Goal: Task Accomplishment & Management: Complete application form

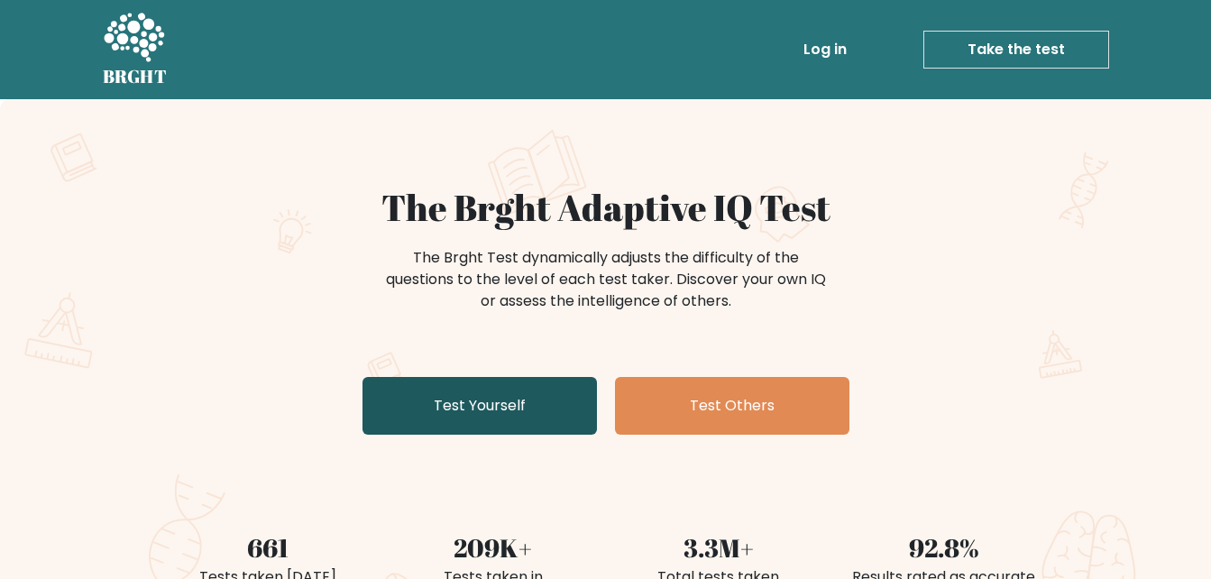
click at [408, 407] on link "Test Yourself" at bounding box center [480, 406] width 235 height 58
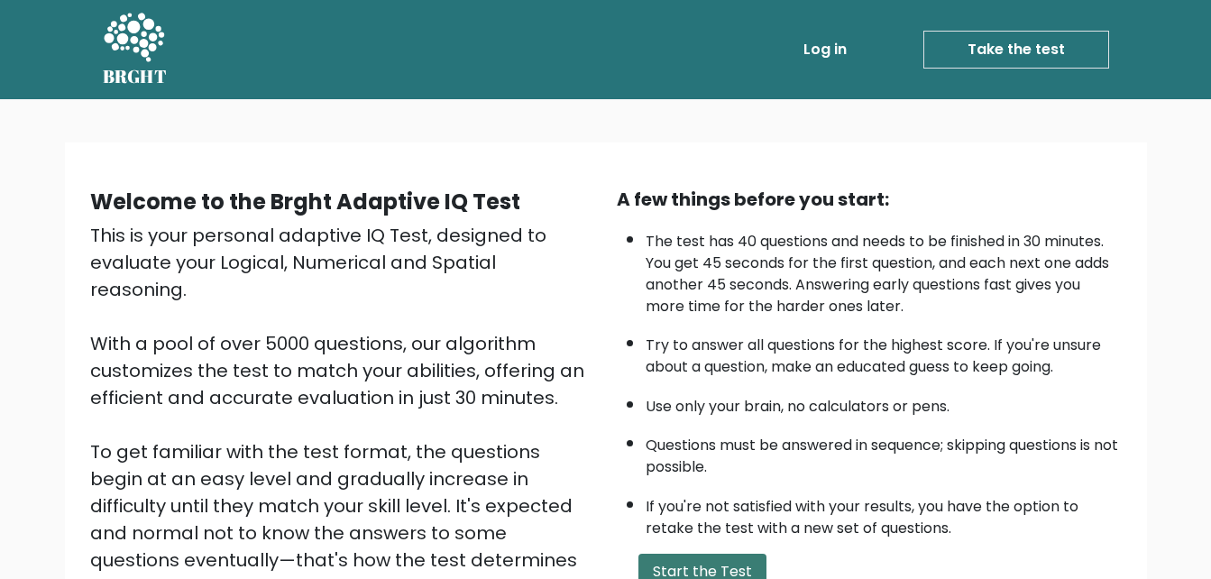
click at [742, 568] on button "Start the Test" at bounding box center [703, 572] width 128 height 36
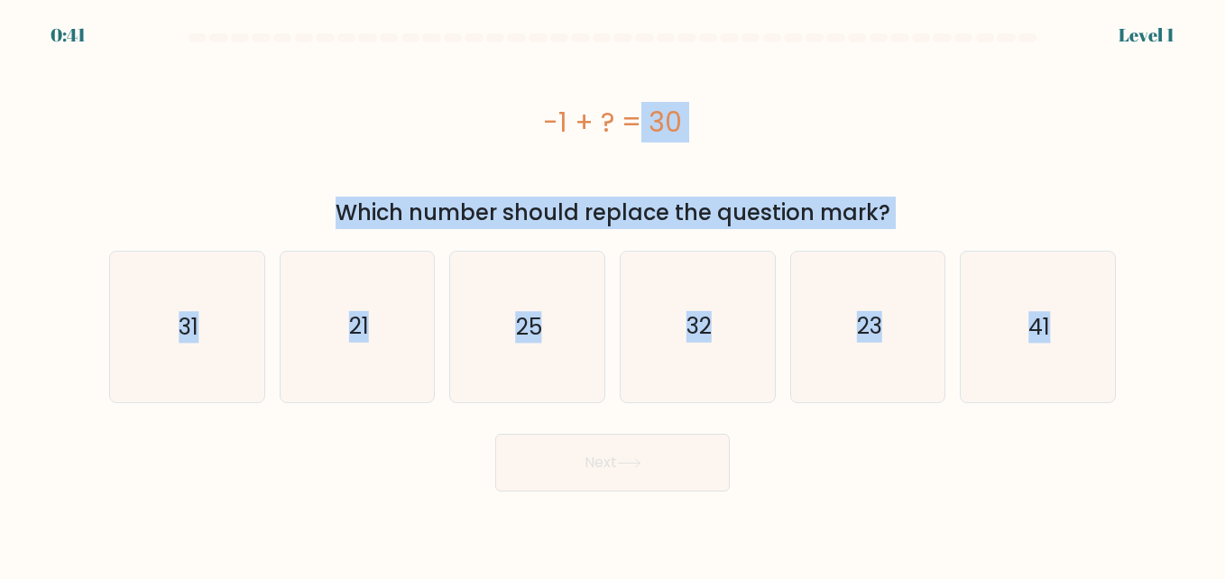
drag, startPoint x: 518, startPoint y: 115, endPoint x: 953, endPoint y: 448, distance: 548.8
click at [953, 448] on form "a." at bounding box center [612, 262] width 1225 height 458
copy form "-1 + ? = 30 Which number should replace the question mark? a. 31 b. 21 c. 25 d.…"
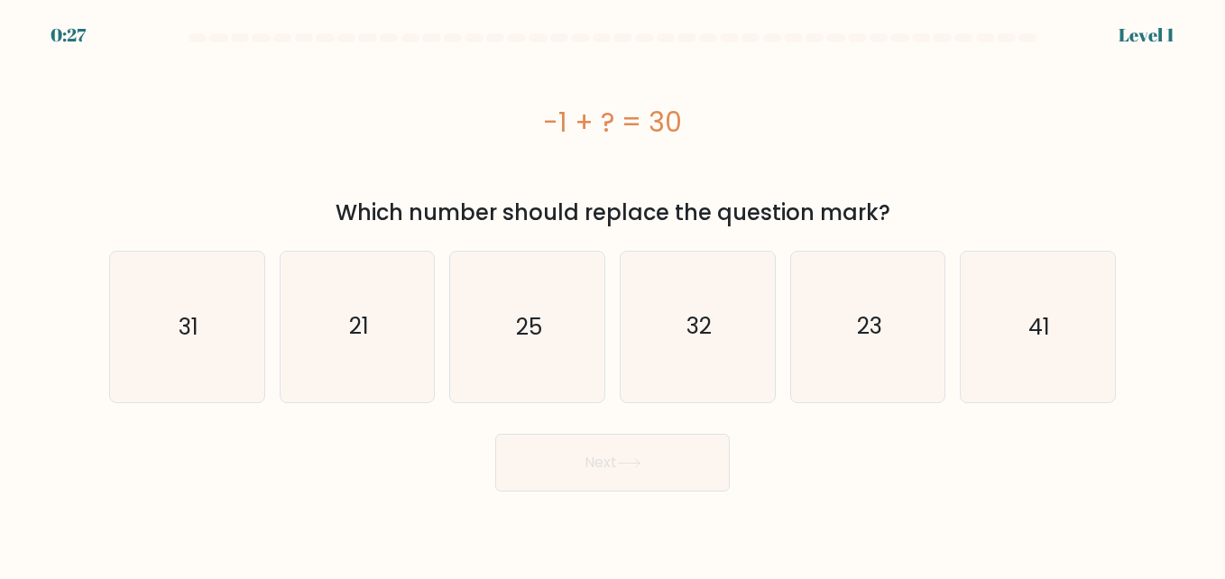
click at [834, 468] on div "Next" at bounding box center [612, 458] width 1028 height 67
click at [216, 318] on icon "31" at bounding box center [187, 327] width 150 height 150
click at [612, 294] on input "a. 31" at bounding box center [612, 292] width 1 height 5
radio input "true"
click at [615, 442] on button "Next" at bounding box center [612, 463] width 235 height 58
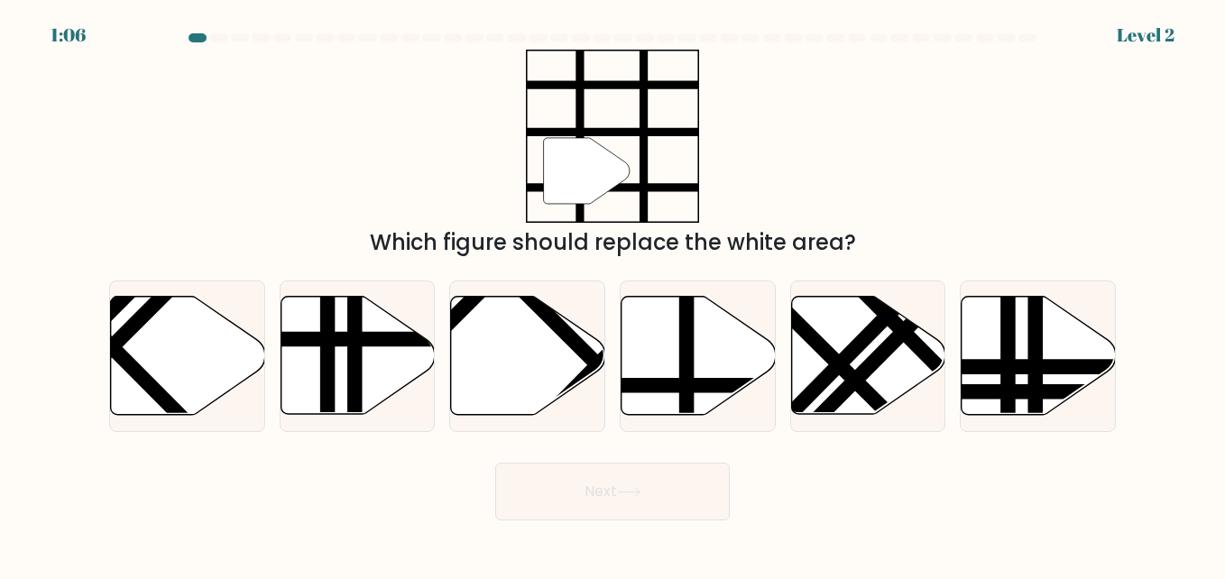
drag, startPoint x: 493, startPoint y: 53, endPoint x: 602, endPoint y: 167, distance: 157.0
click at [602, 167] on div "" Which figure should replace the white area?" at bounding box center [612, 154] width 1028 height 209
click at [700, 343] on icon at bounding box center [699, 356] width 154 height 118
click at [613, 294] on input "d." at bounding box center [612, 292] width 1 height 5
radio input "true"
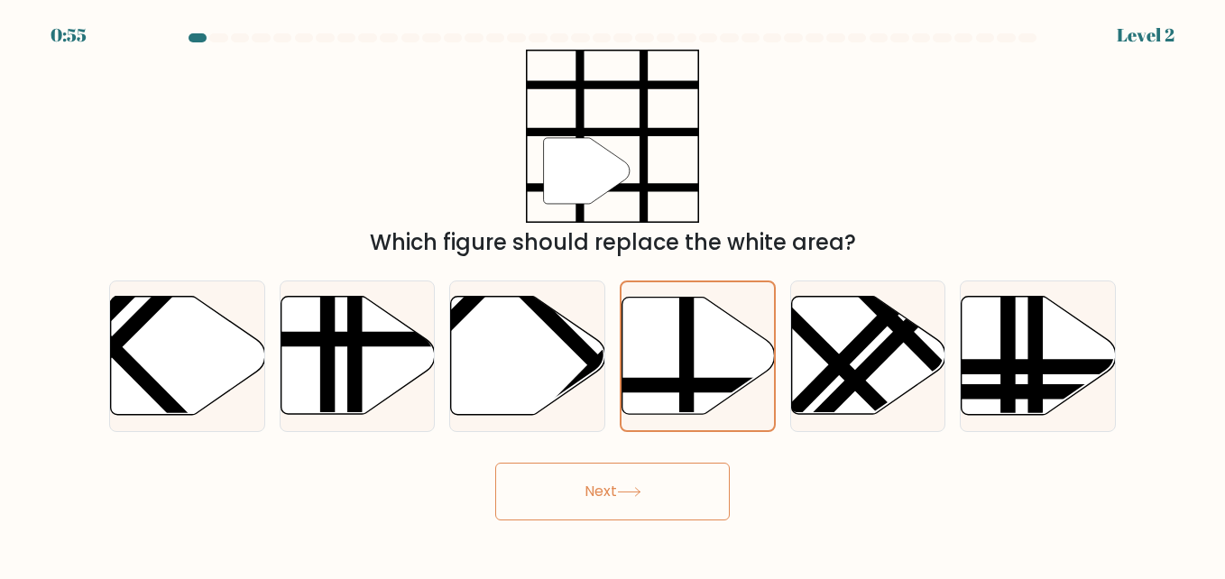
click at [652, 484] on button "Next" at bounding box center [612, 492] width 235 height 58
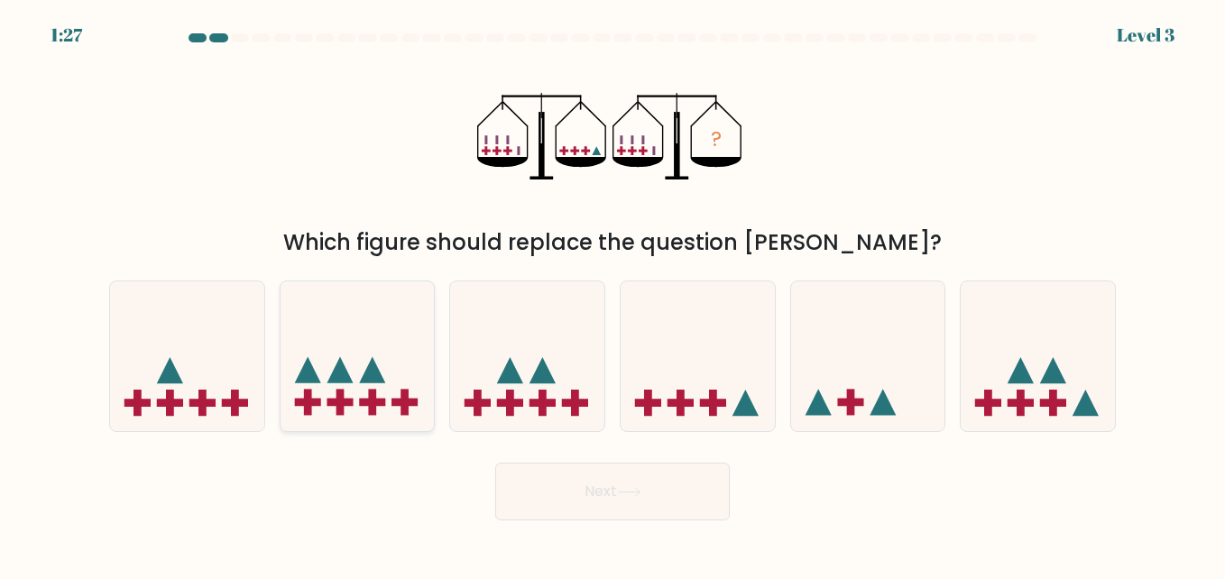
click at [365, 373] on icon at bounding box center [372, 370] width 26 height 26
click at [612, 294] on input "b." at bounding box center [612, 292] width 1 height 5
radio input "true"
click at [365, 373] on icon at bounding box center [372, 370] width 26 height 26
click at [612, 294] on input "b." at bounding box center [612, 292] width 1 height 5
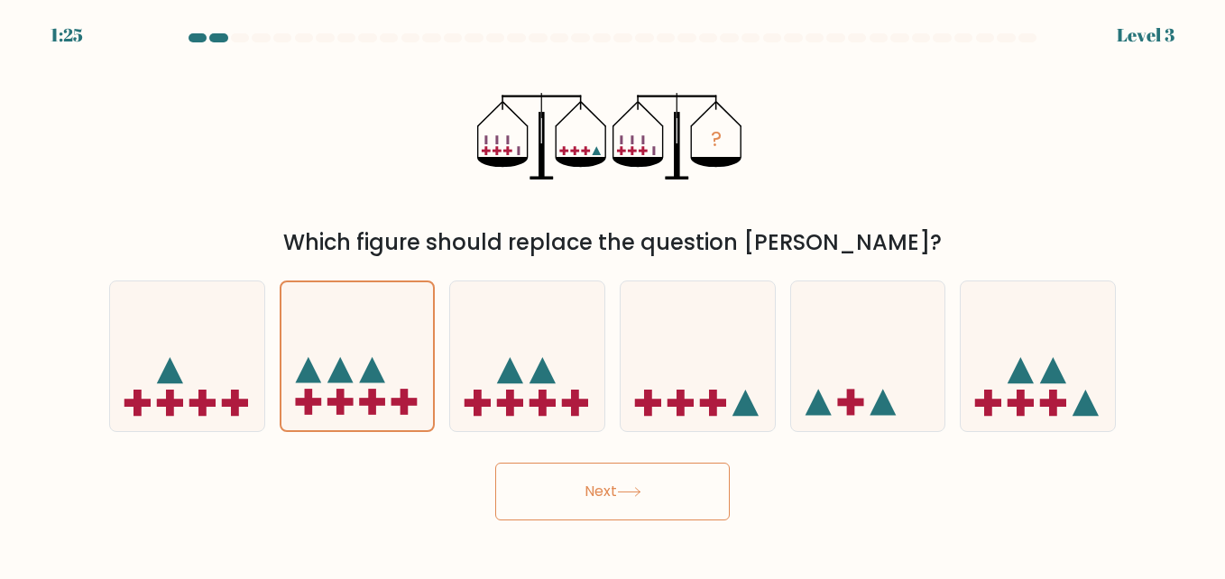
click at [566, 479] on button "Next" at bounding box center [612, 492] width 235 height 58
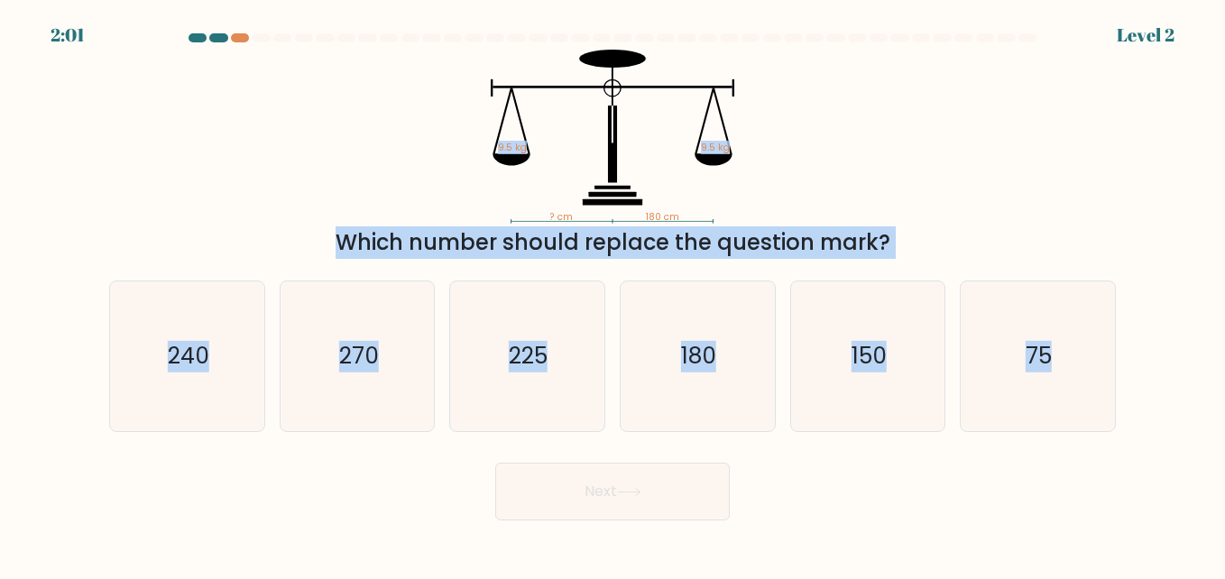
drag, startPoint x: 481, startPoint y: 68, endPoint x: 938, endPoint y: 452, distance: 597.3
click at [938, 452] on form at bounding box center [612, 276] width 1225 height 487
copy form "9.5 kg 9.5 kg Which number should replace the question mark? a. 240 b. 270 c. 2…"
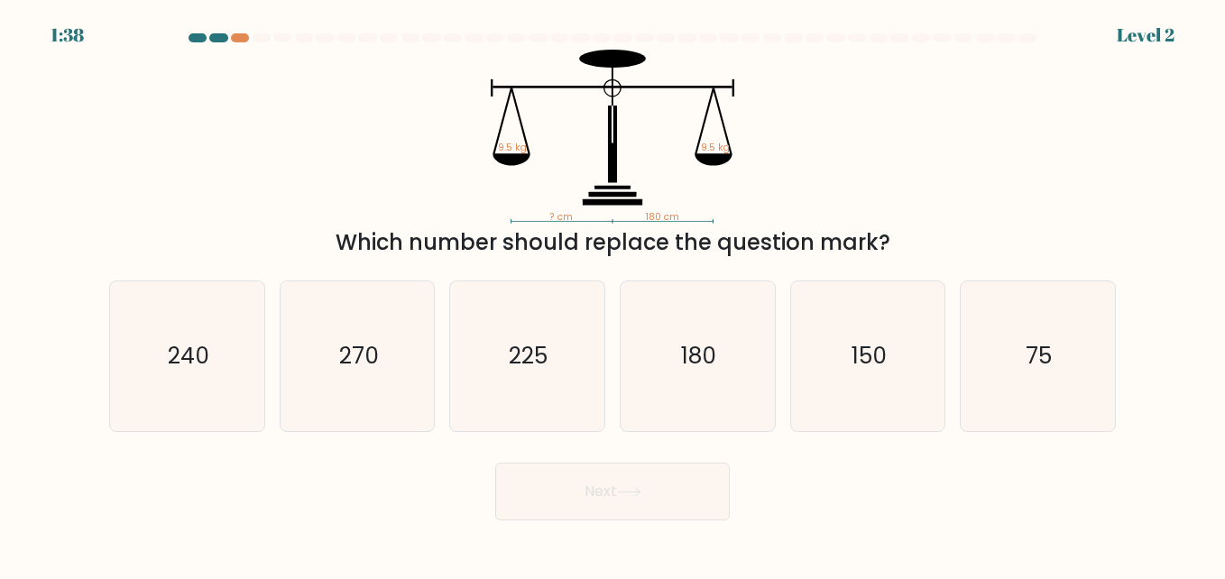
click at [799, 498] on div "Next" at bounding box center [612, 487] width 1028 height 67
click at [686, 353] on text "180" at bounding box center [698, 356] width 35 height 32
click at [613, 294] on input "d. 180" at bounding box center [612, 292] width 1 height 5
radio input "true"
click at [670, 482] on button "Next" at bounding box center [612, 492] width 235 height 58
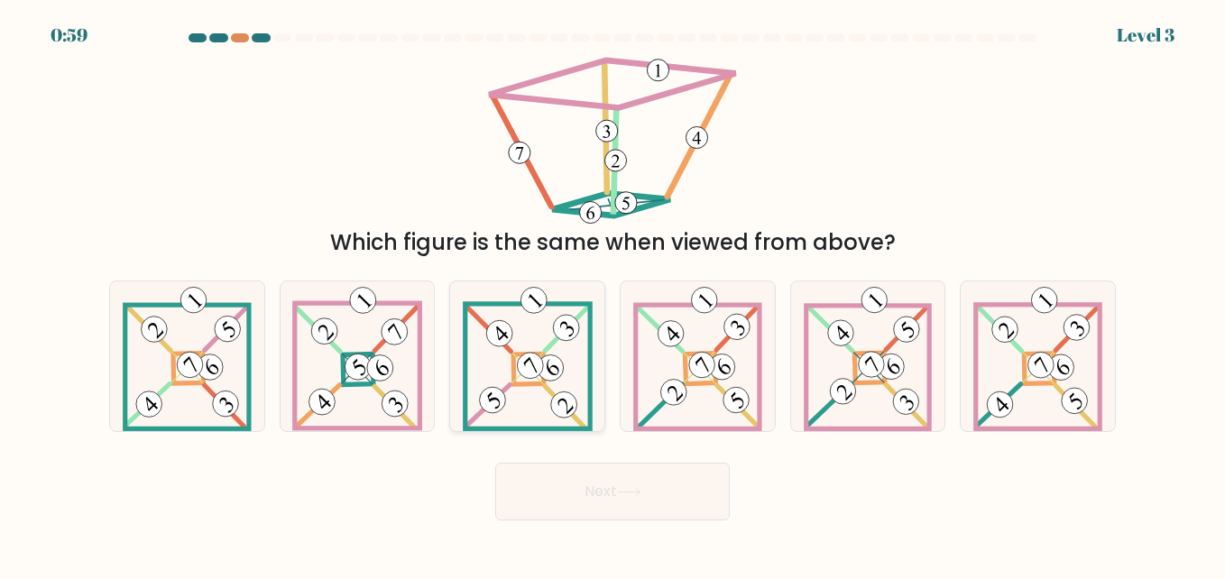
click at [533, 363] on 878 at bounding box center [529, 365] width 37 height 37
click at [612, 294] on input "c." at bounding box center [612, 292] width 1 height 5
radio input "true"
click at [618, 477] on button "Next" at bounding box center [612, 492] width 235 height 58
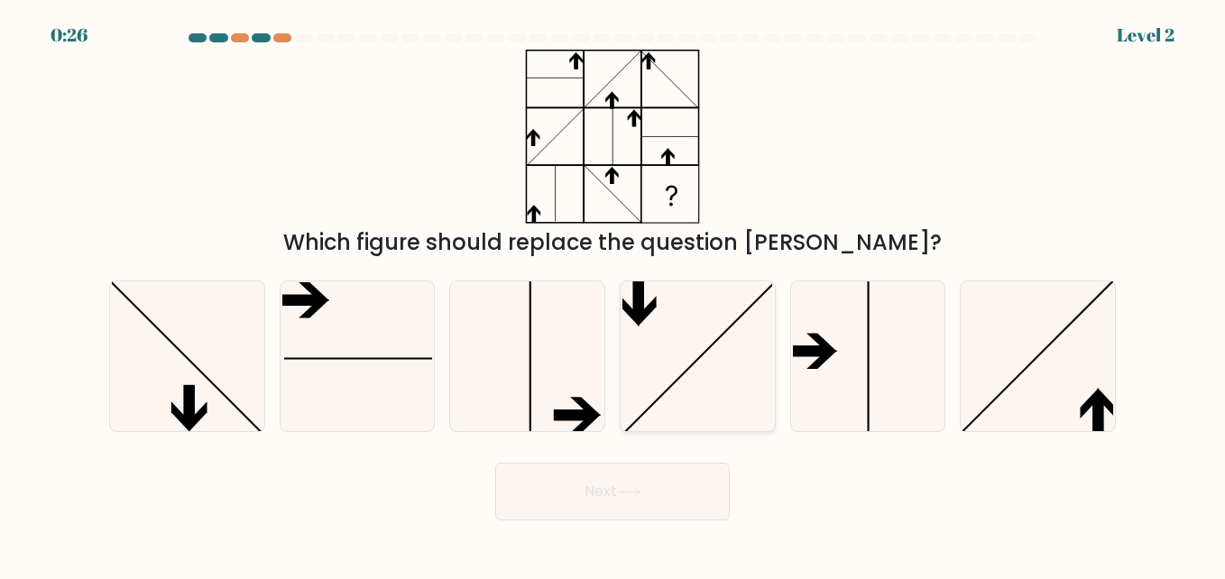
click at [645, 373] on icon at bounding box center [697, 356] width 150 height 150
click at [613, 294] on input "d." at bounding box center [612, 292] width 1 height 5
radio input "true"
click at [663, 480] on button "Next" at bounding box center [612, 492] width 235 height 58
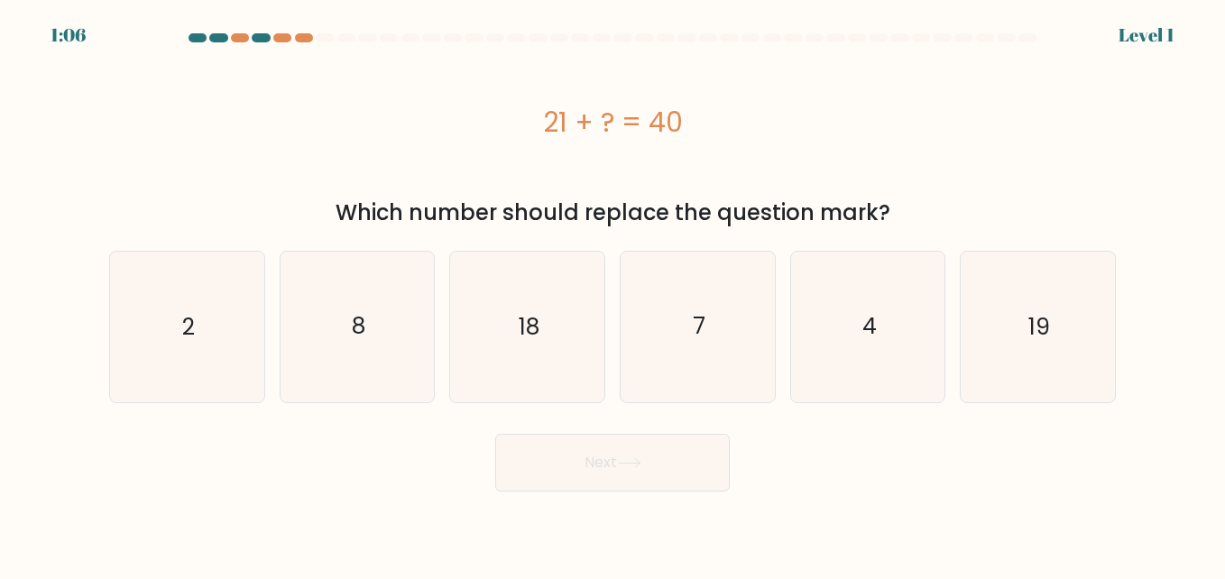
drag, startPoint x: 517, startPoint y: 105, endPoint x: 457, endPoint y: 106, distance: 59.6
click at [457, 106] on div "21 + ? = 40" at bounding box center [612, 122] width 1007 height 41
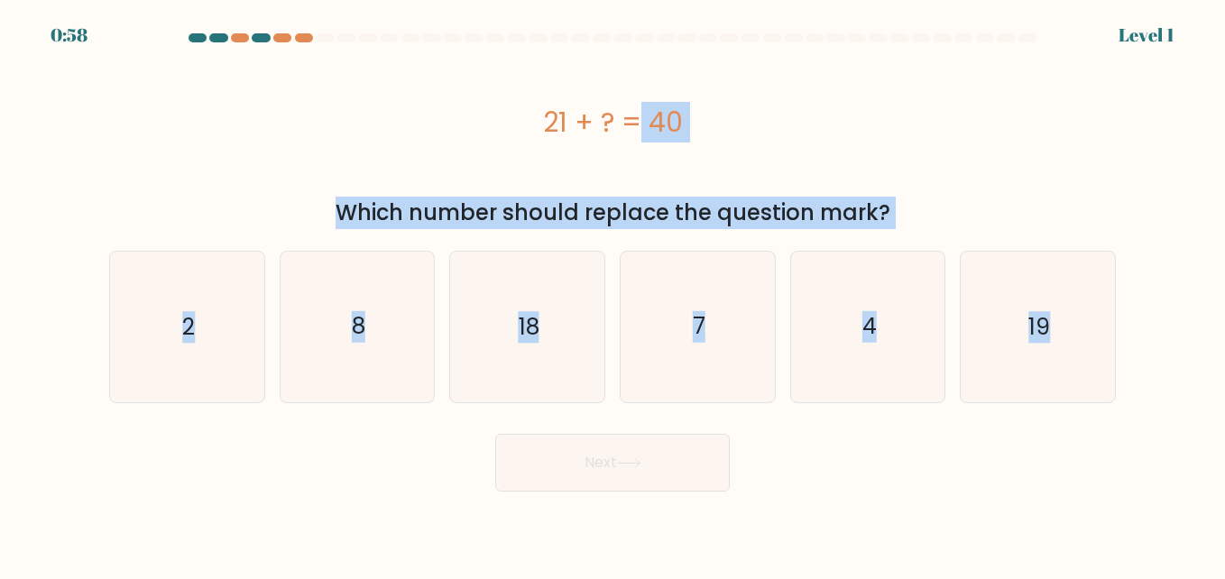
drag, startPoint x: 473, startPoint y: 71, endPoint x: 1020, endPoint y: 447, distance: 664.3
click at [1020, 447] on form "a. 2" at bounding box center [612, 262] width 1225 height 458
copy form "21 + ? = 40 Which number should replace the question mark? a. 2 b. 8 c. 18 d. 7…"
click at [1043, 364] on icon "19" at bounding box center [1037, 327] width 150 height 150
click at [613, 294] on input "f. 19" at bounding box center [612, 292] width 1 height 5
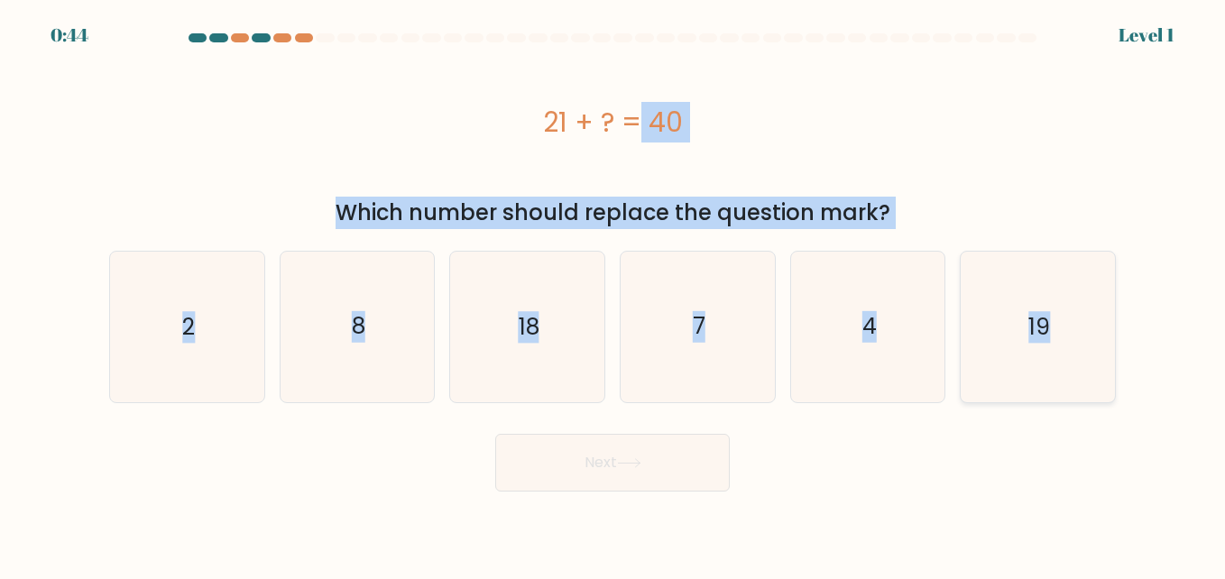
radio input "true"
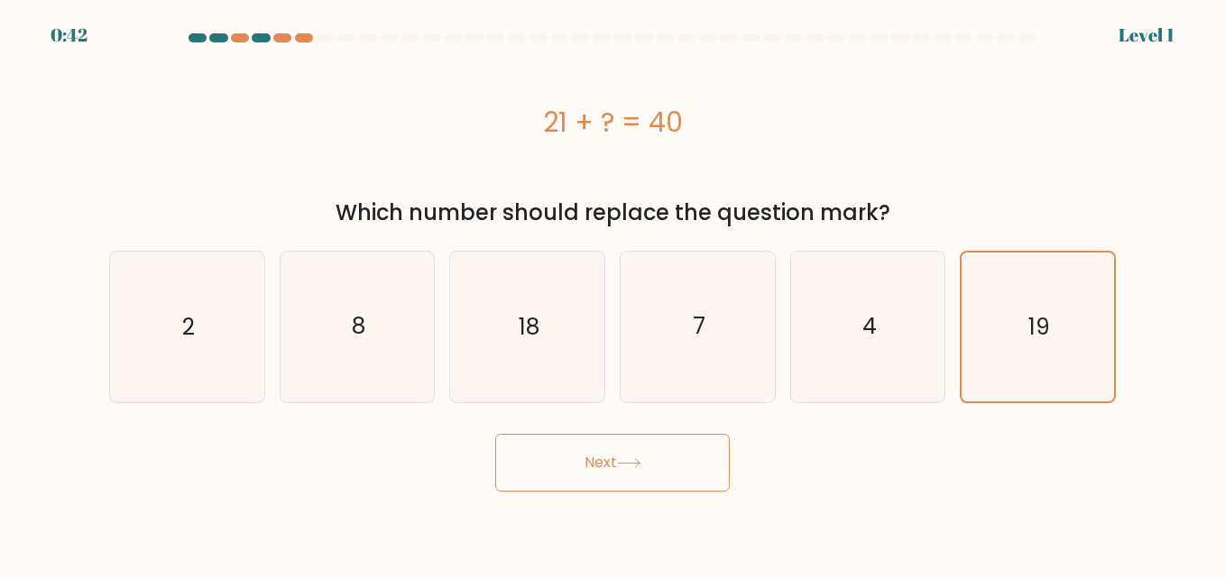
click at [608, 456] on button "Next" at bounding box center [612, 463] width 235 height 58
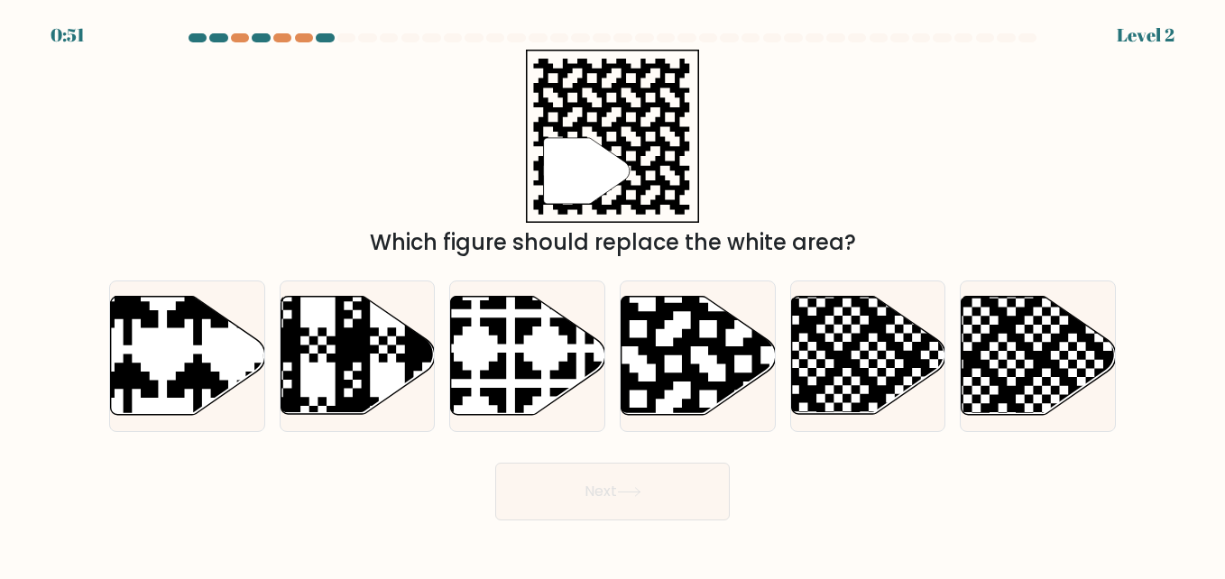
click at [104, 335] on div "a." at bounding box center [187, 357] width 170 height 152
click at [143, 349] on icon at bounding box center [188, 356] width 154 height 118
click at [612, 294] on input "a." at bounding box center [612, 292] width 1 height 5
radio input "true"
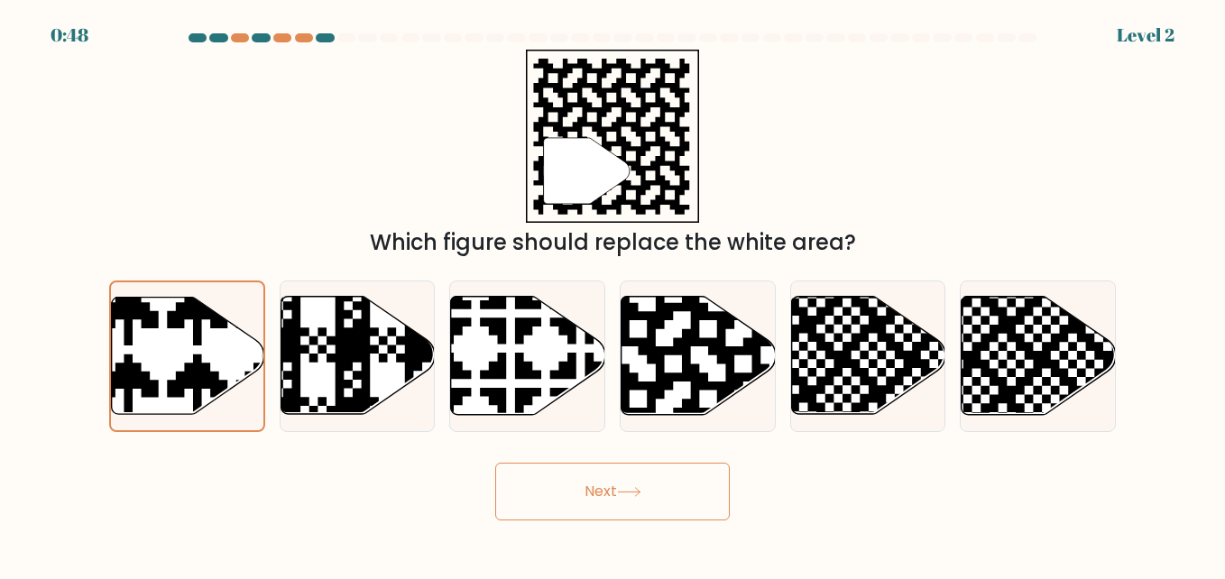
click at [622, 479] on button "Next" at bounding box center [612, 492] width 235 height 58
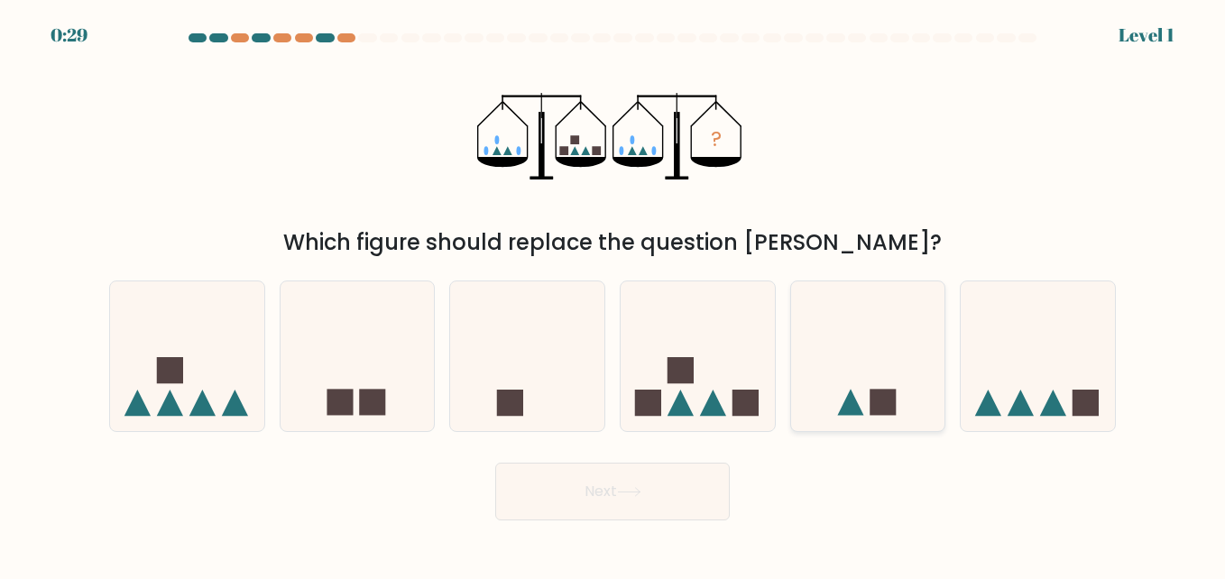
click at [875, 424] on div at bounding box center [868, 357] width 156 height 152
click at [613, 294] on input "e." at bounding box center [612, 292] width 1 height 5
radio input "true"
click at [646, 508] on button "Next" at bounding box center [612, 492] width 235 height 58
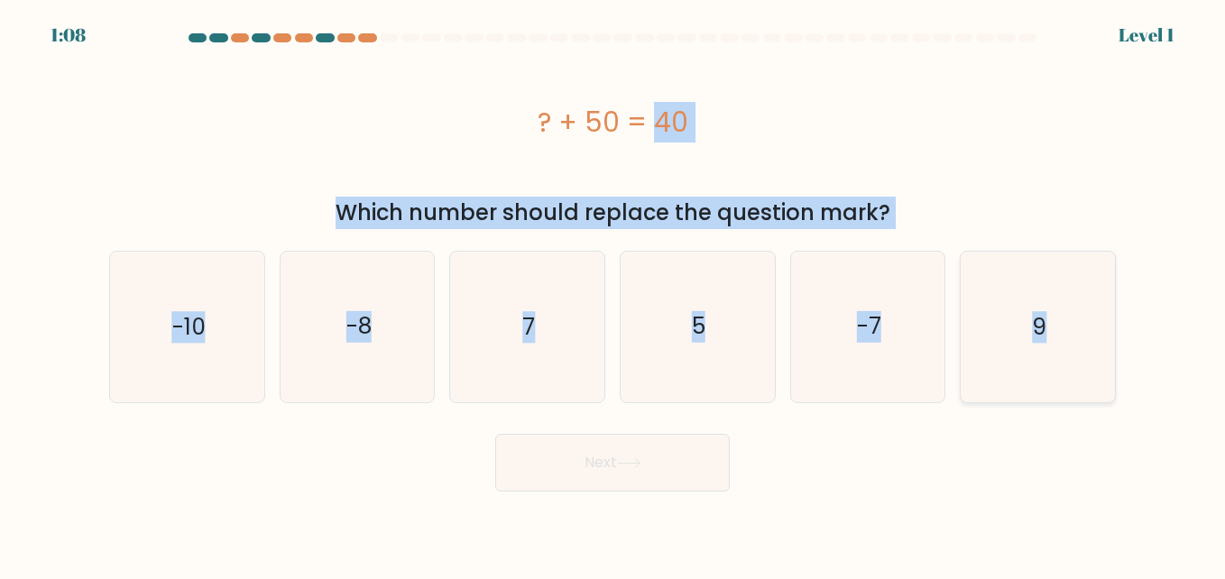
drag, startPoint x: 486, startPoint y: 88, endPoint x: 1056, endPoint y: 384, distance: 642.3
click at [1056, 384] on form "a. 7" at bounding box center [612, 262] width 1225 height 458
copy form "? + 50 = 40 Which number should replace the question mark? a. -10 b. -8 c. 7 d.…"
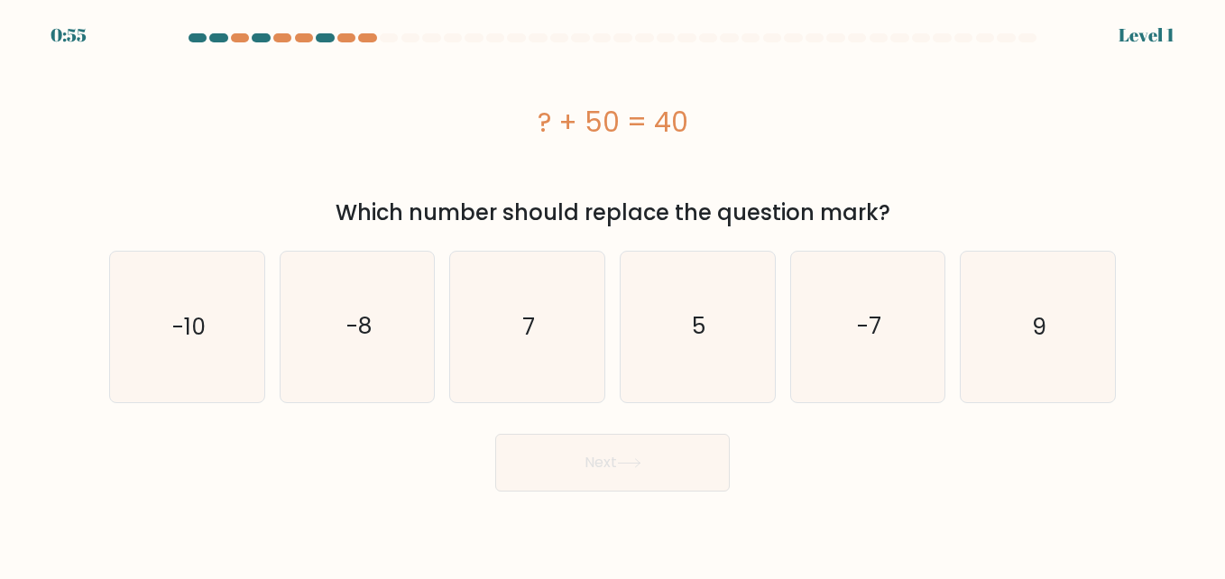
click at [834, 507] on body "0:55 Level 1 a." at bounding box center [612, 289] width 1225 height 579
click at [207, 345] on icon "-10" at bounding box center [187, 327] width 150 height 150
click at [612, 294] on input "a. -10" at bounding box center [612, 292] width 1 height 5
radio input "true"
click at [573, 486] on button "Next" at bounding box center [612, 463] width 235 height 58
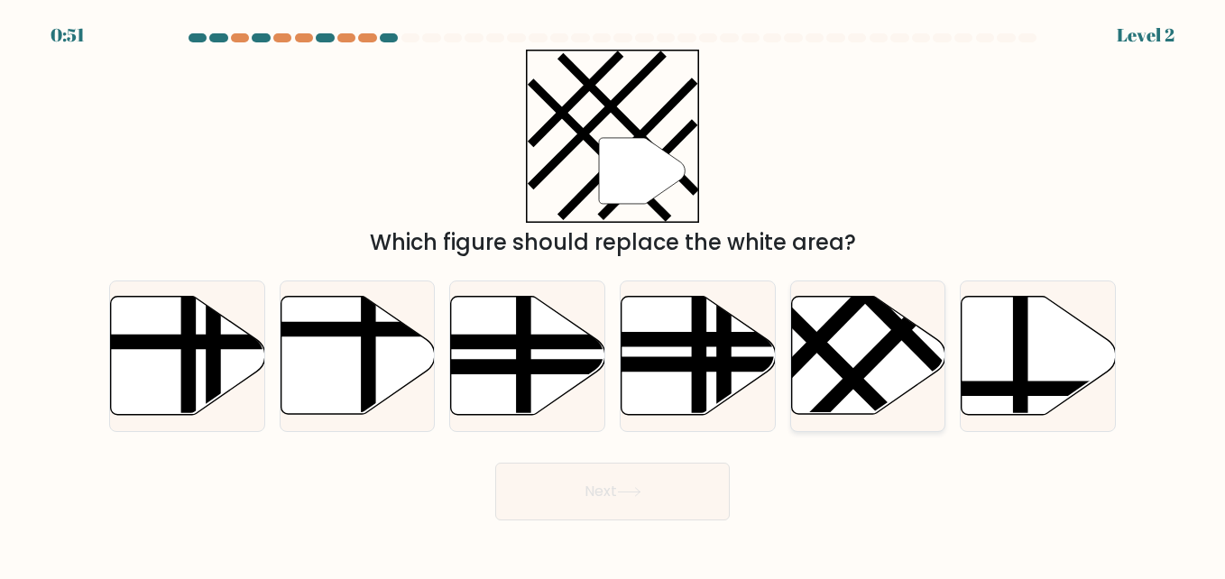
click at [875, 361] on line at bounding box center [878, 354] width 169 height 170
click at [613, 294] on input "e." at bounding box center [612, 292] width 1 height 5
radio input "true"
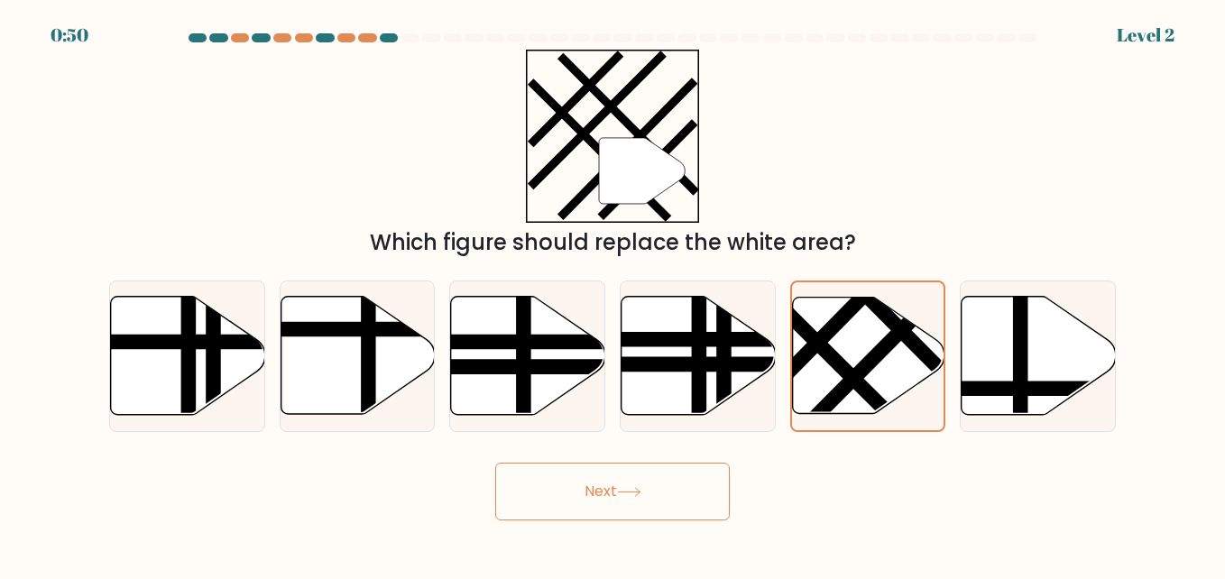
click at [647, 475] on button "Next" at bounding box center [612, 492] width 235 height 58
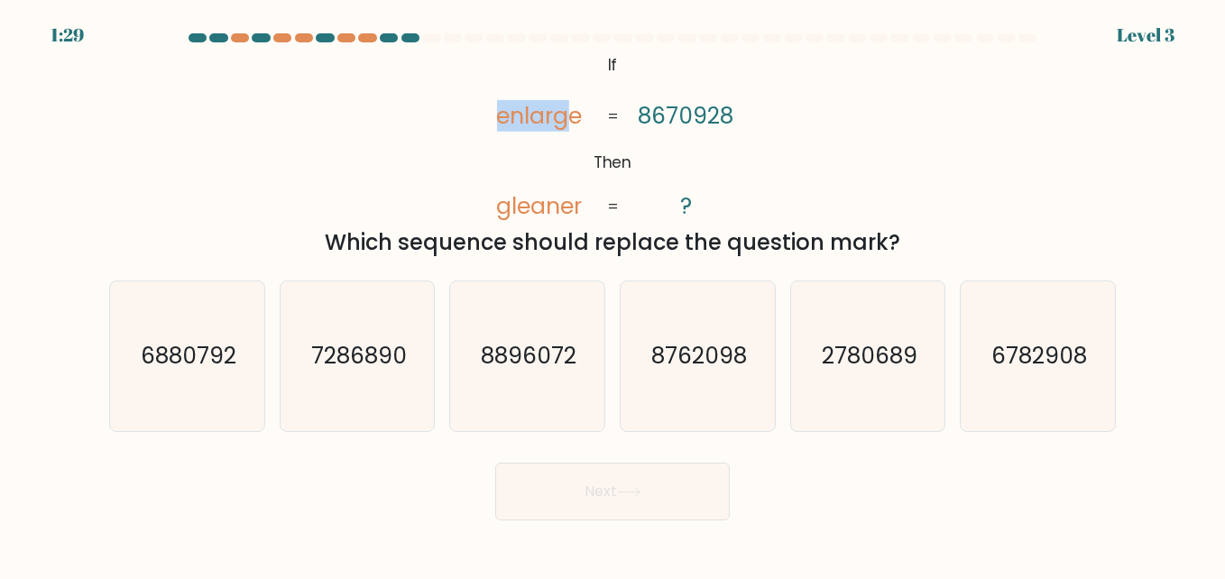
drag, startPoint x: 565, startPoint y: 62, endPoint x: 630, endPoint y: 148, distance: 107.5
click at [630, 148] on icon "@import url('https://fonts.googleapis.com/css?family=Abril+Fatface:400,100,100i…" at bounding box center [613, 137] width 282 height 174
click at [590, 60] on icon "@import url('https://fonts.googleapis.com/css?family=Abril+Fatface:400,100,100i…" at bounding box center [613, 137] width 282 height 174
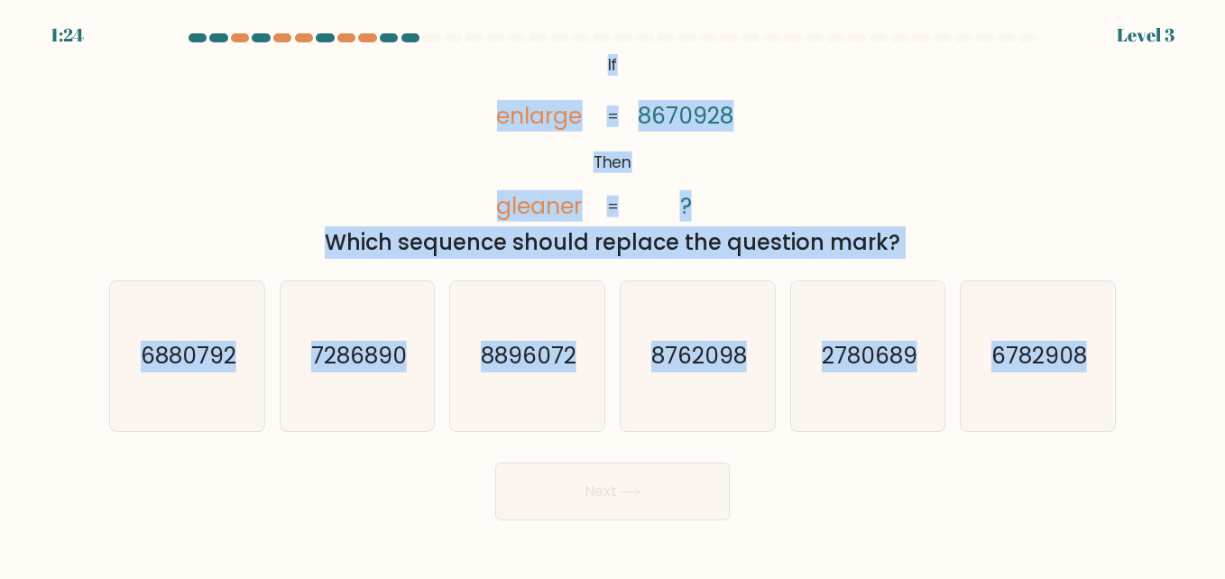
drag, startPoint x: 590, startPoint y: 60, endPoint x: 1121, endPoint y: 417, distance: 640.2
click at [1121, 417] on form "If ?" at bounding box center [612, 276] width 1225 height 487
copy form "If Then enlarge gleaner 8670928 ? = = Which sequence should replace the questio…"
click at [840, 371] on text "2780689" at bounding box center [870, 356] width 96 height 32
click at [613, 294] on input "e. 2780689" at bounding box center [612, 292] width 1 height 5
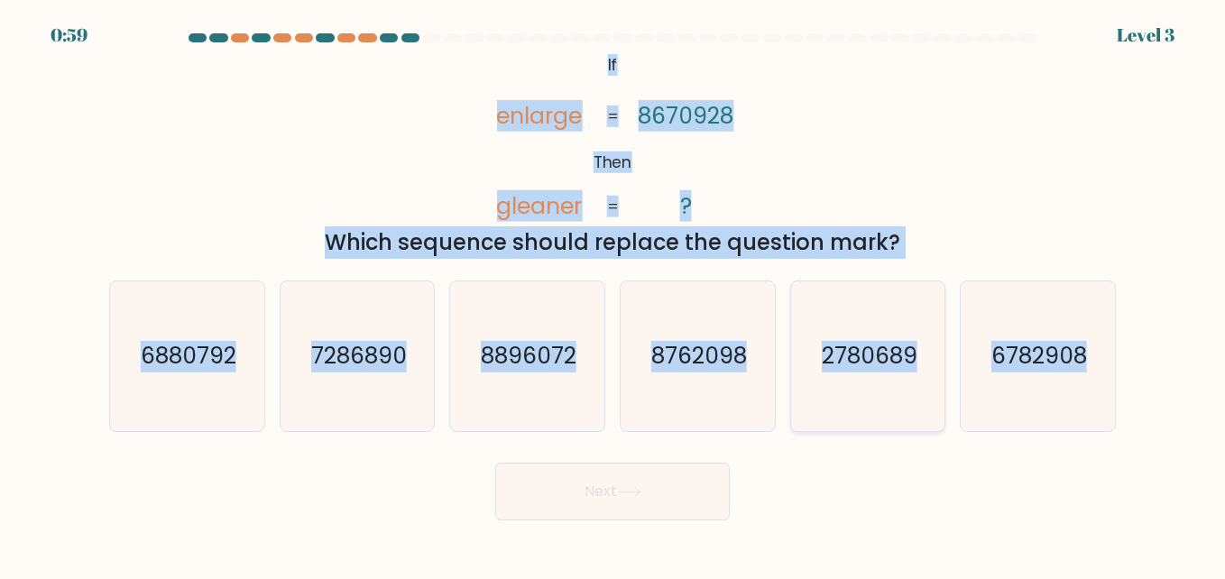
radio input "true"
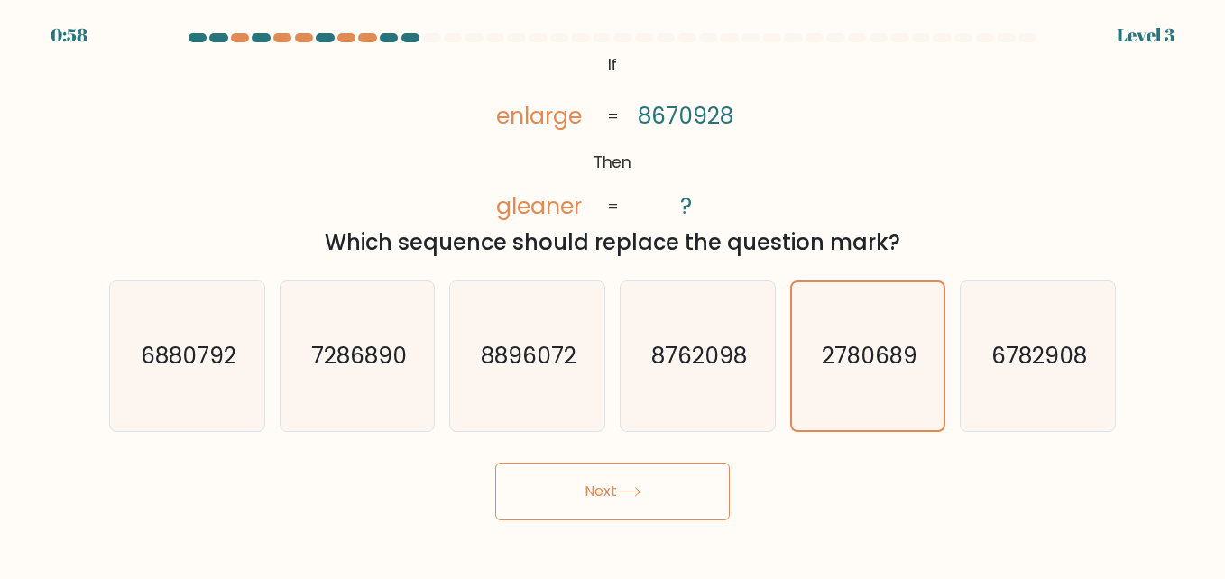
click at [649, 481] on button "Next" at bounding box center [612, 492] width 235 height 58
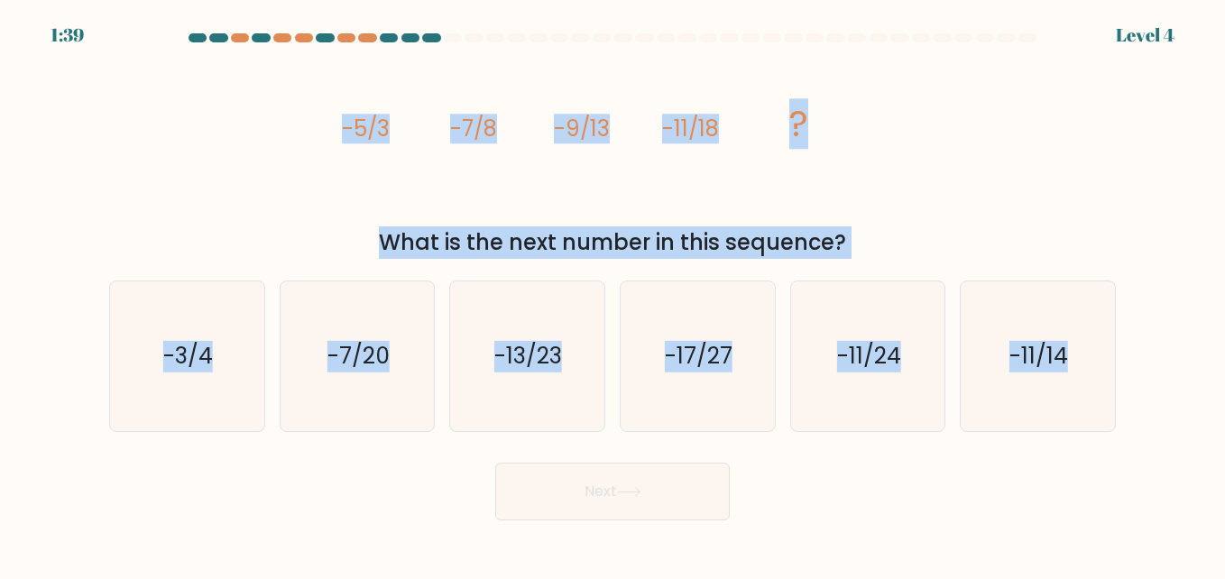
drag, startPoint x: 328, startPoint y: 115, endPoint x: 1135, endPoint y: 416, distance: 860.9
click at [1135, 416] on form at bounding box center [612, 276] width 1225 height 487
copy form "-5/3 -7/8 -9/13 -11/18 ? What is the next number in this sequence? a. -3/4 b. -…"
click at [528, 364] on text "-13/23" at bounding box center [529, 356] width 68 height 32
click at [612, 294] on input "c. -13/23" at bounding box center [612, 292] width 1 height 5
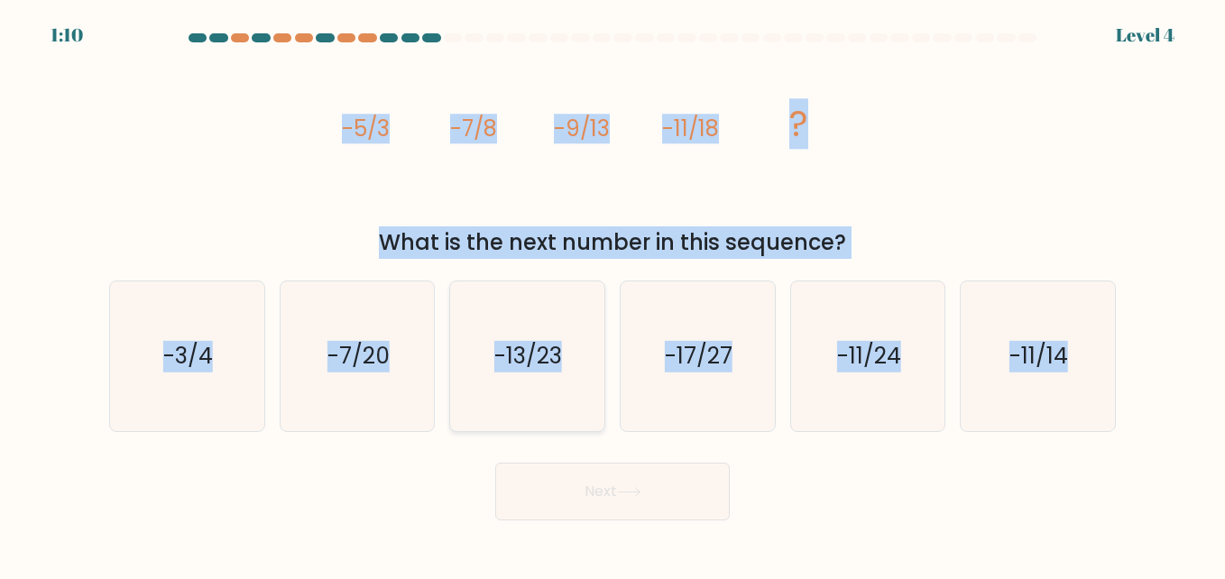
radio input "true"
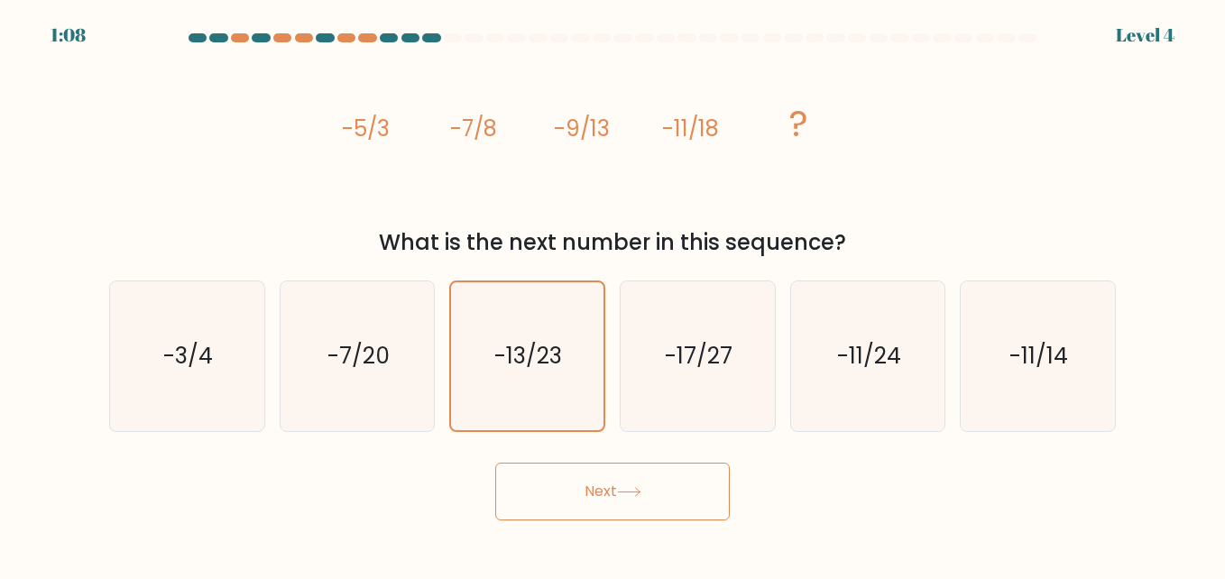
click at [615, 502] on button "Next" at bounding box center [612, 492] width 235 height 58
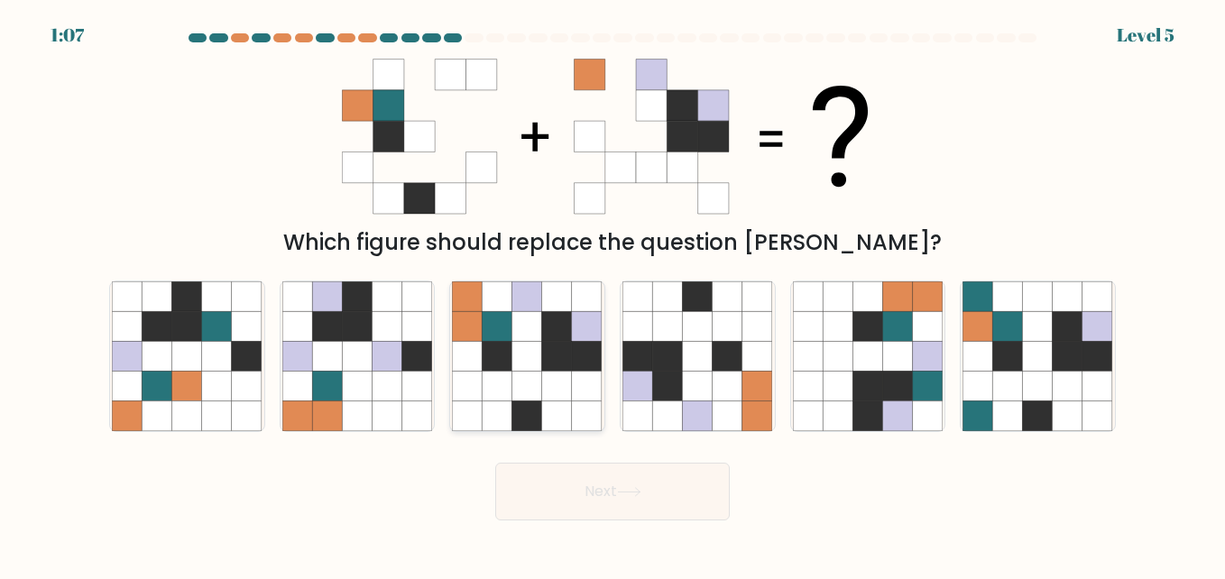
click at [564, 409] on icon at bounding box center [557, 416] width 30 height 30
click at [612, 294] on input "c." at bounding box center [612, 292] width 1 height 5
radio input "true"
click at [619, 507] on button "Next" at bounding box center [612, 492] width 235 height 58
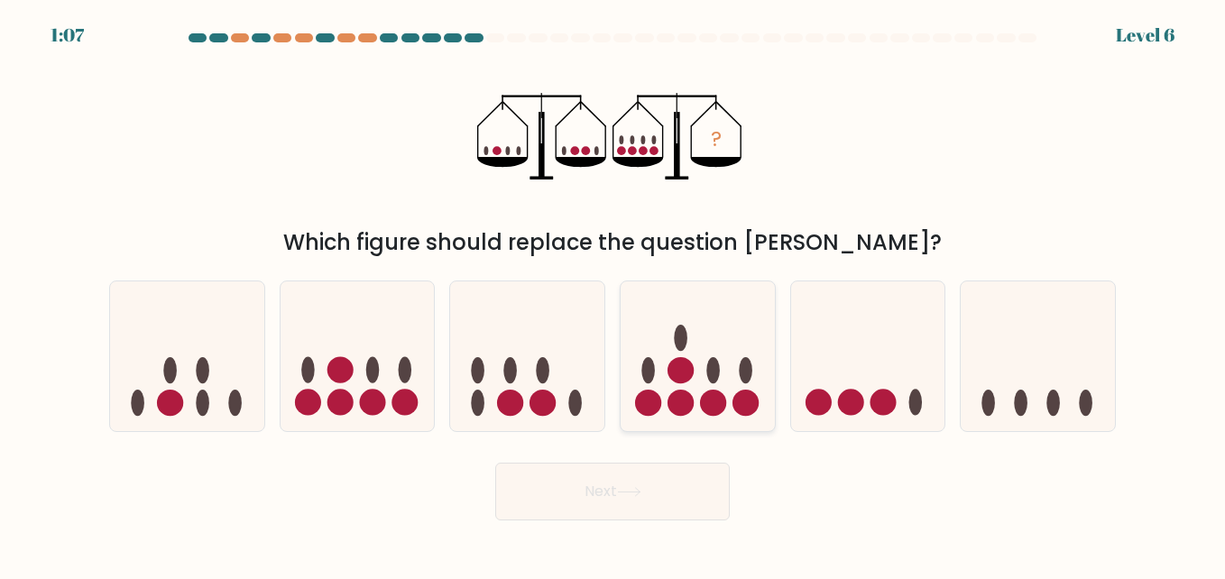
click at [723, 367] on icon at bounding box center [698, 355] width 154 height 127
click at [613, 294] on input "d." at bounding box center [612, 292] width 1 height 5
radio input "true"
click at [663, 471] on button "Next" at bounding box center [612, 492] width 235 height 58
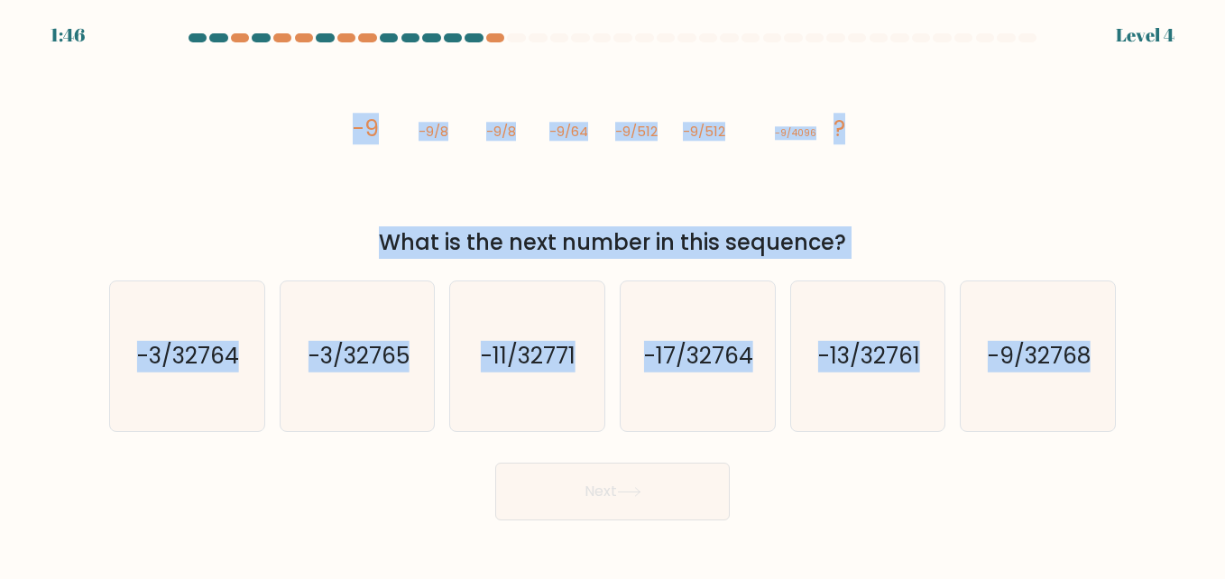
drag, startPoint x: 336, startPoint y: 126, endPoint x: 1154, endPoint y: 461, distance: 883.1
click at [1154, 461] on form at bounding box center [612, 276] width 1225 height 487
copy form "-9 -9/8 -9/8 -9/64 -9/512 -9/512 -9/4096 ? What is the next number in this sequ…"
click at [1035, 406] on icon "-9/32768" at bounding box center [1037, 356] width 150 height 150
click at [613, 294] on input "f. -9/32768" at bounding box center [612, 292] width 1 height 5
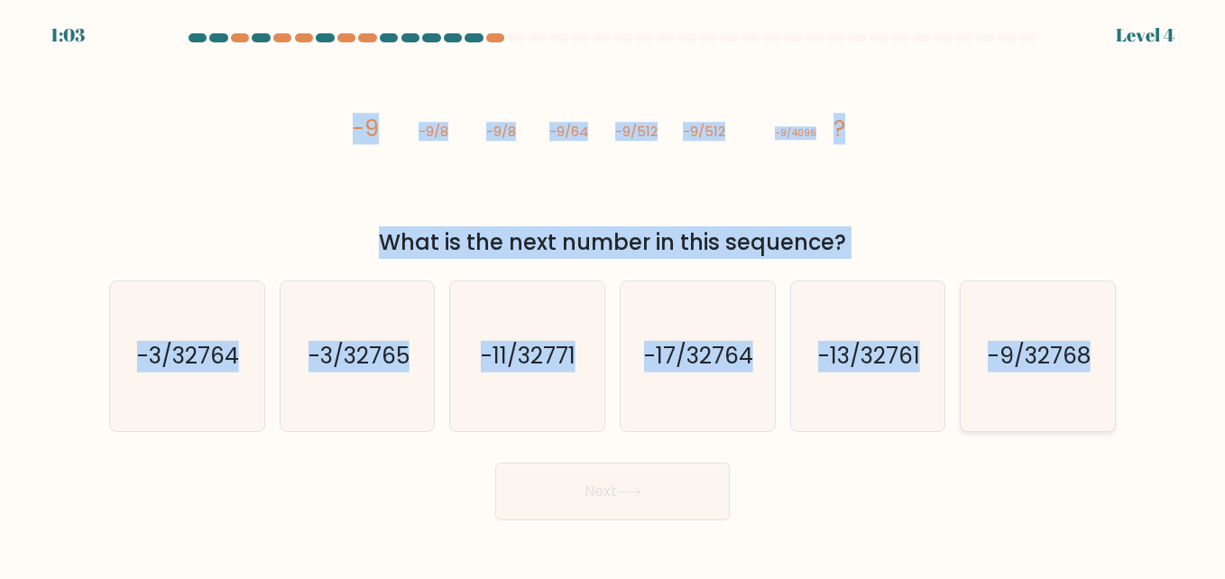
radio input "true"
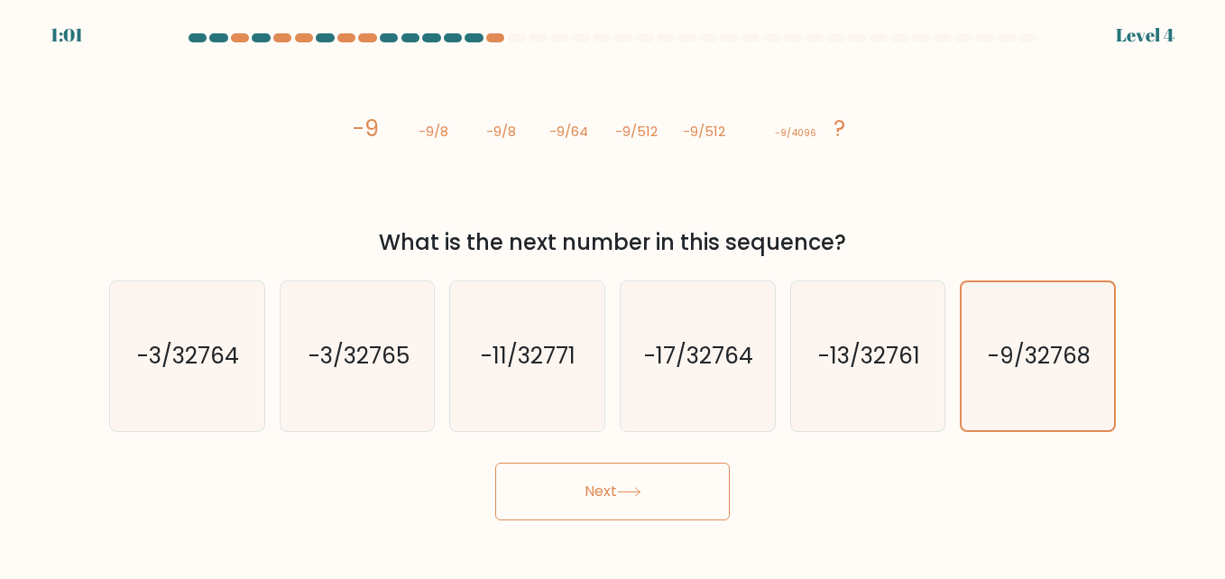
click at [660, 504] on button "Next" at bounding box center [612, 492] width 235 height 58
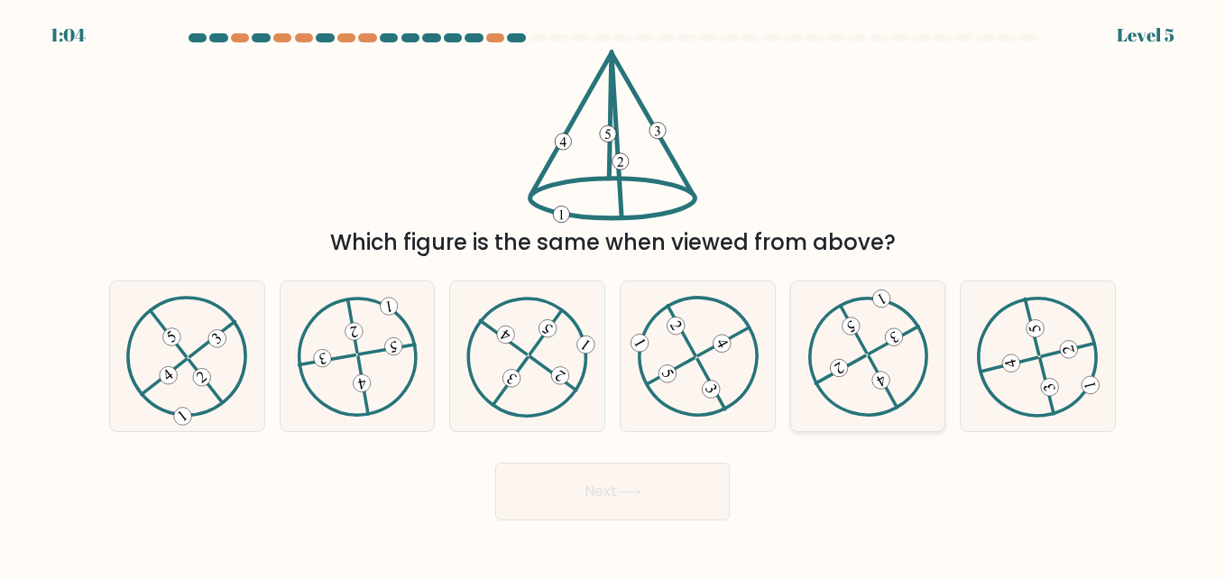
drag, startPoint x: 843, startPoint y: 395, endPoint x: 889, endPoint y: 356, distance: 60.9
click at [889, 356] on icon at bounding box center [867, 356] width 121 height 120
click at [613, 294] on input "e." at bounding box center [612, 292] width 1 height 5
radio input "true"
click at [889, 356] on icon at bounding box center [868, 356] width 120 height 119
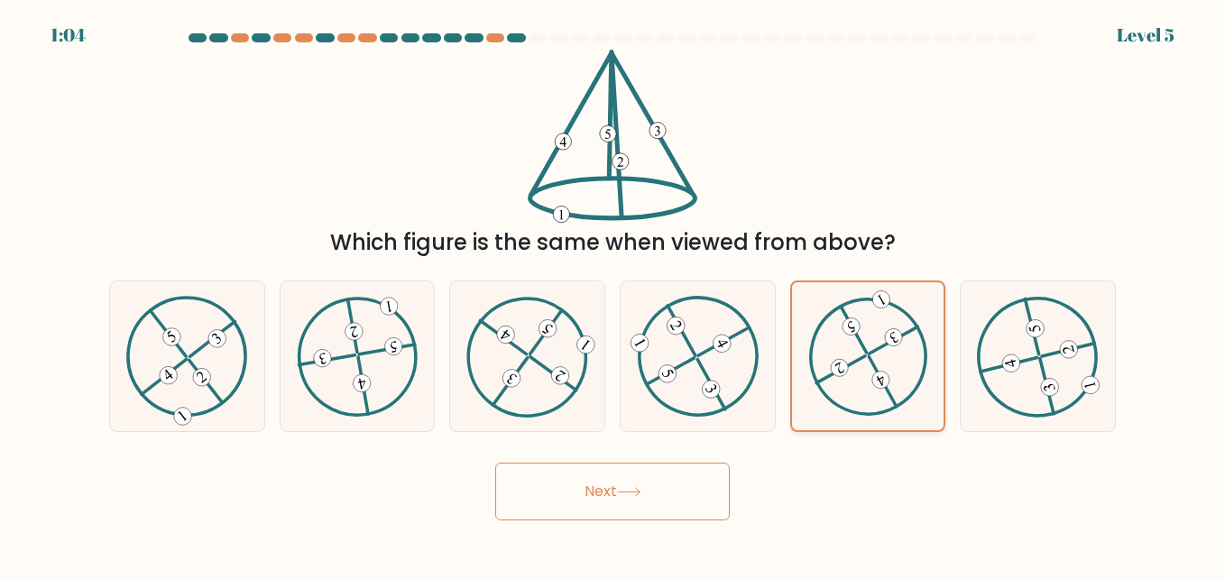
click at [613, 294] on input "e." at bounding box center [612, 292] width 1 height 5
click at [651, 474] on button "Next" at bounding box center [612, 492] width 235 height 58
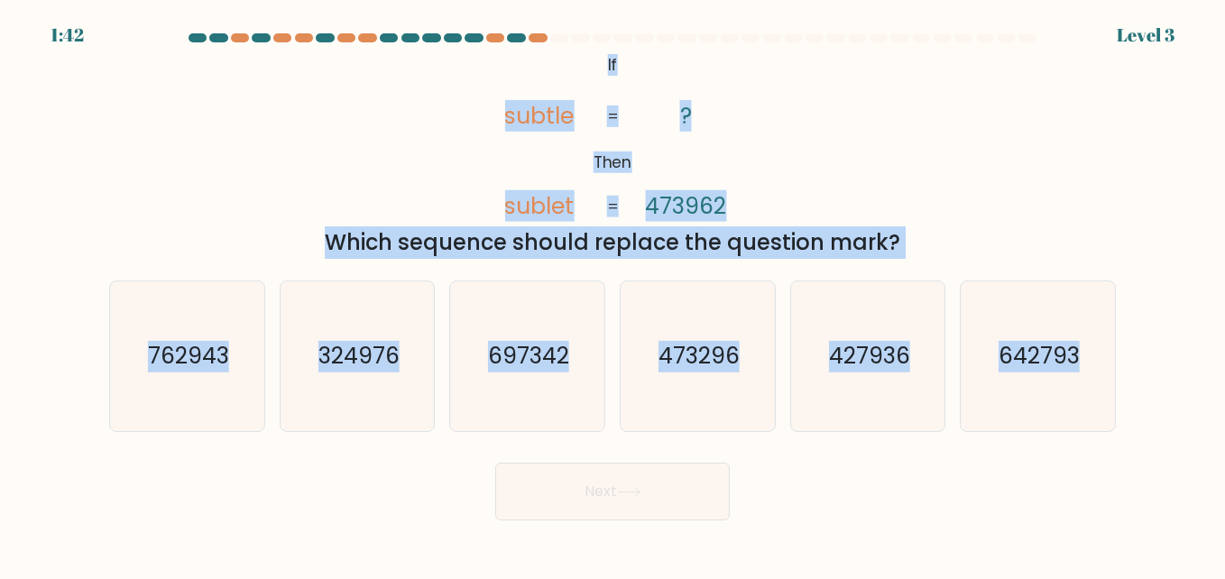
drag, startPoint x: 586, startPoint y: 48, endPoint x: 1135, endPoint y: 415, distance: 660.0
click at [1135, 415] on form "If ?" at bounding box center [612, 276] width 1225 height 487
copy form "@import url('https://fonts.googleapis.com/css?family=Abril+Fatface:400,100,100i…"
click at [675, 377] on icon "473296" at bounding box center [697, 356] width 150 height 150
click at [613, 294] on input "d. 473296" at bounding box center [612, 292] width 1 height 5
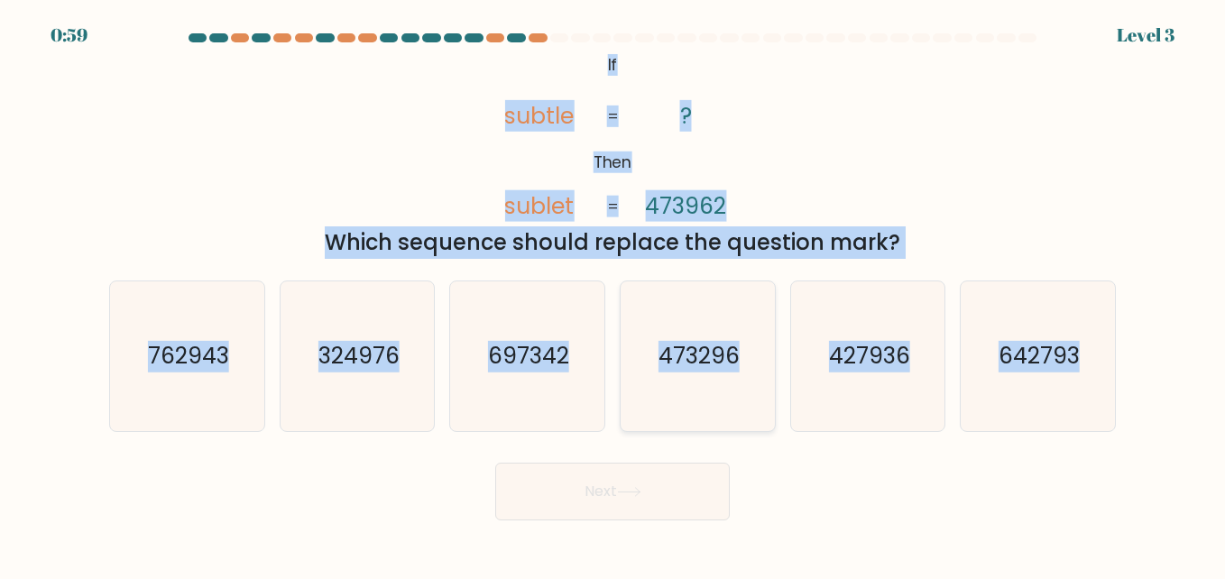
radio input "true"
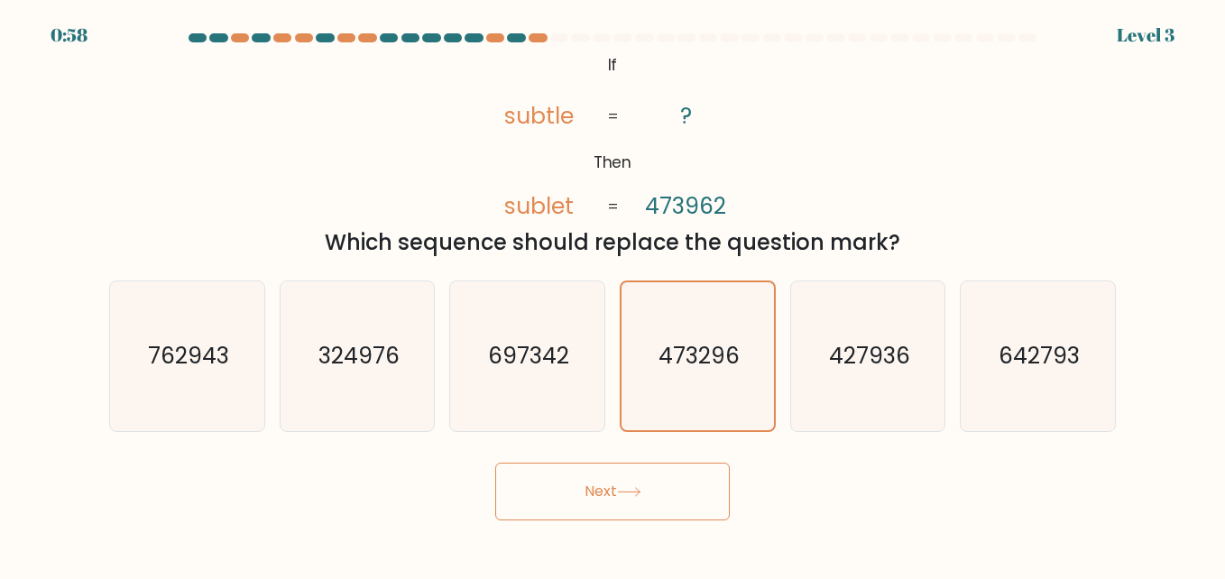
click at [659, 505] on button "Next" at bounding box center [612, 492] width 235 height 58
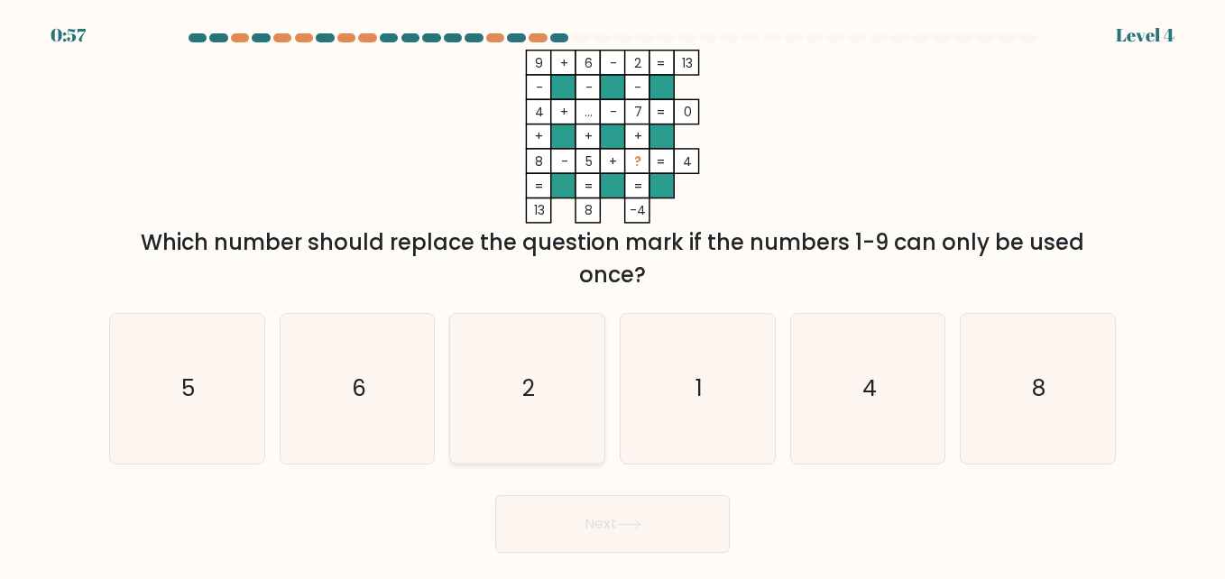
click at [554, 406] on icon "2" at bounding box center [527, 389] width 150 height 150
click at [612, 294] on input "c. 2" at bounding box center [612, 292] width 1 height 5
radio input "true"
click at [649, 502] on button "Next" at bounding box center [612, 524] width 235 height 58
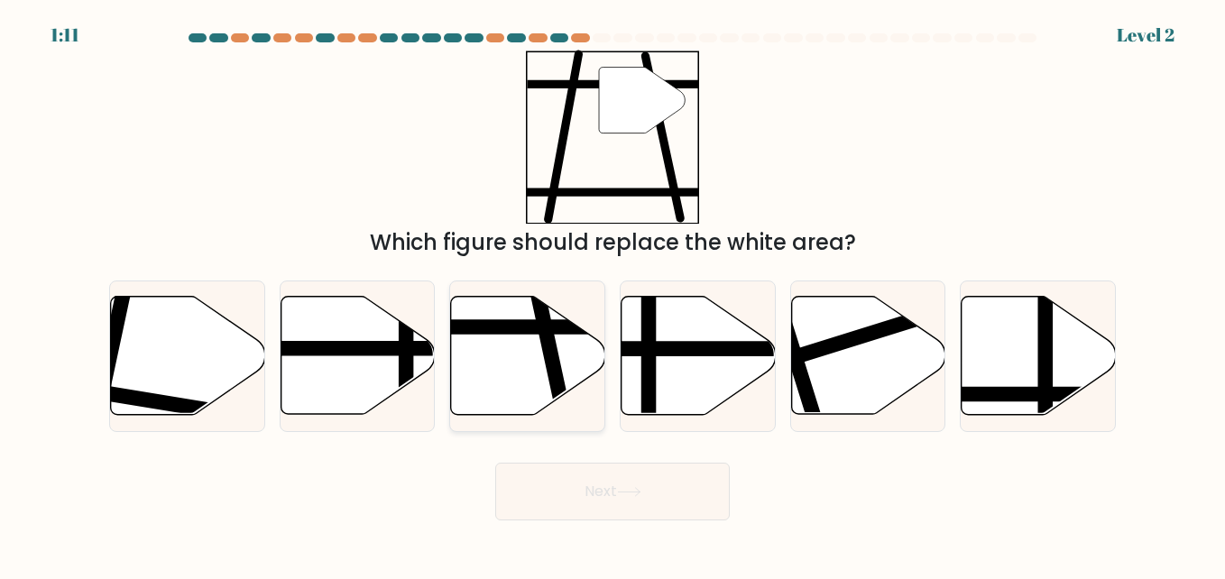
drag, startPoint x: 525, startPoint y: 306, endPoint x: 554, endPoint y: 432, distance: 129.5
click at [554, 432] on div at bounding box center [527, 357] width 156 height 152
click at [612, 294] on input "c." at bounding box center [612, 292] width 1 height 5
radio input "true"
click at [554, 432] on div at bounding box center [527, 357] width 156 height 152
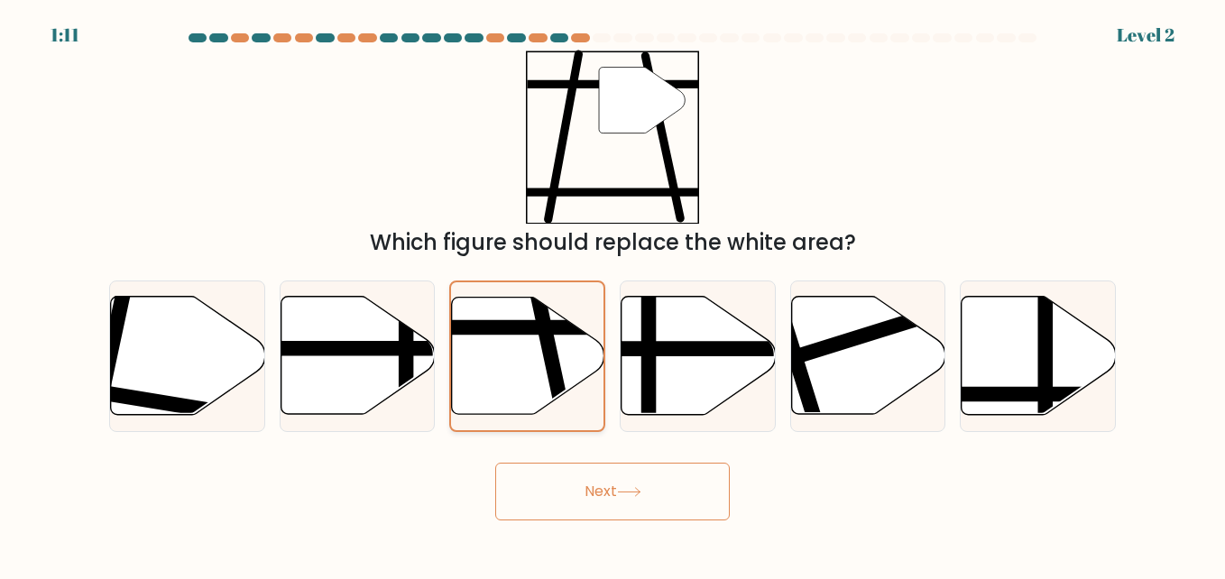
click at [612, 294] on input "c." at bounding box center [612, 292] width 1 height 5
click at [666, 488] on button "Next" at bounding box center [612, 492] width 235 height 58
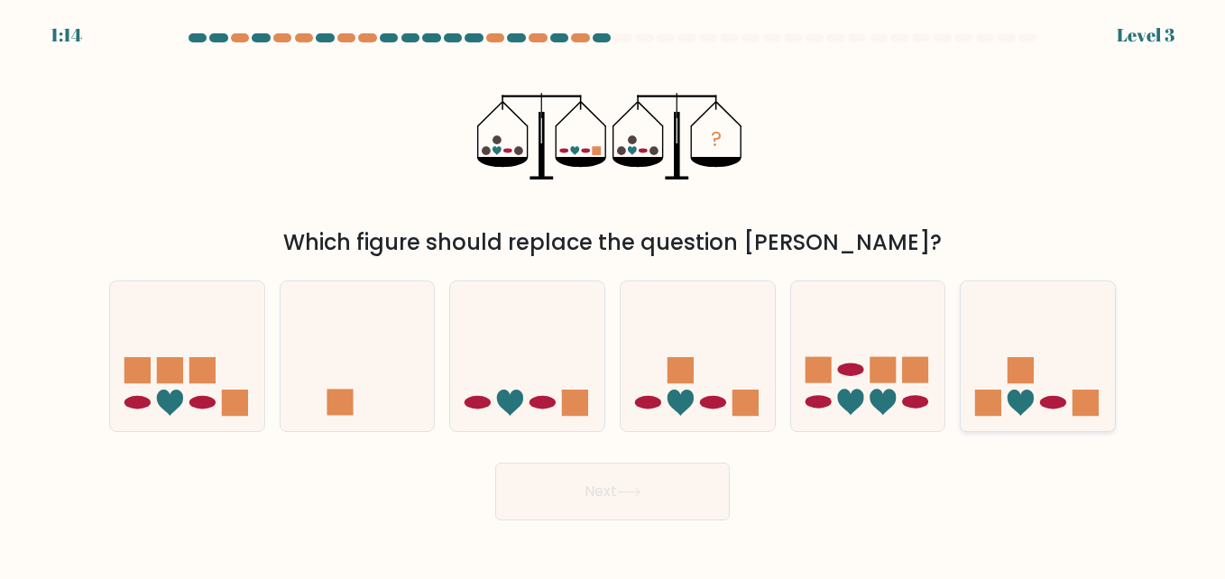
click at [991, 398] on rect at bounding box center [988, 403] width 26 height 26
click at [613, 294] on input "f." at bounding box center [612, 292] width 1 height 5
radio input "true"
click at [641, 492] on icon at bounding box center [629, 492] width 24 height 10
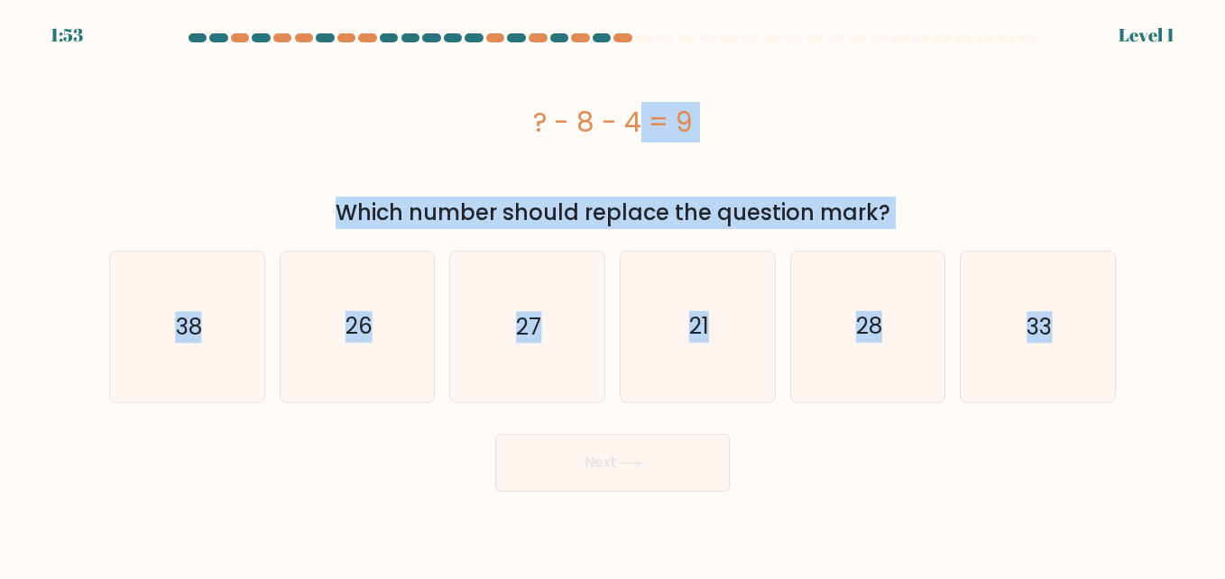
drag, startPoint x: 438, startPoint y: 106, endPoint x: 1101, endPoint y: 442, distance: 743.5
click at [1101, 442] on form "a." at bounding box center [612, 262] width 1225 height 458
copy form "? - 8 - 4 = 9 Which number should replace the question mark? a. 38 b. 26 c. 27 …"
click at [723, 327] on icon "21" at bounding box center [697, 327] width 150 height 150
click at [613, 294] on input "d. 21" at bounding box center [612, 292] width 1 height 5
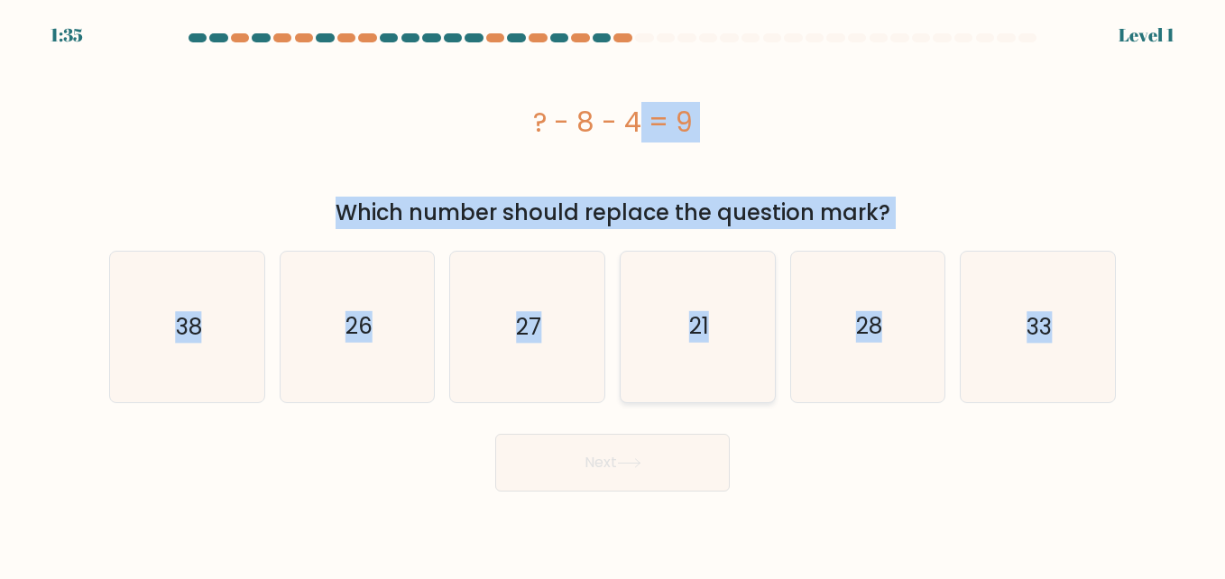
radio input "true"
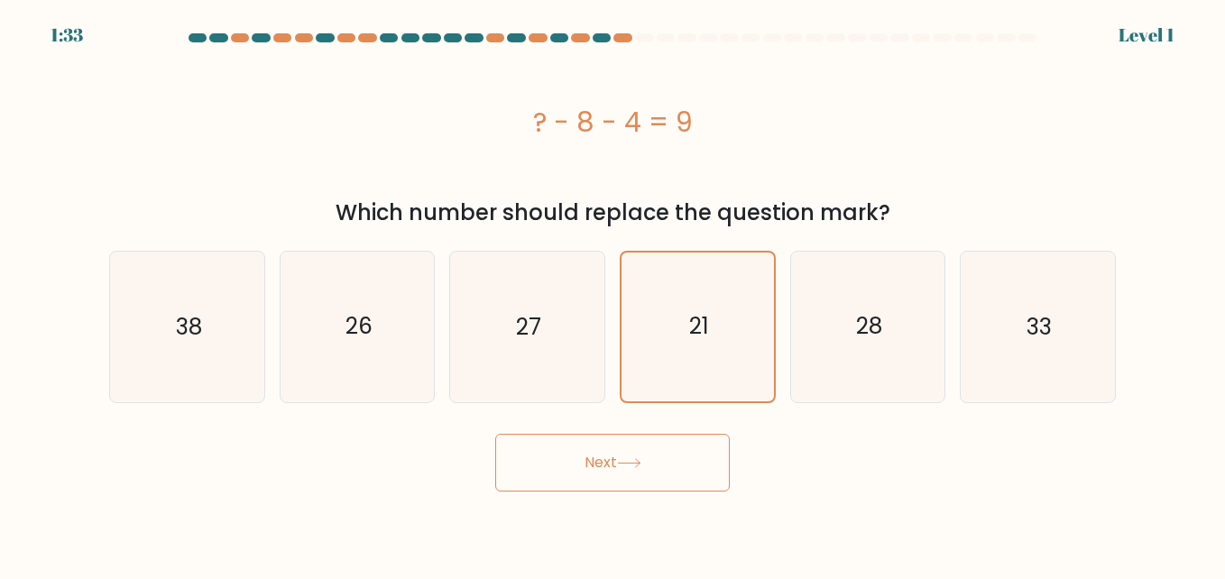
click at [727, 455] on button "Next" at bounding box center [612, 463] width 235 height 58
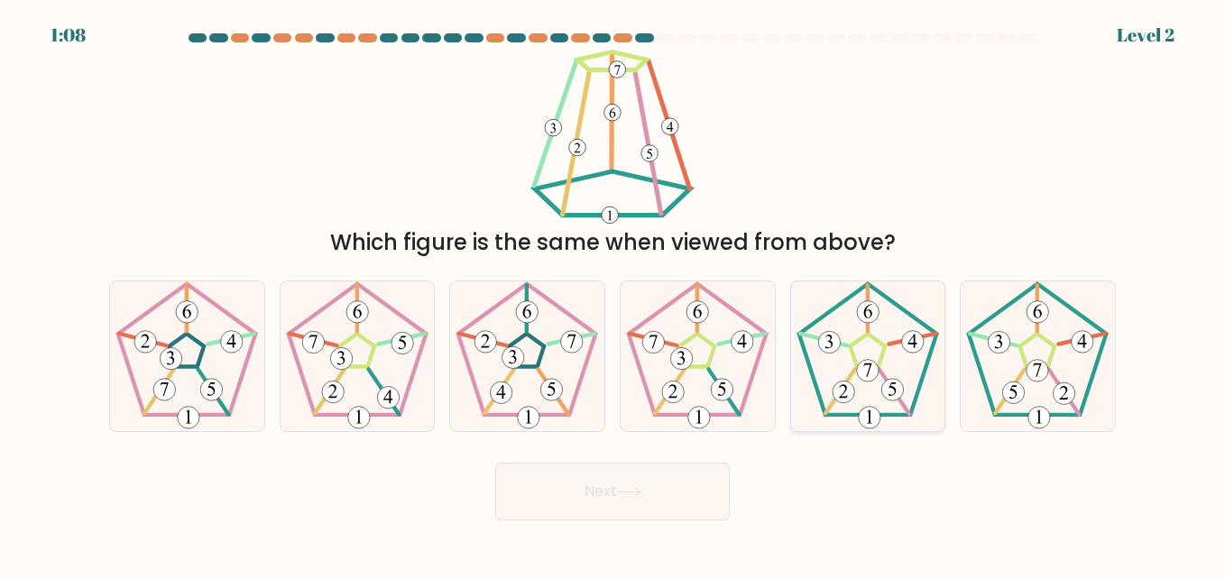
click at [815, 353] on icon at bounding box center [868, 356] width 150 height 150
click at [613, 294] on input "e." at bounding box center [612, 292] width 1 height 5
radio input "true"
click at [665, 489] on button "Next" at bounding box center [612, 492] width 235 height 58
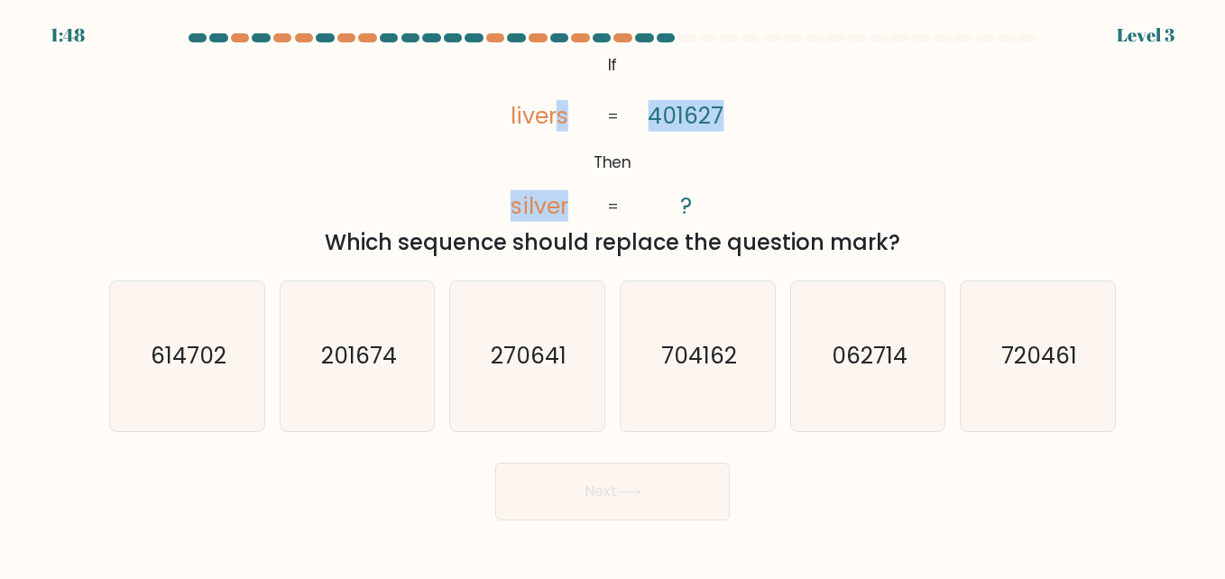
drag, startPoint x: 559, startPoint y: 55, endPoint x: 796, endPoint y: 196, distance: 275.1
click at [796, 196] on div "@import url('https://fonts.googleapis.com/css?family=Abril+Fatface:400,100,100i…" at bounding box center [612, 154] width 1028 height 209
click at [591, 60] on icon "@import url('https://fonts.googleapis.com/css?family=Abril+Fatface:400,100,100i…" at bounding box center [613, 137] width 282 height 174
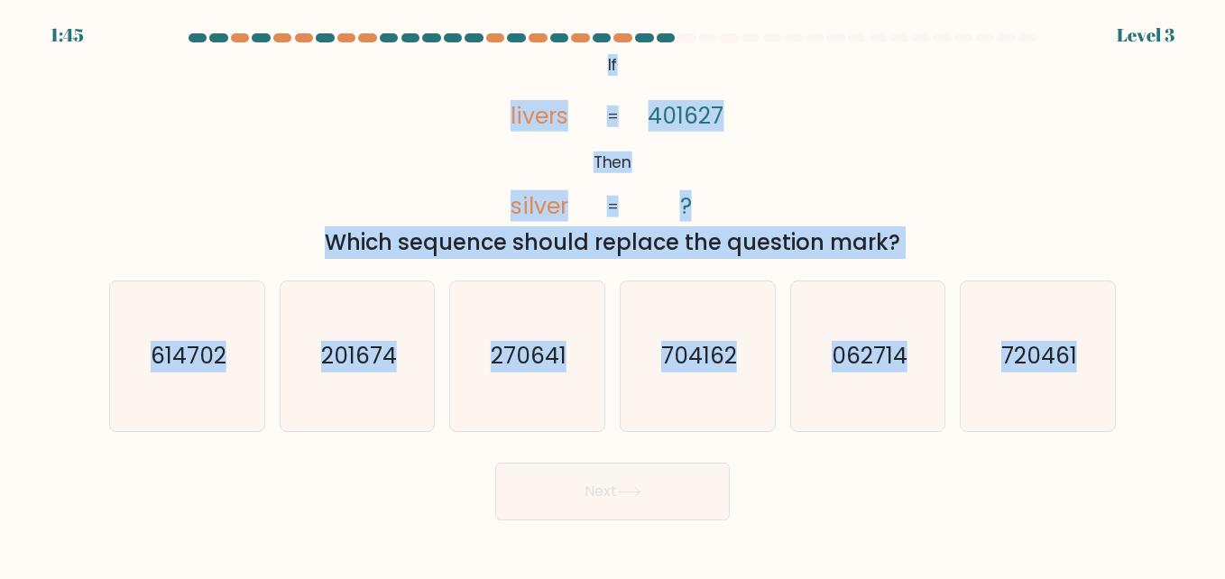
drag, startPoint x: 591, startPoint y: 60, endPoint x: 1228, endPoint y: 439, distance: 741.5
click at [1224, 439] on html "1:45 Level 3" at bounding box center [612, 289] width 1225 height 579
copy form "If Then livers silver 401627 ? = = Which sequence should replace the question m…"
click at [677, 369] on text "704162" at bounding box center [699, 356] width 76 height 32
click at [613, 294] on input "d. 704162" at bounding box center [612, 292] width 1 height 5
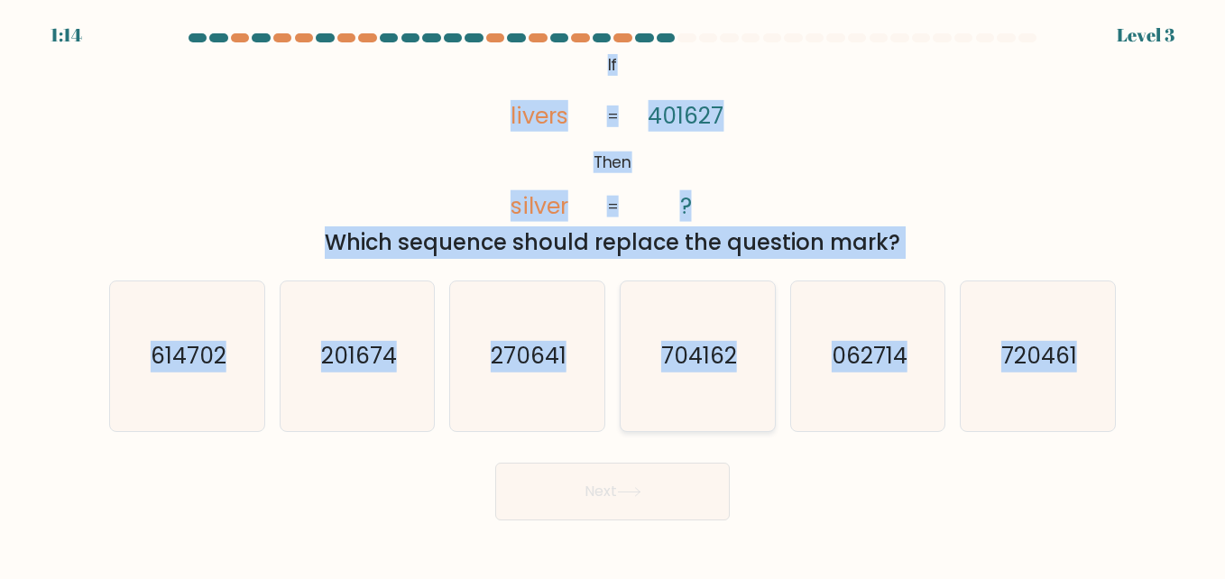
radio input "true"
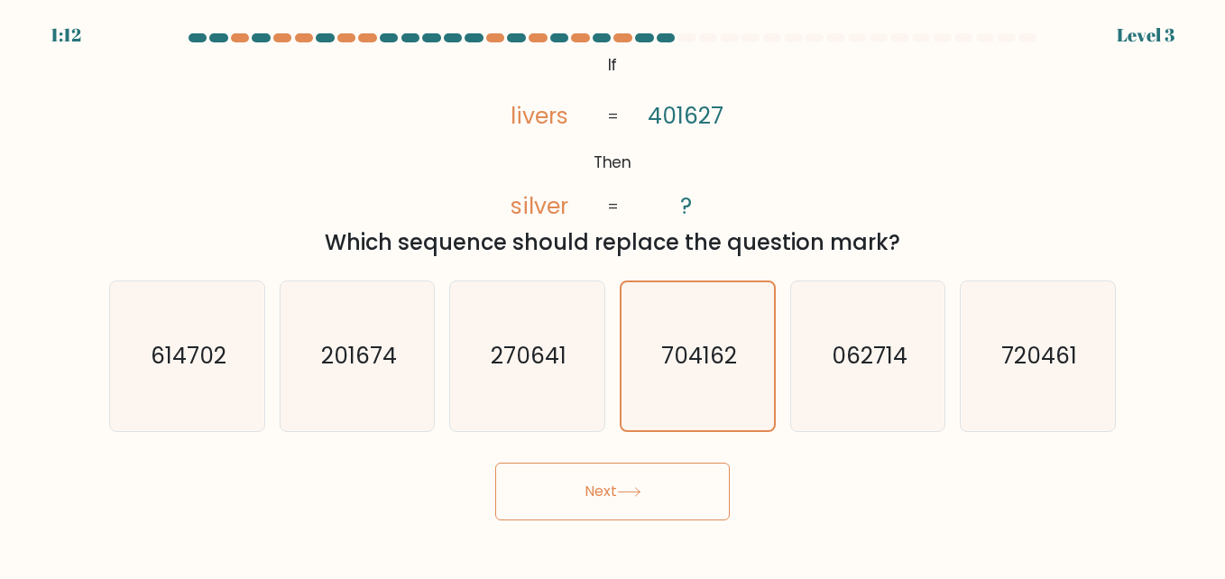
click at [651, 481] on button "Next" at bounding box center [612, 492] width 235 height 58
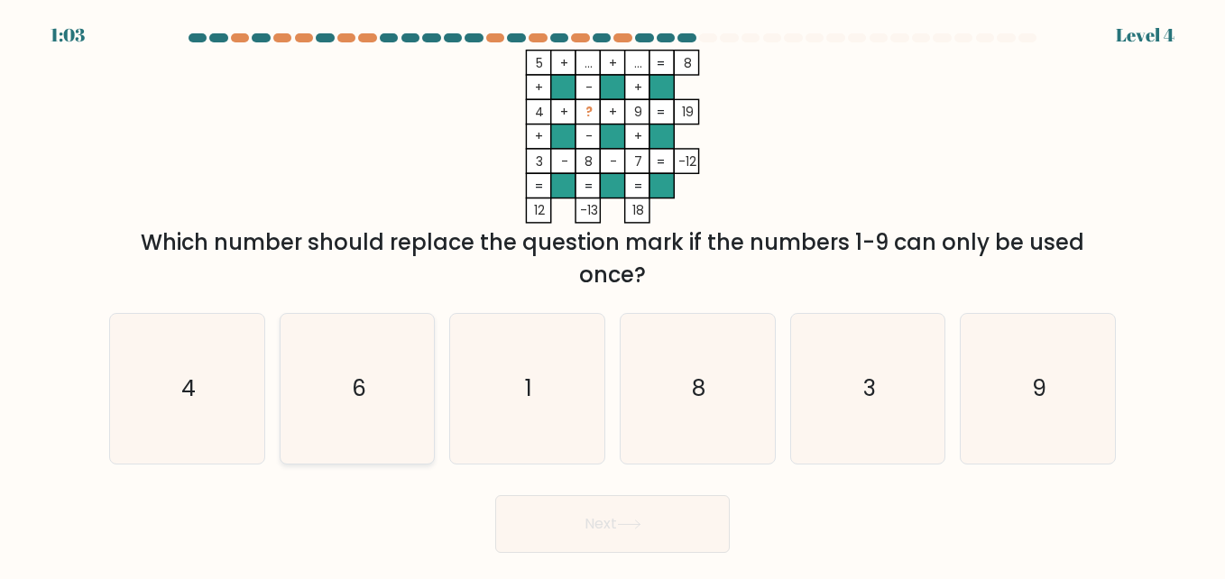
click at [392, 422] on icon "6" at bounding box center [357, 389] width 150 height 150
click at [612, 294] on input "b. 6" at bounding box center [612, 292] width 1 height 5
radio input "true"
click at [649, 530] on button "Next" at bounding box center [612, 524] width 235 height 58
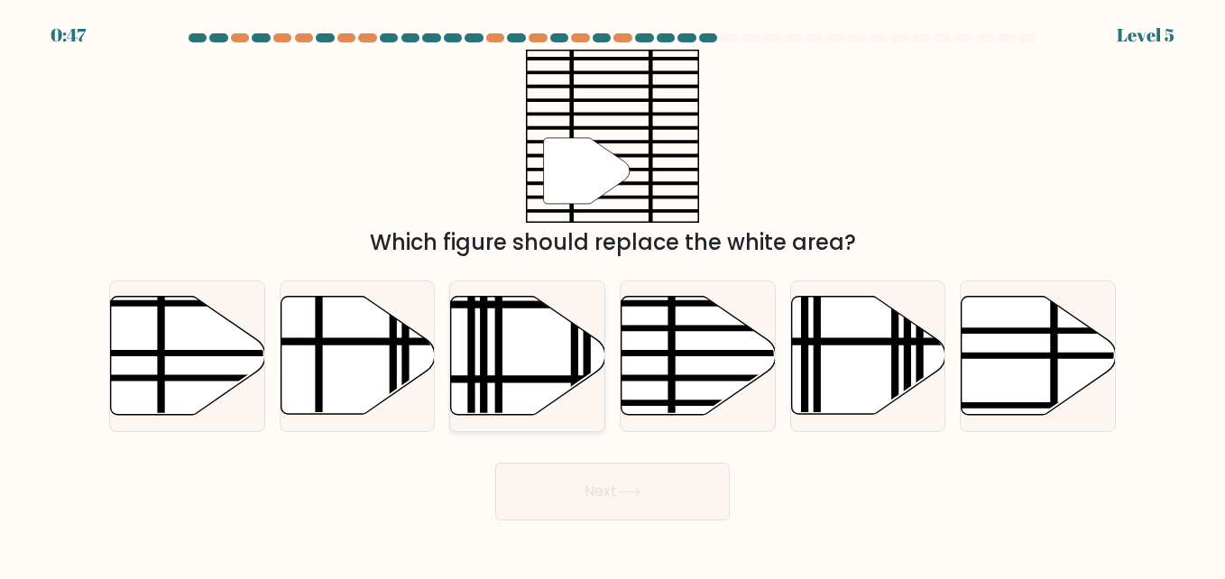
click at [509, 397] on icon at bounding box center [528, 356] width 154 height 118
click at [612, 294] on input "c." at bounding box center [612, 292] width 1 height 5
radio input "true"
click at [581, 499] on button "Next" at bounding box center [612, 492] width 235 height 58
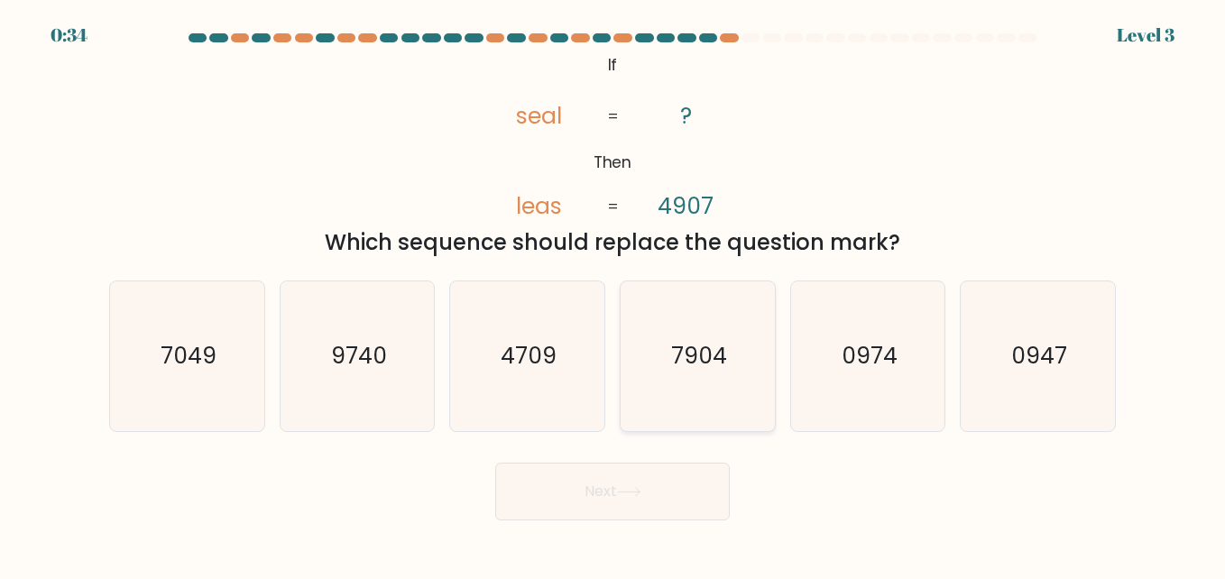
click at [720, 373] on icon "7904" at bounding box center [697, 356] width 150 height 150
click at [613, 294] on input "d. 7904" at bounding box center [612, 292] width 1 height 5
radio input "true"
click at [636, 517] on button "Next" at bounding box center [612, 492] width 235 height 58
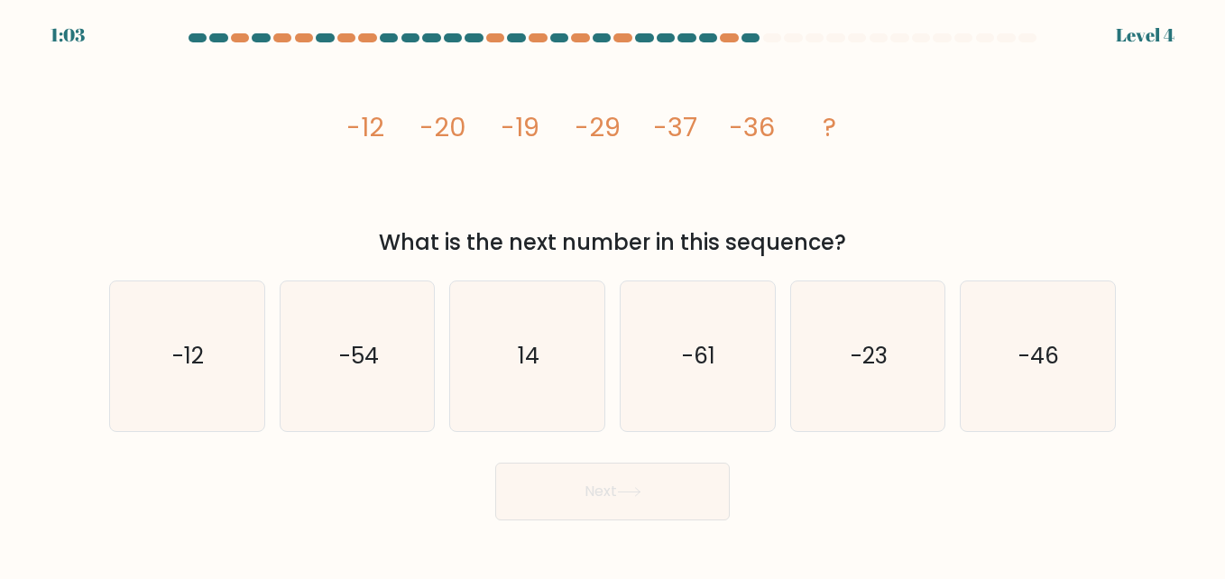
drag, startPoint x: 40, startPoint y: 86, endPoint x: 76, endPoint y: 92, distance: 36.6
click at [76, 92] on form at bounding box center [612, 276] width 1225 height 487
click at [1055, 390] on icon "-46" at bounding box center [1037, 356] width 150 height 150
click at [613, 294] on input "f. -46" at bounding box center [612, 292] width 1 height 5
radio input "true"
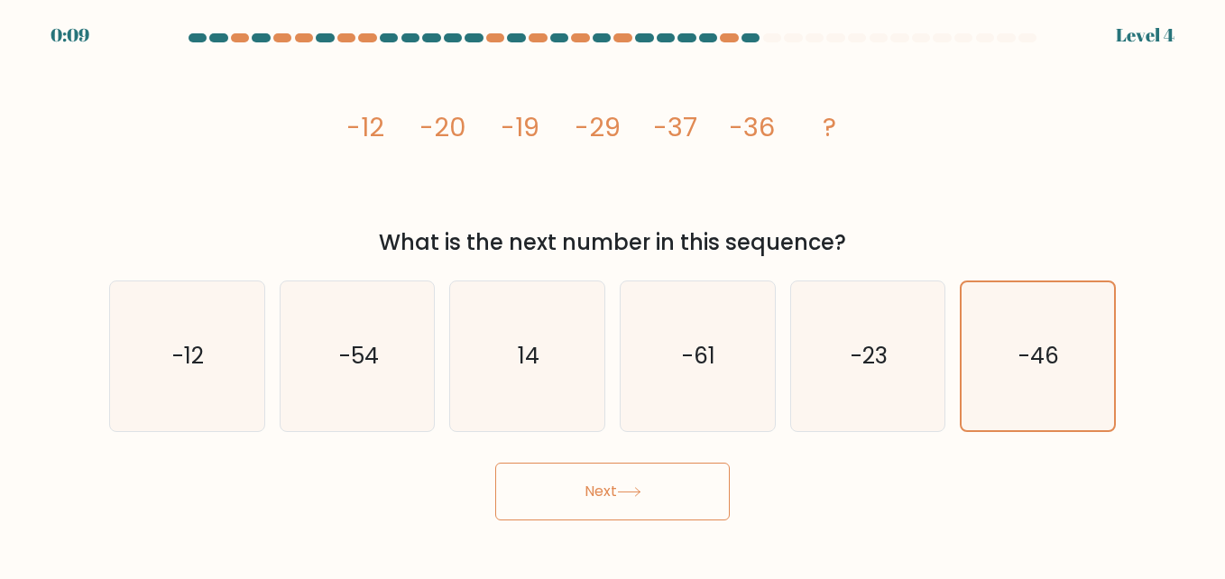
click at [685, 495] on button "Next" at bounding box center [612, 492] width 235 height 58
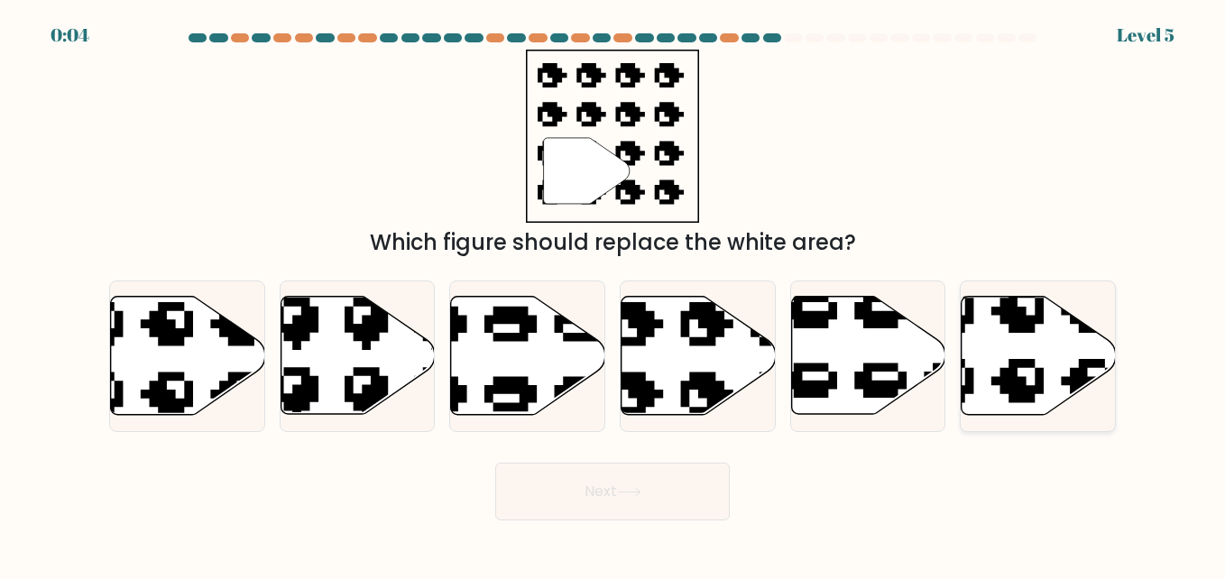
click at [1011, 406] on icon at bounding box center [1039, 356] width 154 height 118
click at [613, 294] on input "f." at bounding box center [612, 292] width 1 height 5
radio input "true"
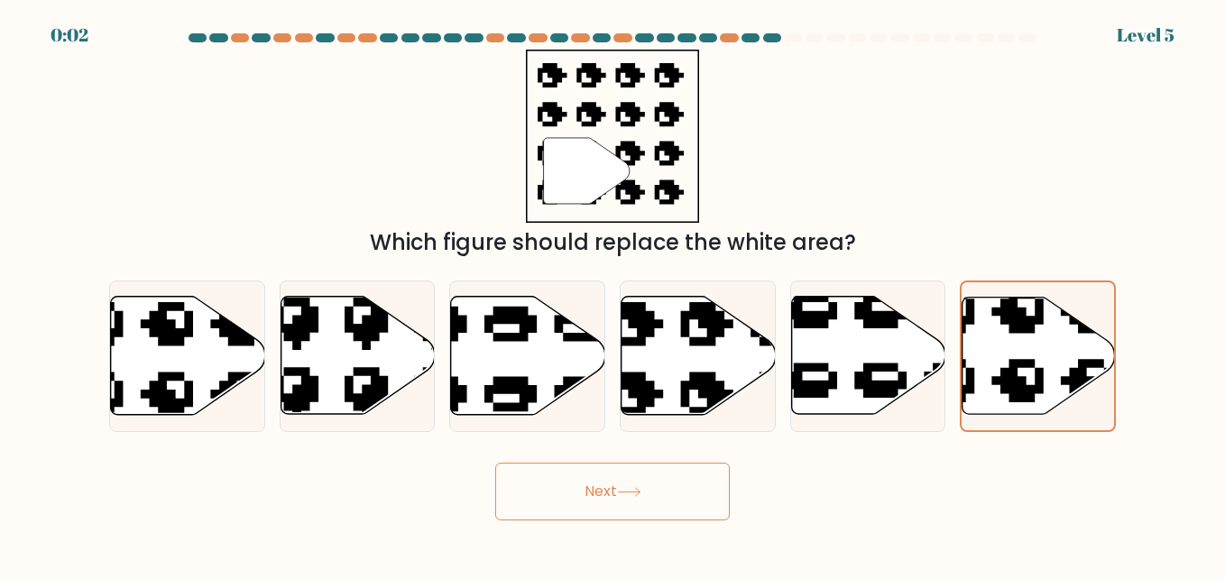
click at [685, 508] on button "Next" at bounding box center [612, 492] width 235 height 58
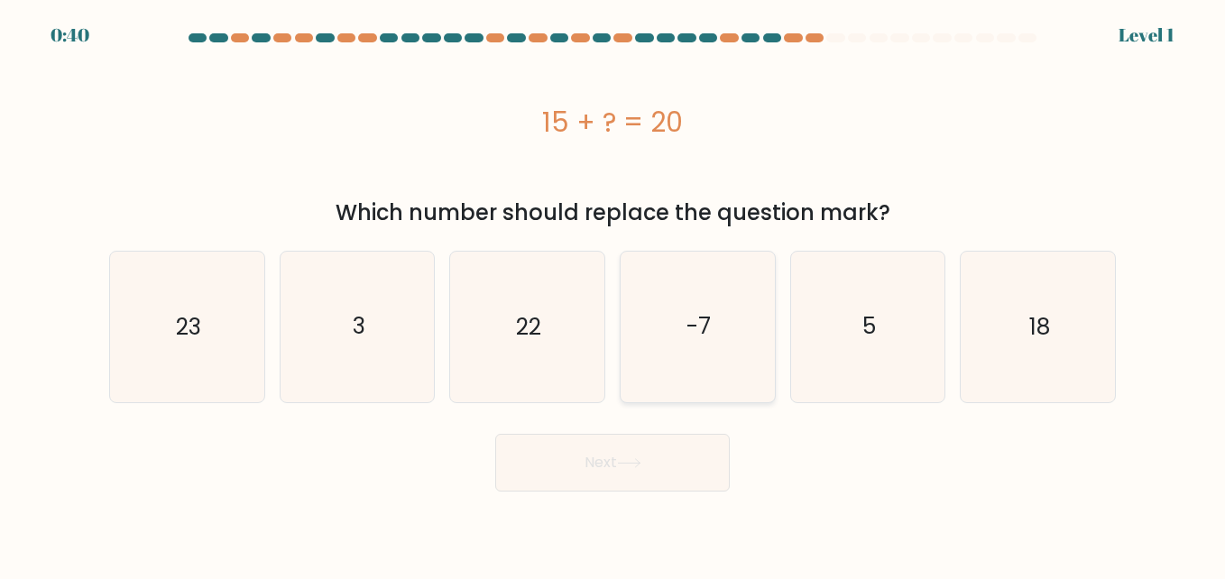
click at [715, 326] on icon "-7" at bounding box center [697, 327] width 150 height 150
click at [613, 294] on input "d. -7" at bounding box center [612, 292] width 1 height 5
radio input "true"
click at [669, 473] on button "Next" at bounding box center [612, 463] width 235 height 58
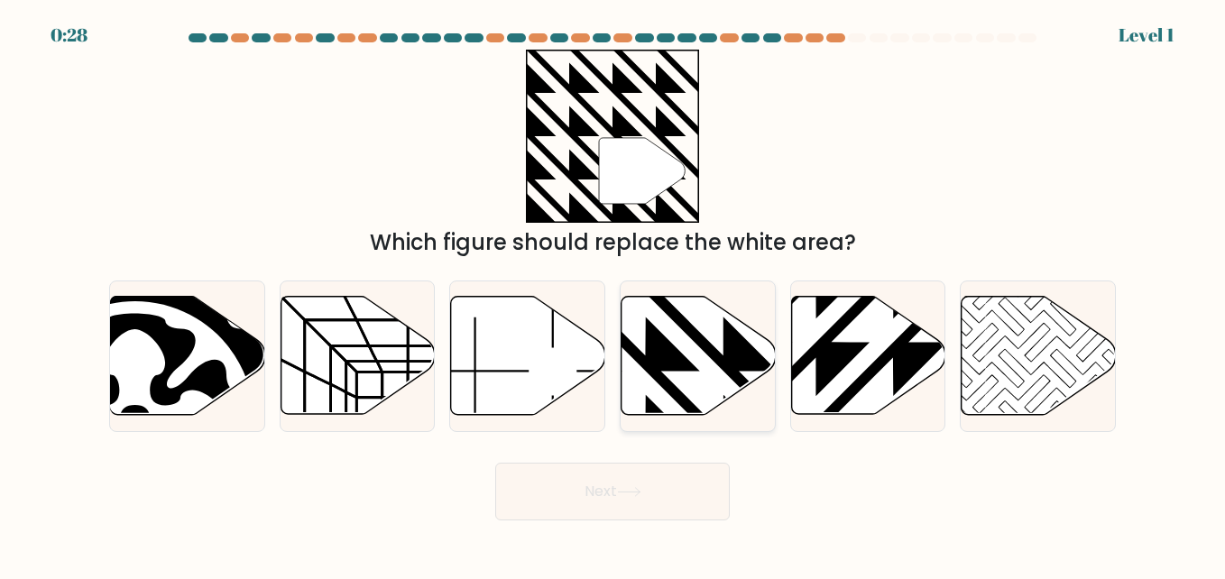
drag, startPoint x: 695, startPoint y: 400, endPoint x: 672, endPoint y: 419, distance: 30.0
click at [672, 419] on div at bounding box center [698, 357] width 156 height 152
click at [613, 294] on input "d." at bounding box center [612, 292] width 1 height 5
radio input "true"
click at [672, 419] on div at bounding box center [698, 357] width 156 height 152
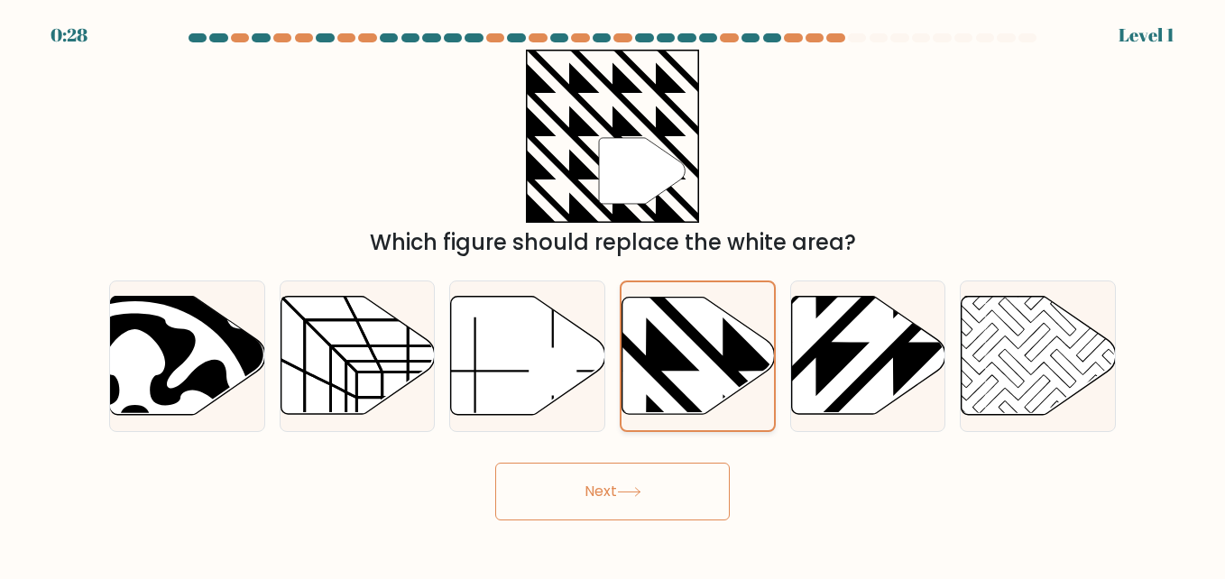
click at [613, 294] on input "d." at bounding box center [612, 292] width 1 height 5
click at [642, 498] on button "Next" at bounding box center [612, 492] width 235 height 58
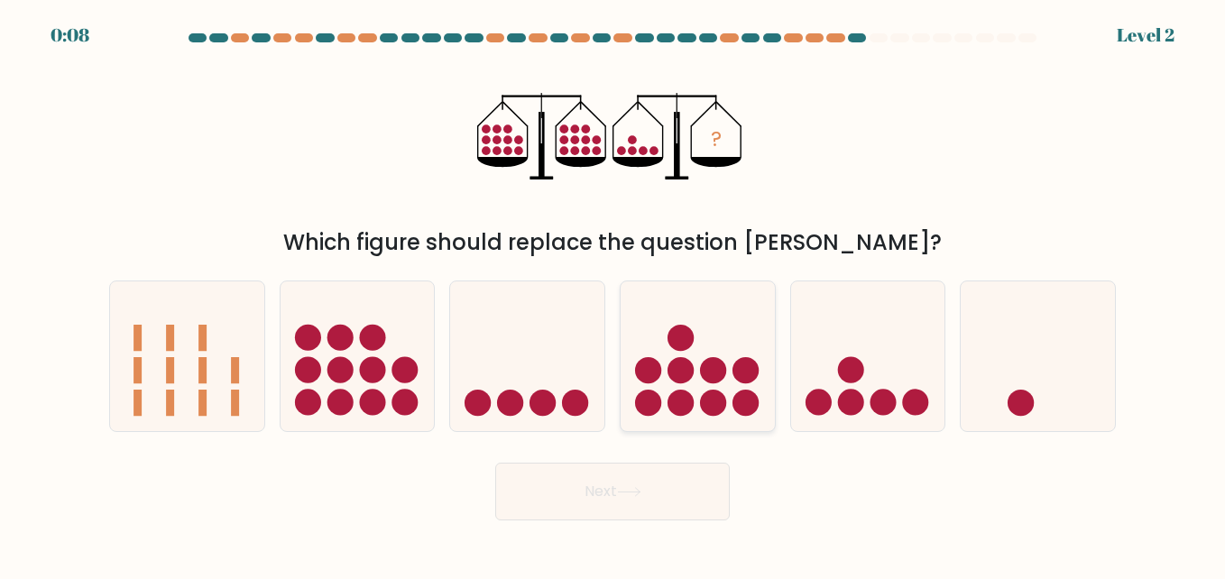
click at [687, 380] on circle at bounding box center [681, 370] width 26 height 26
click at [613, 294] on input "d." at bounding box center [612, 292] width 1 height 5
radio input "true"
click at [677, 494] on button "Next" at bounding box center [612, 492] width 235 height 58
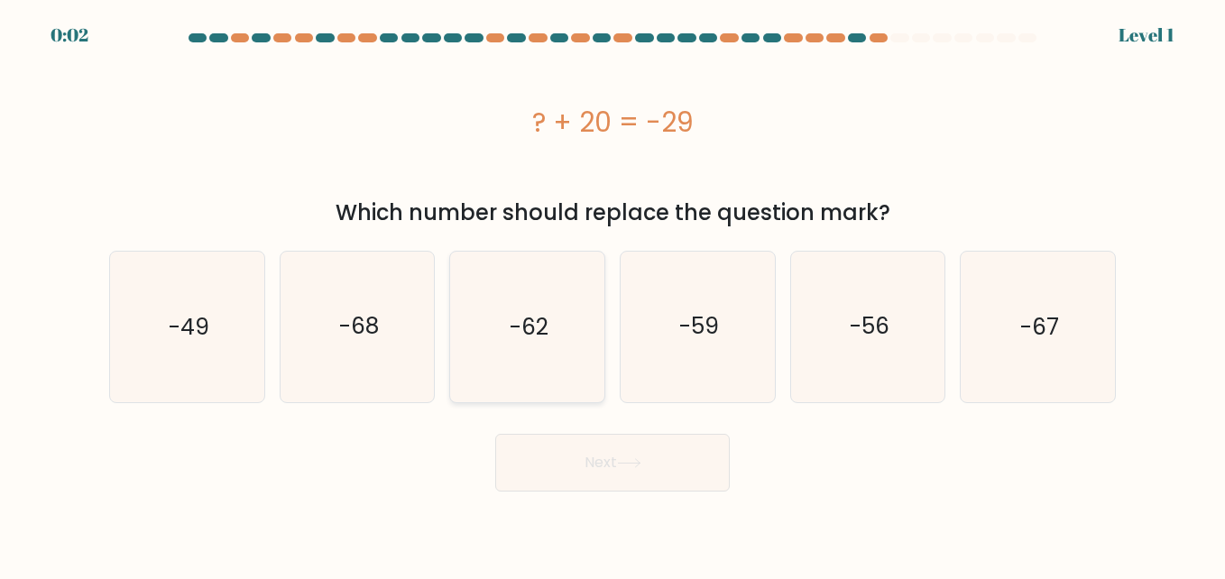
click at [482, 334] on icon "-62" at bounding box center [527, 327] width 150 height 150
click at [612, 294] on input "c. -62" at bounding box center [612, 292] width 1 height 5
radio input "true"
click at [582, 455] on button "Next" at bounding box center [612, 463] width 235 height 58
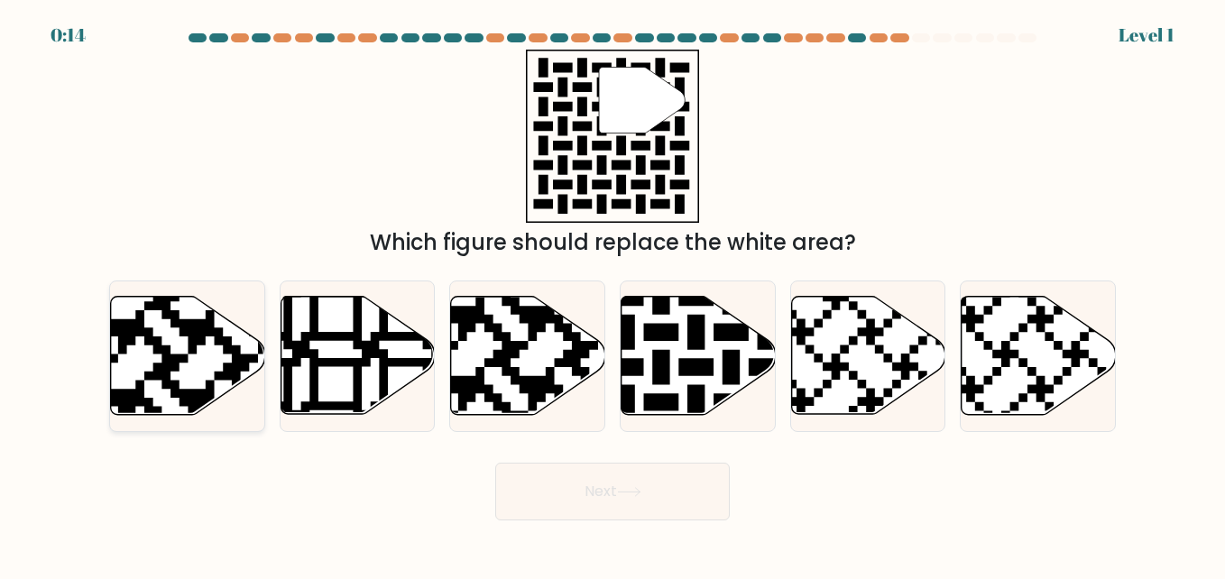
click at [201, 374] on icon at bounding box center [188, 356] width 154 height 118
click at [612, 294] on input "a." at bounding box center [612, 292] width 1 height 5
radio input "true"
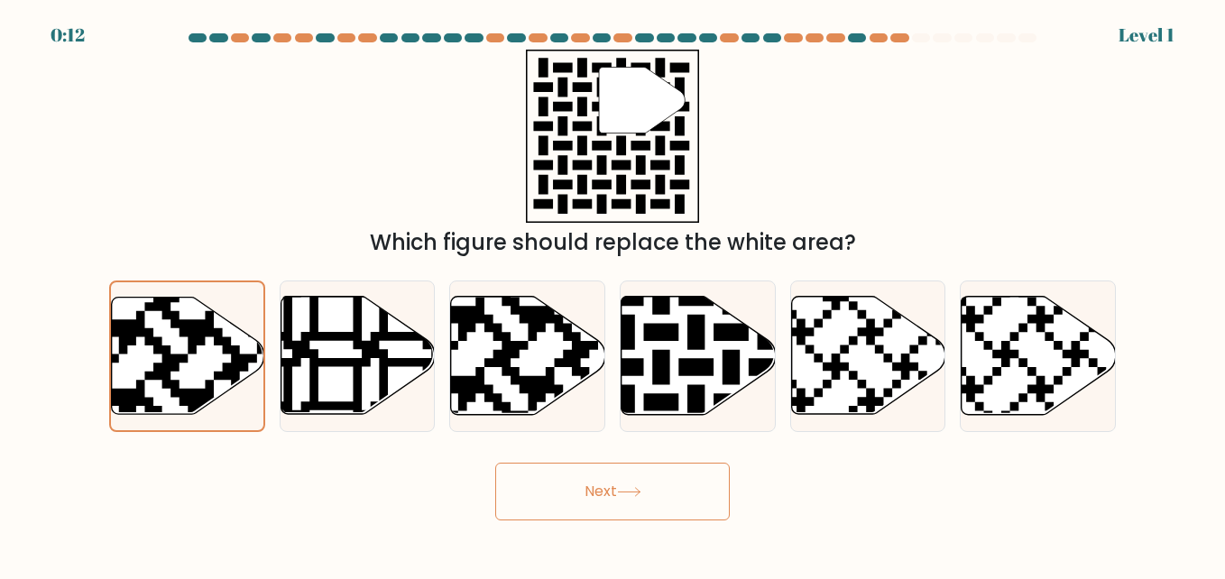
click at [591, 501] on button "Next" at bounding box center [612, 492] width 235 height 58
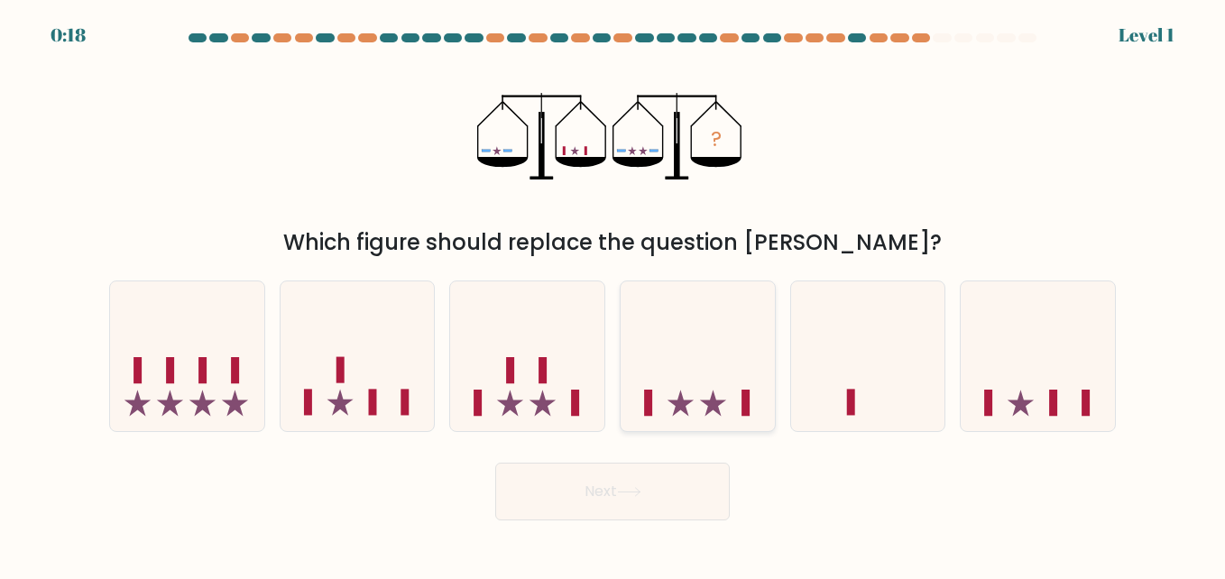
click at [665, 362] on icon at bounding box center [698, 355] width 154 height 127
click at [613, 294] on input "d." at bounding box center [612, 292] width 1 height 5
radio input "true"
click at [680, 487] on button "Next" at bounding box center [612, 492] width 235 height 58
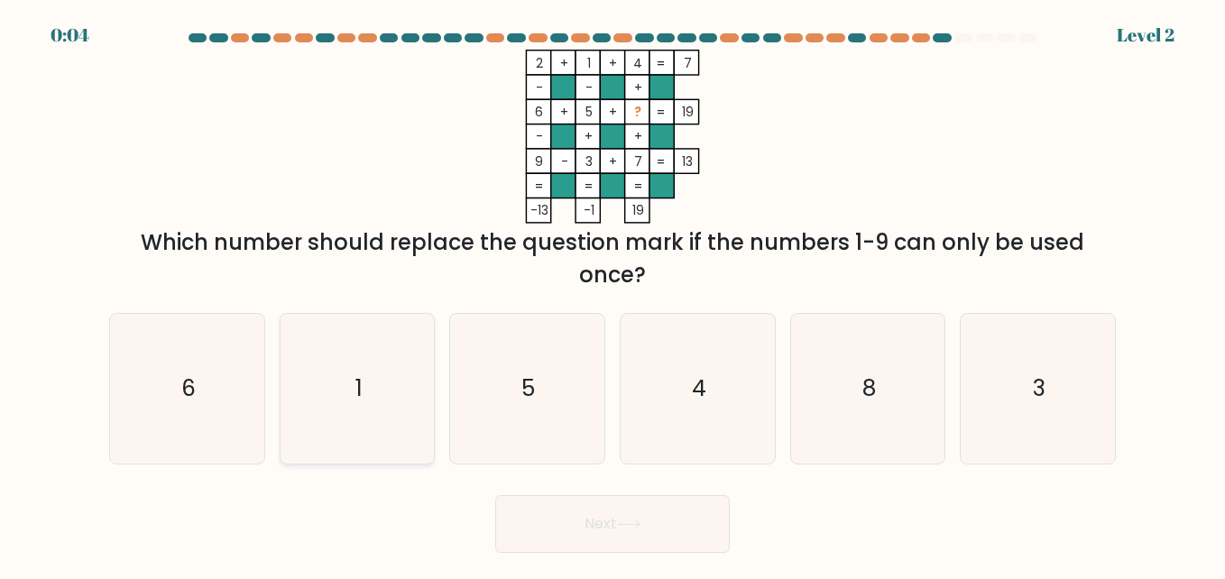
click at [373, 435] on icon "1" at bounding box center [357, 389] width 150 height 150
click at [612, 294] on input "b. 1" at bounding box center [612, 292] width 1 height 5
radio input "true"
click at [671, 539] on button "Next" at bounding box center [612, 524] width 235 height 58
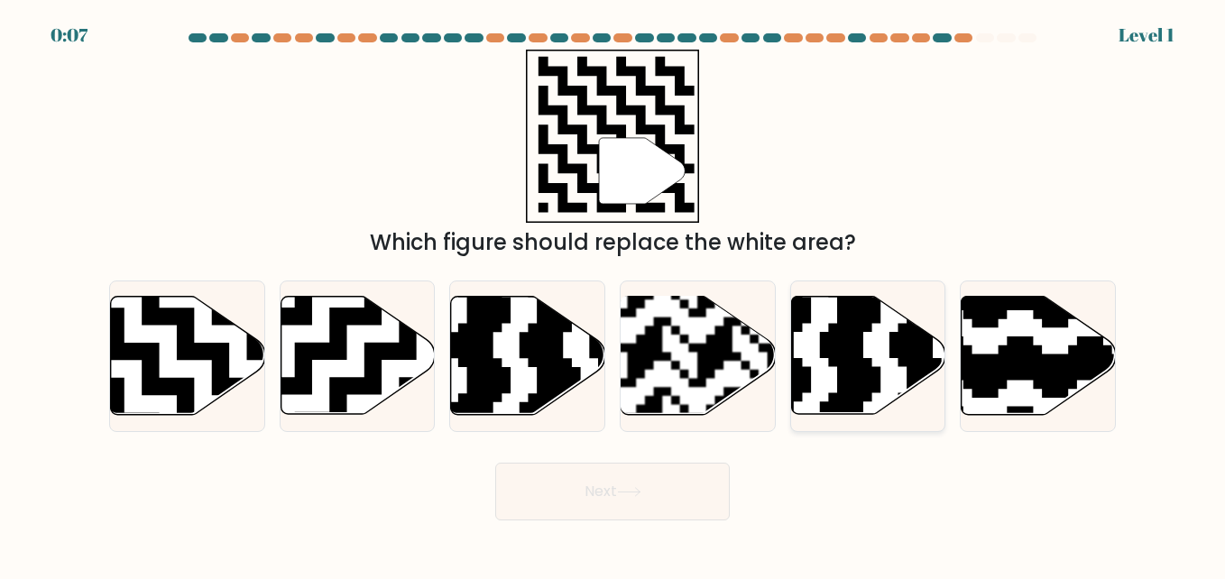
click at [925, 352] on icon at bounding box center [916, 420] width 280 height 280
click at [613, 294] on input "e." at bounding box center [612, 292] width 1 height 5
radio input "true"
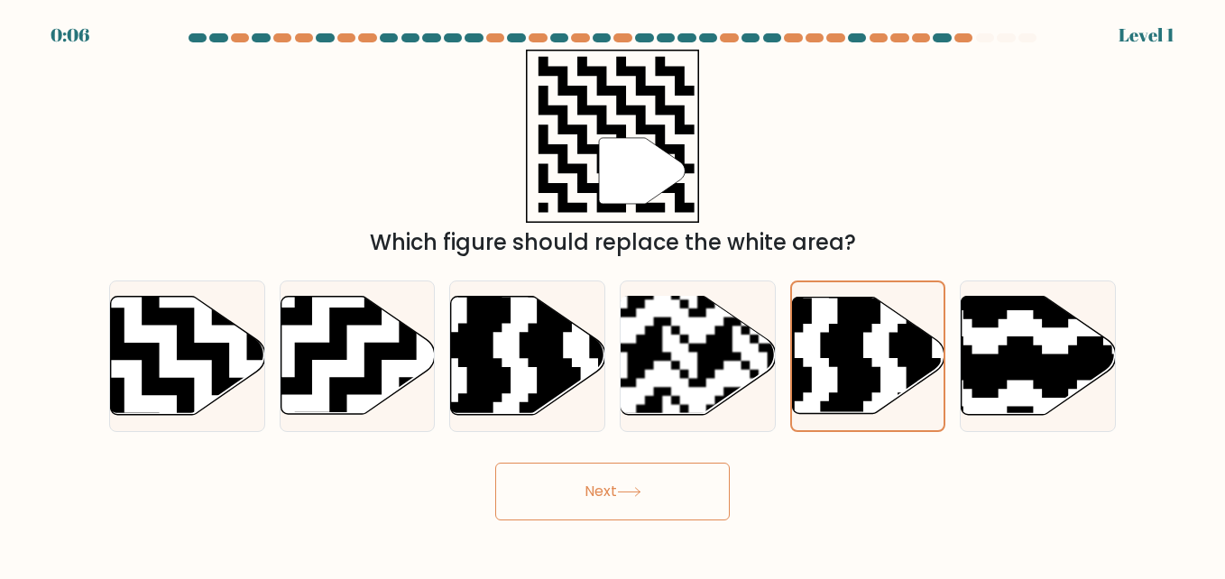
click at [662, 493] on button "Next" at bounding box center [612, 492] width 235 height 58
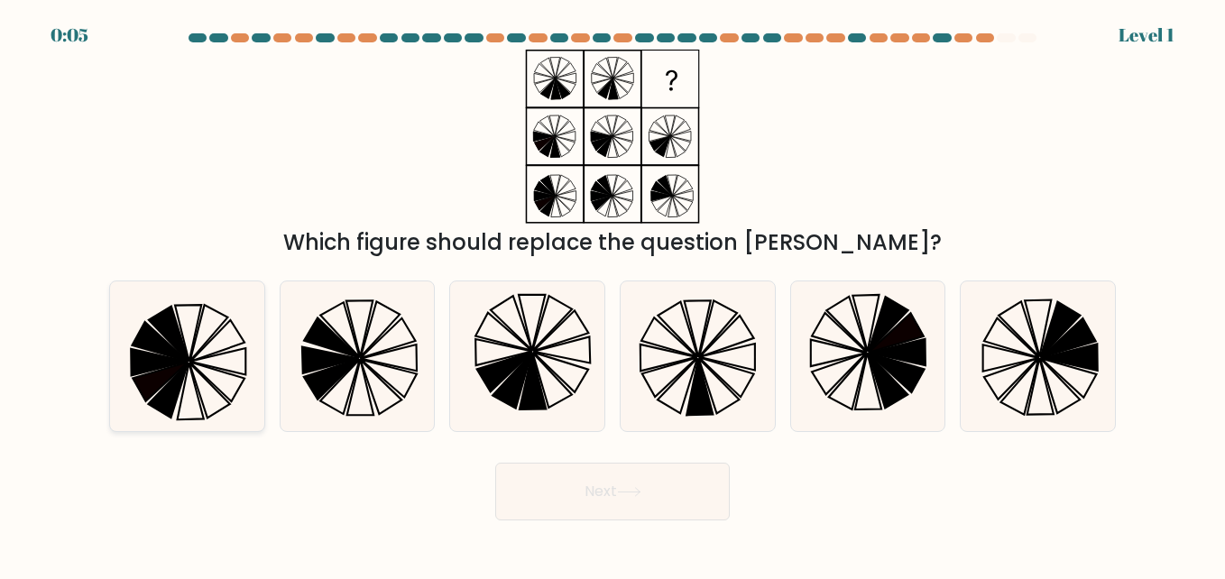
click at [233, 372] on icon at bounding box center [218, 361] width 56 height 27
click at [612, 294] on input "a." at bounding box center [612, 292] width 1 height 5
radio input "true"
click at [522, 485] on button "Next" at bounding box center [612, 492] width 235 height 58
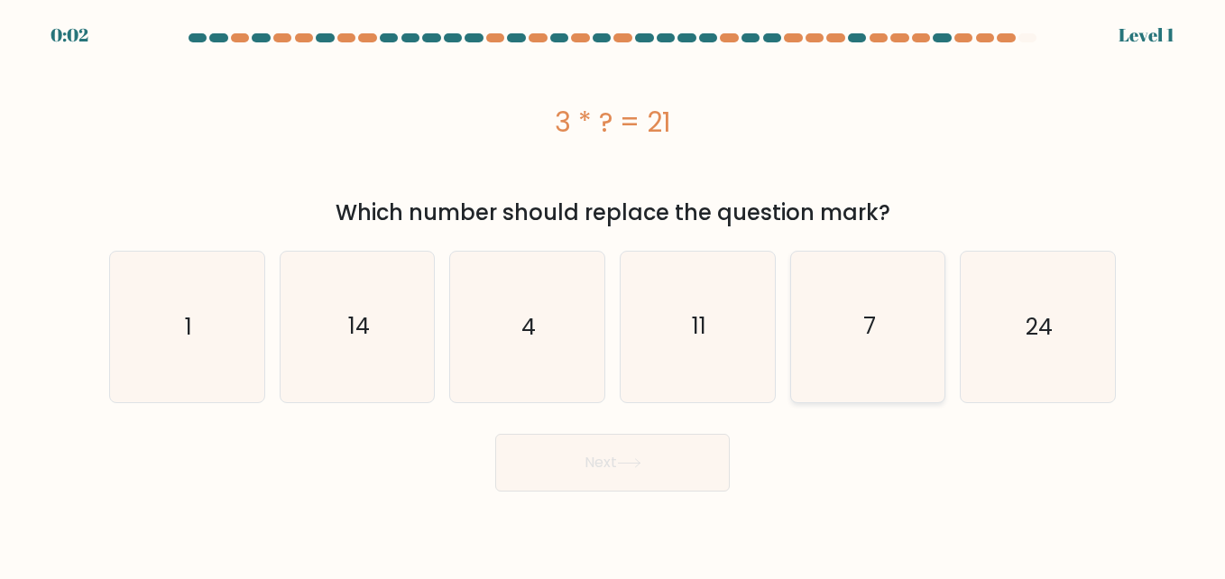
click at [830, 354] on icon "7" at bounding box center [868, 327] width 150 height 150
click at [613, 294] on input "e. 7" at bounding box center [612, 292] width 1 height 5
radio input "true"
click at [658, 456] on button "Next" at bounding box center [612, 463] width 235 height 58
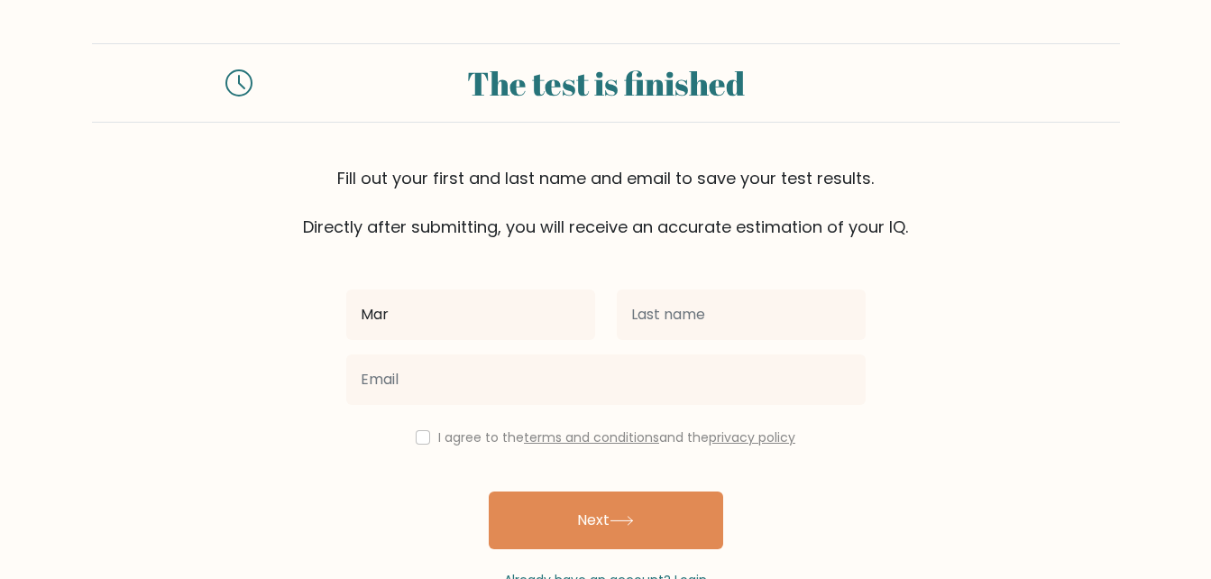
type input "[PERSON_NAME] [PERSON_NAME]"
type input "[PERSON_NAME]"
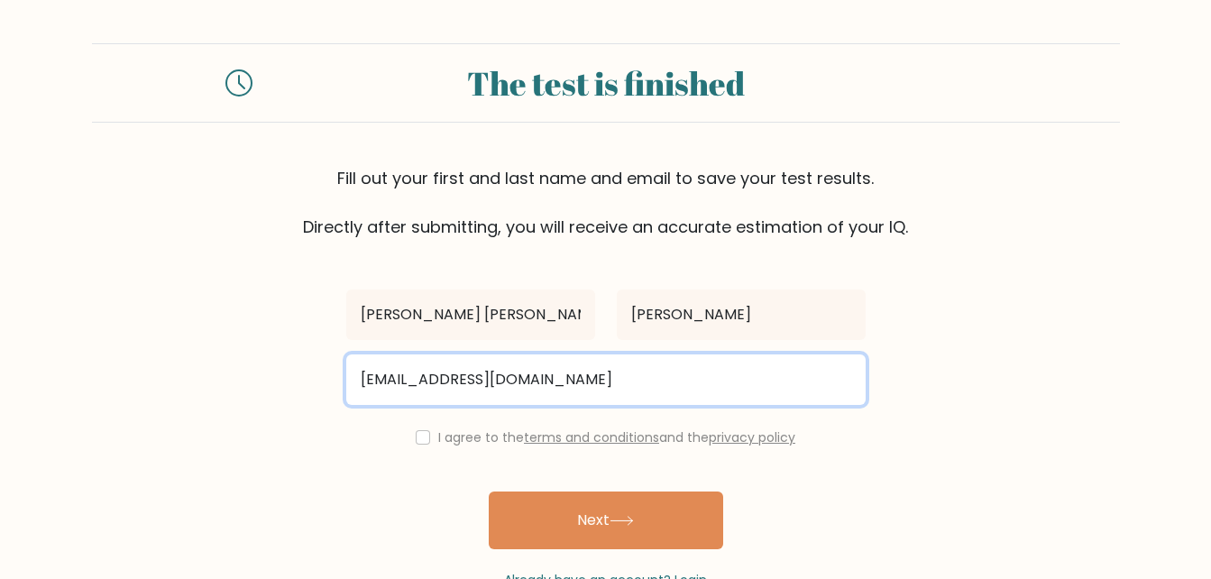
click at [633, 380] on input "[EMAIL_ADDRESS][DOMAIN_NAME]" at bounding box center [606, 380] width 520 height 51
type input "m"
type input "[EMAIL_ADDRESS][DOMAIN_NAME]"
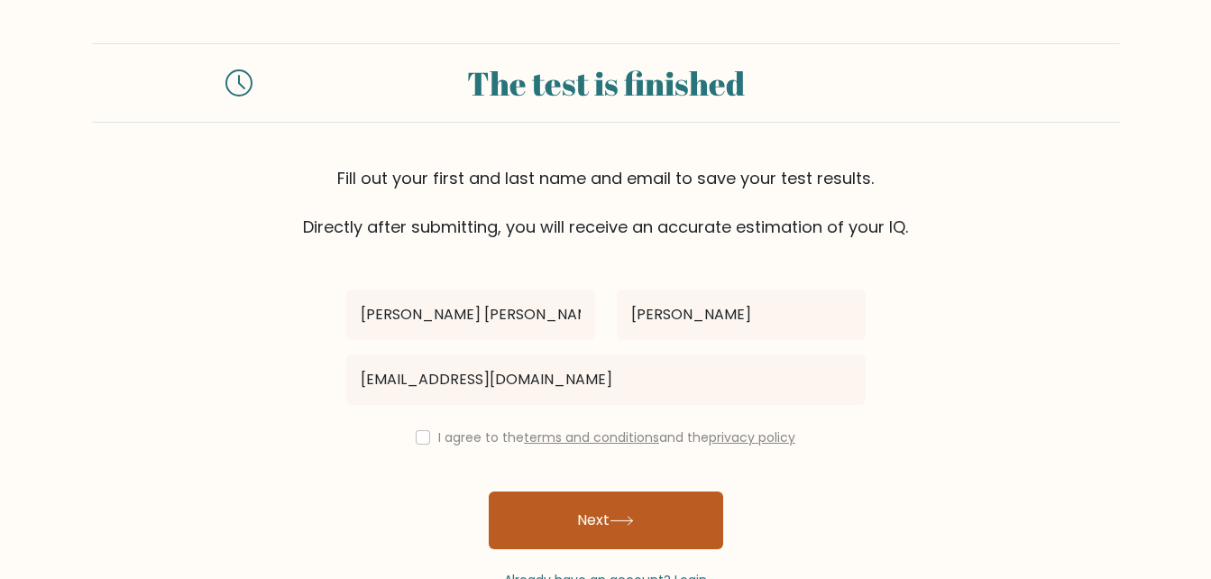
click at [575, 543] on button "Next" at bounding box center [606, 521] width 235 height 58
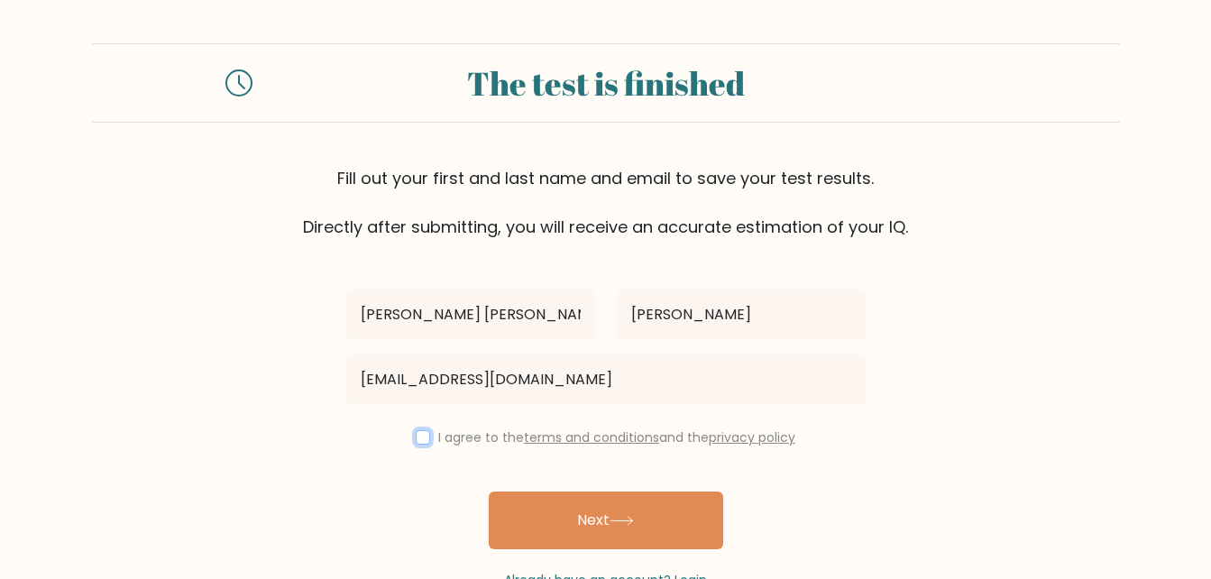
click at [416, 431] on input "checkbox" at bounding box center [423, 437] width 14 height 14
checkbox input "true"
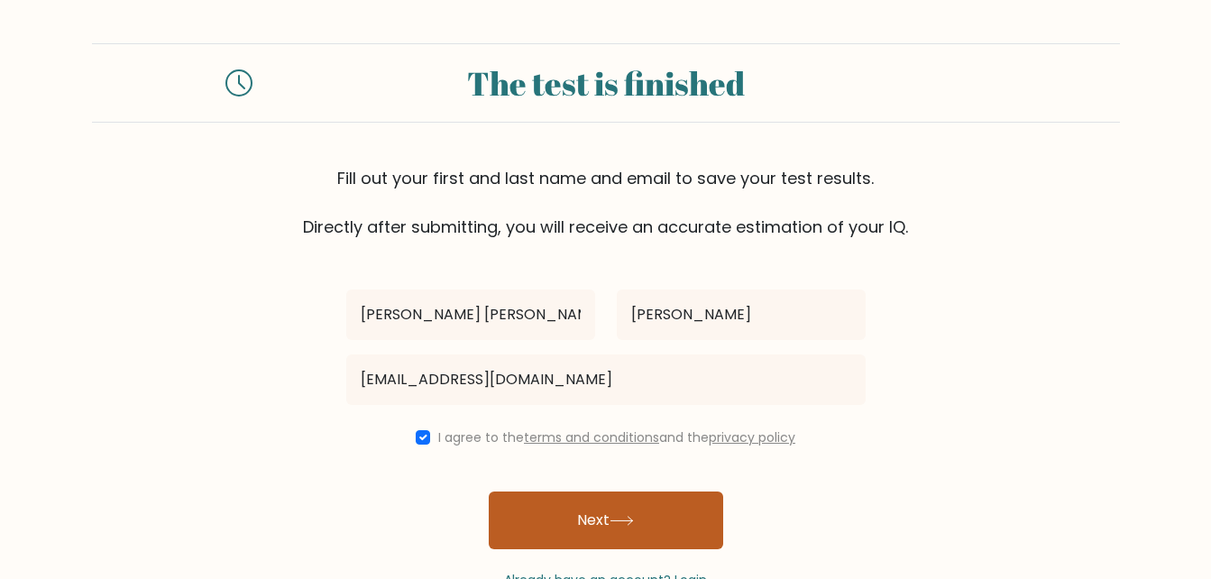
click at [616, 531] on button "Next" at bounding box center [606, 521] width 235 height 58
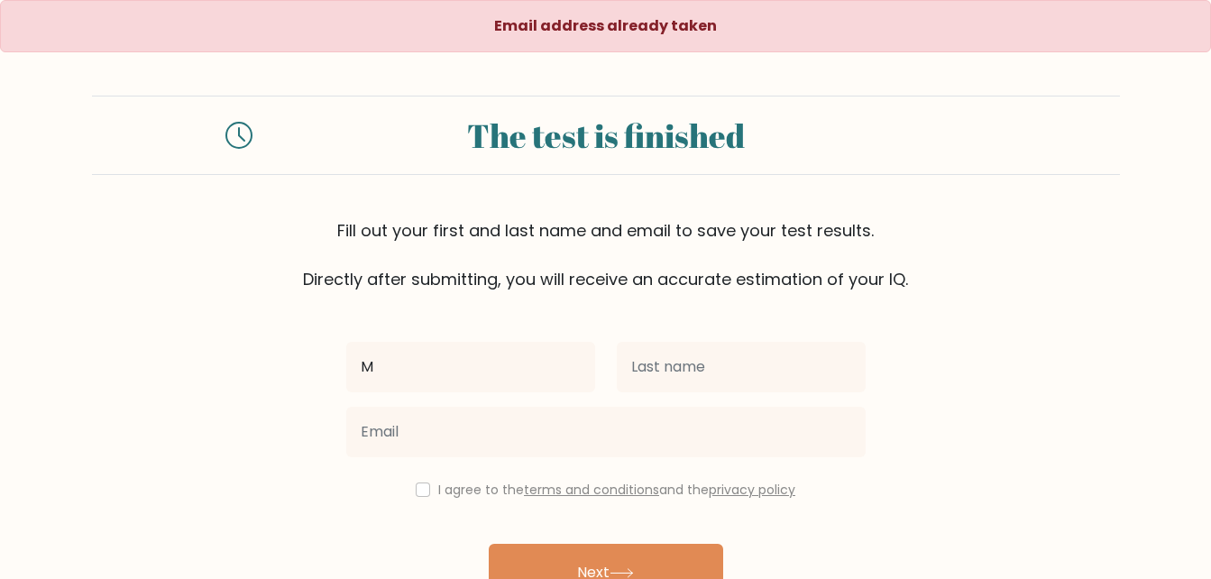
type input "[PERSON_NAME] [PERSON_NAME]"
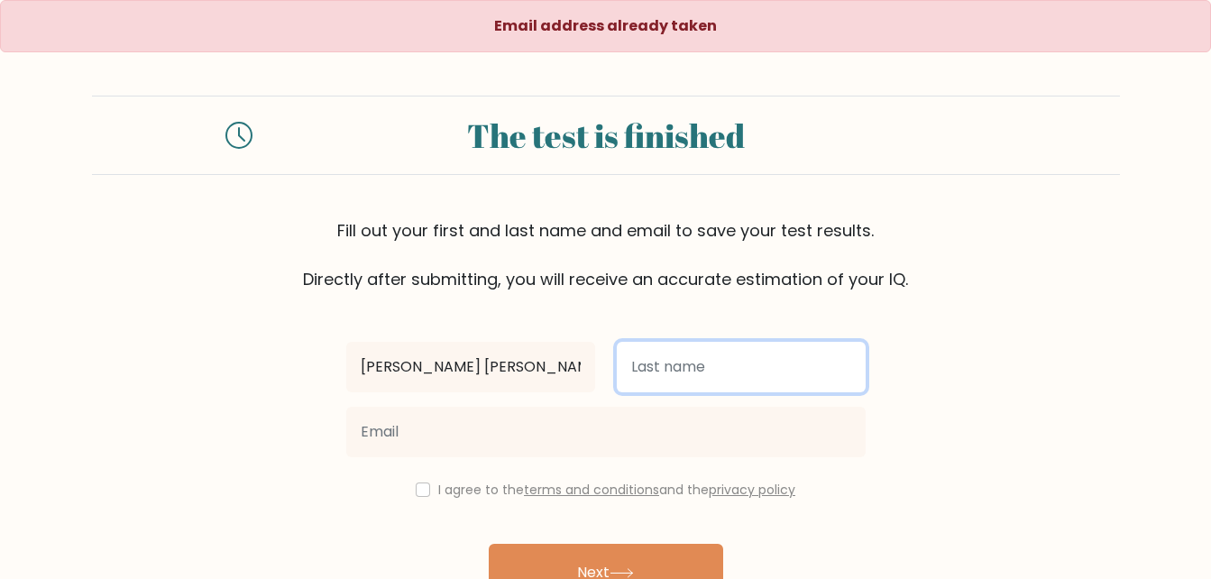
type input "[PERSON_NAME]"
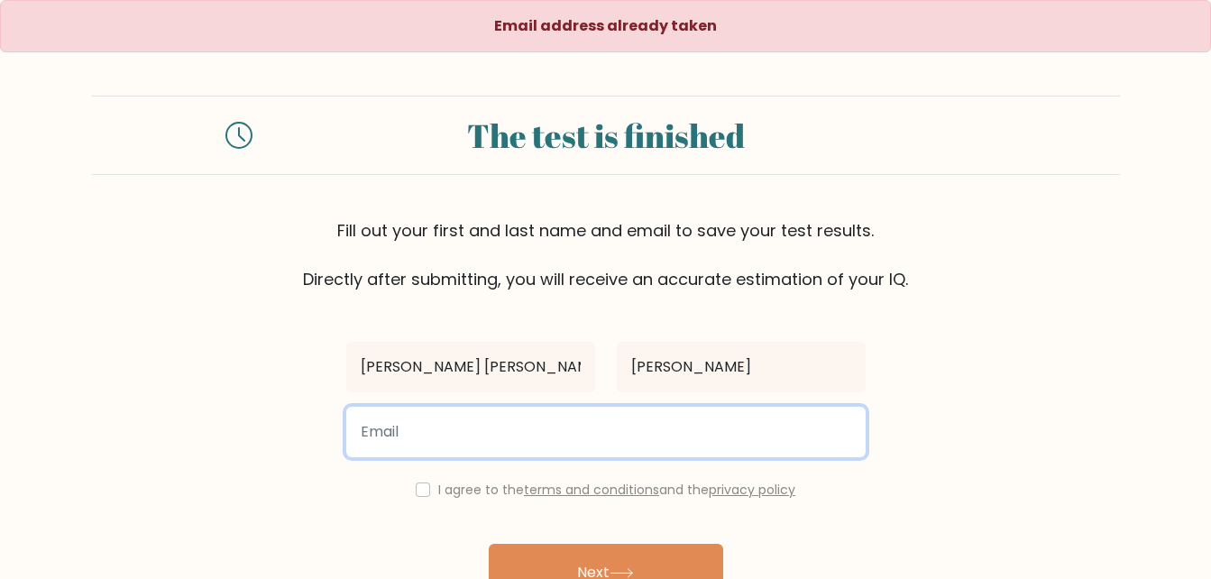
type input "[EMAIL_ADDRESS][DOMAIN_NAME]"
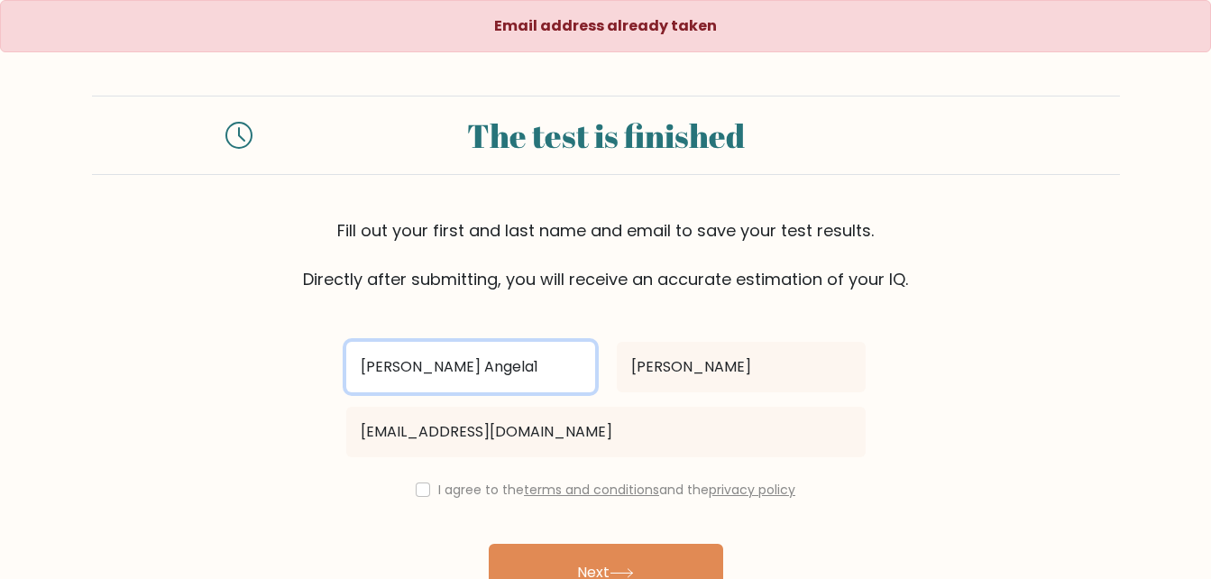
type input "[PERSON_NAME] [PERSON_NAME]"
click at [489, 544] on button "Next" at bounding box center [606, 573] width 235 height 58
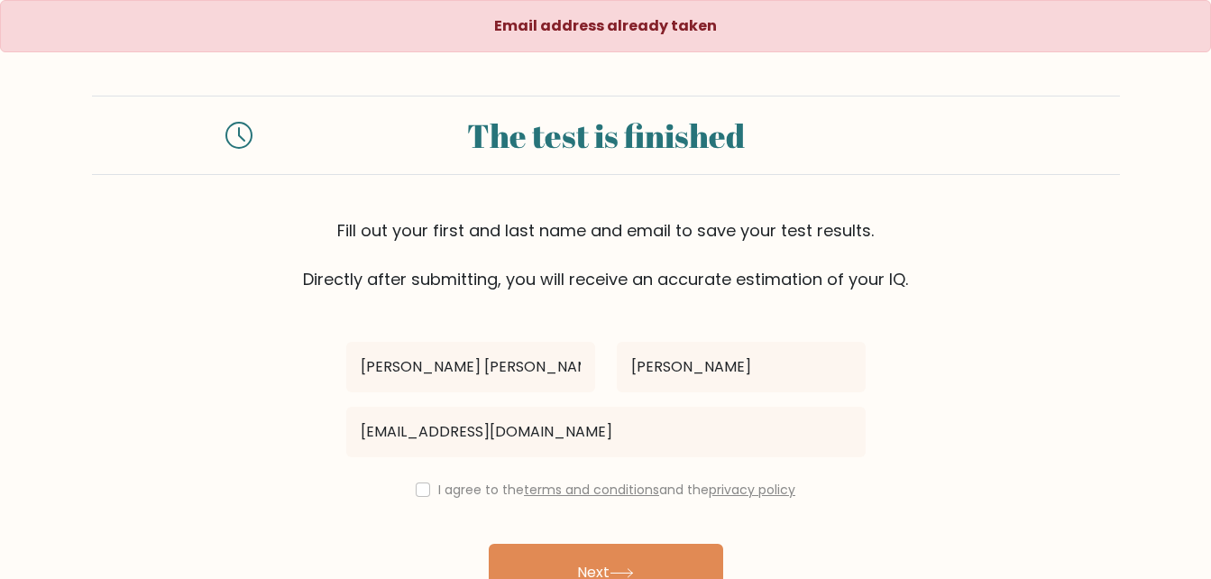
click at [420, 501] on div "[PERSON_NAME][GEOGRAPHIC_DATA] [EMAIL_ADDRESS][DOMAIN_NAME] I agree to the term…" at bounding box center [606, 466] width 541 height 351
click at [420, 489] on input "checkbox" at bounding box center [423, 490] width 14 height 14
checkbox input "true"
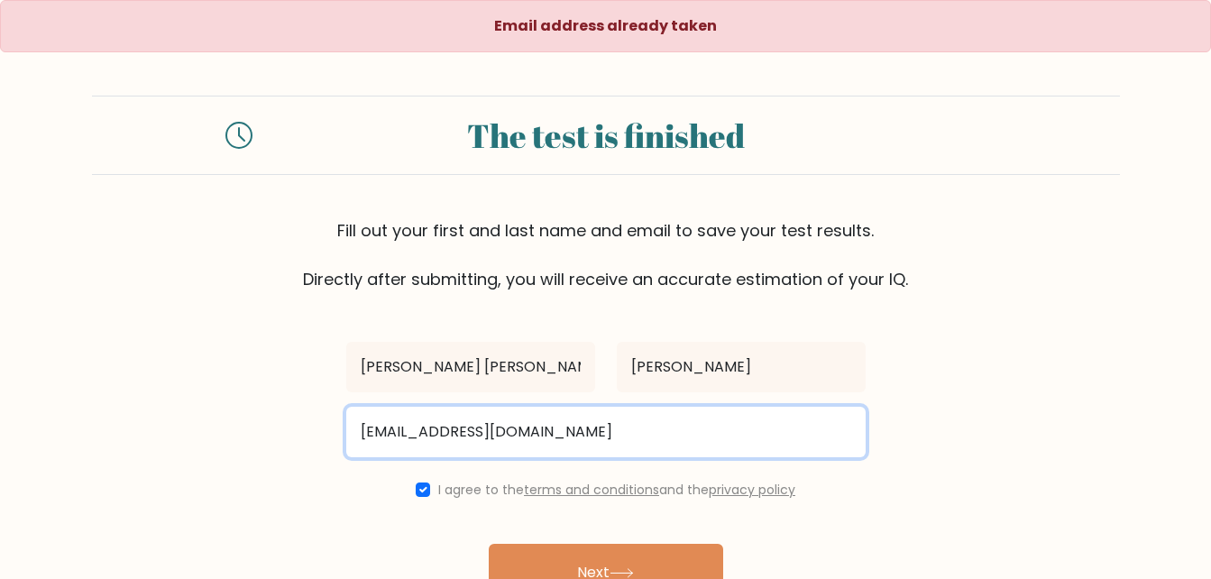
click at [505, 429] on input "maryangelapenafiel@gmail.com" at bounding box center [606, 432] width 520 height 51
click at [364, 430] on input "l@gmail.com" at bounding box center [606, 432] width 520 height 51
type input "penafielmaryangela@gmail.com"
click at [489, 544] on button "Next" at bounding box center [606, 573] width 235 height 58
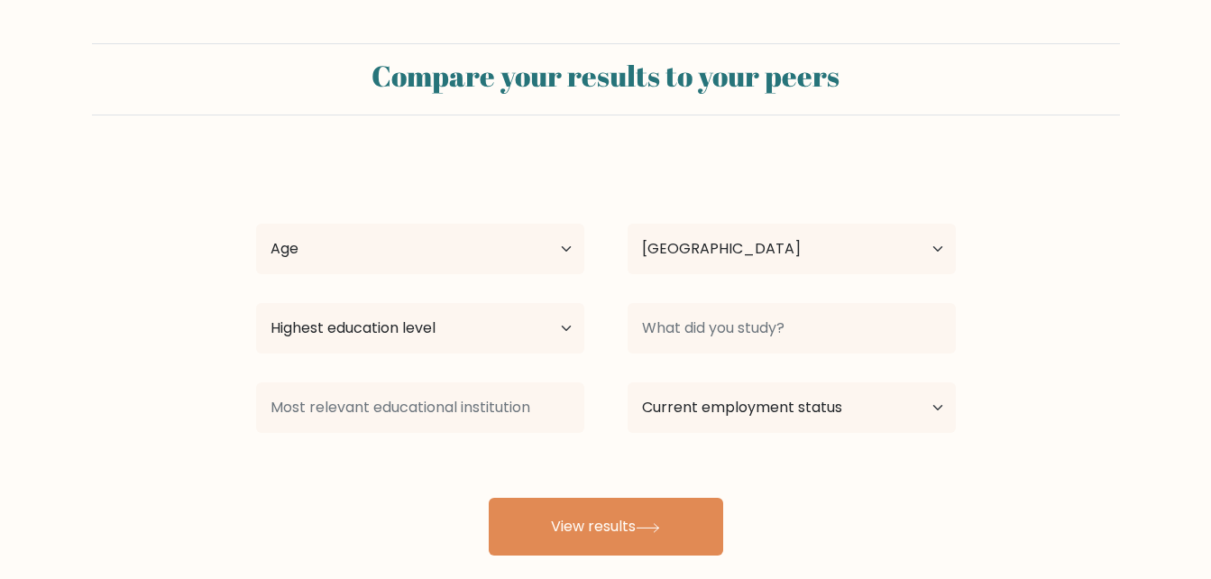
select select "PH"
click at [566, 253] on select "Age Under [DEMOGRAPHIC_DATA] [DEMOGRAPHIC_DATA] [DEMOGRAPHIC_DATA] [DEMOGRAPHIC…" at bounding box center [420, 249] width 328 height 51
select select "25_34"
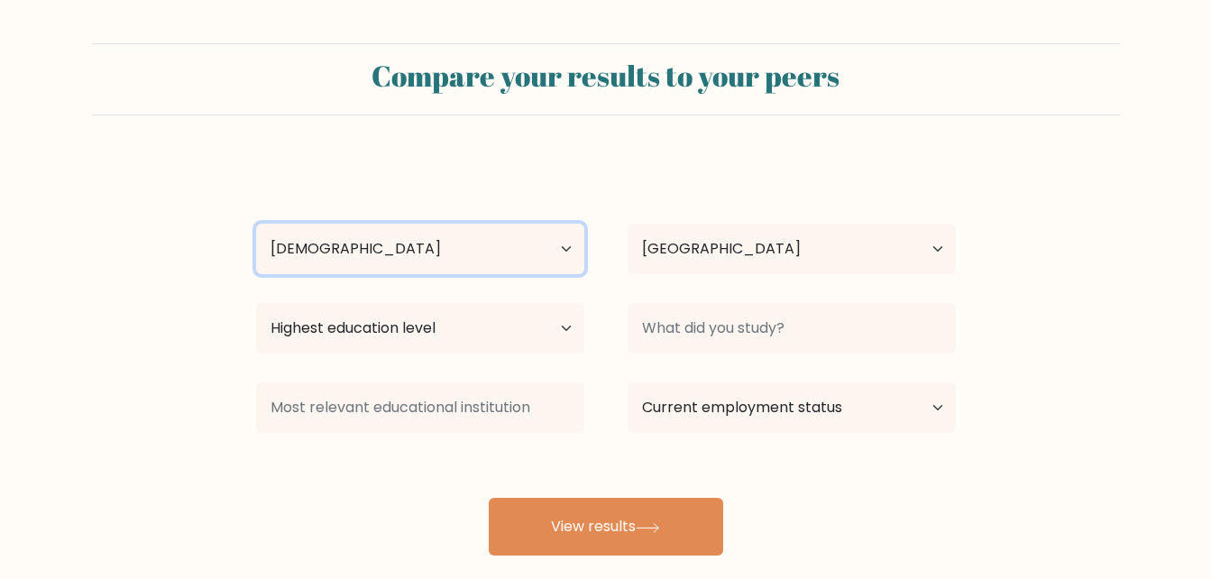
click at [256, 224] on select "Age Under [DEMOGRAPHIC_DATA] [DEMOGRAPHIC_DATA] [DEMOGRAPHIC_DATA] [DEMOGRAPHIC…" at bounding box center [420, 249] width 328 height 51
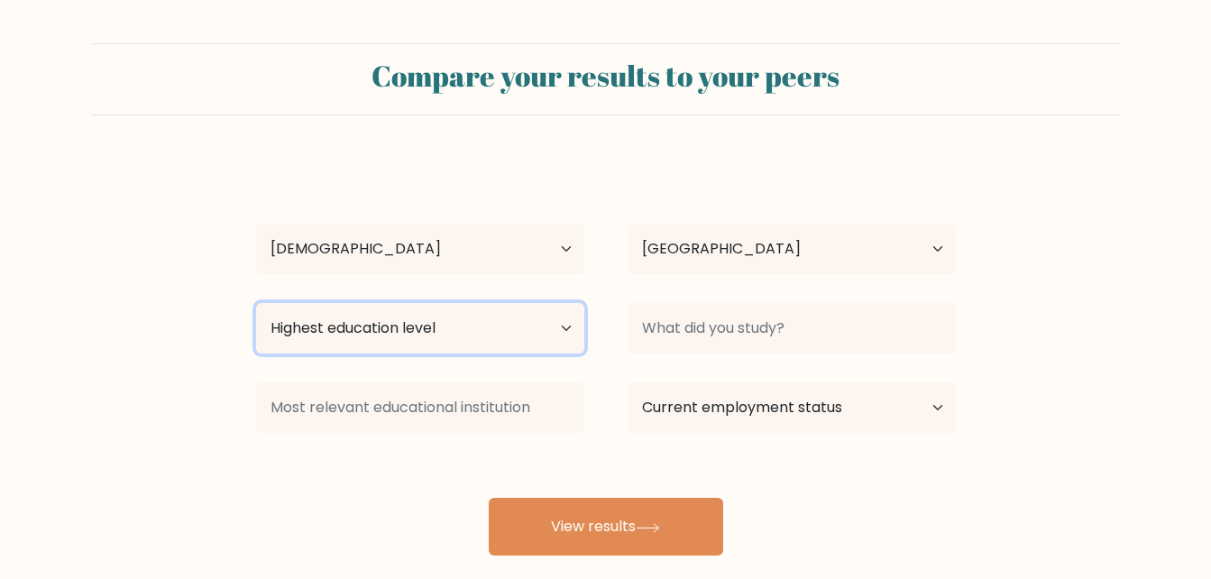
click at [563, 328] on select "Highest education level No schooling Primary Lower Secondary Upper Secondary Oc…" at bounding box center [420, 328] width 328 height 51
select select "occupation_specific"
click at [256, 303] on select "Highest education level No schooling Primary Lower Secondary Upper Secondary Oc…" at bounding box center [420, 328] width 328 height 51
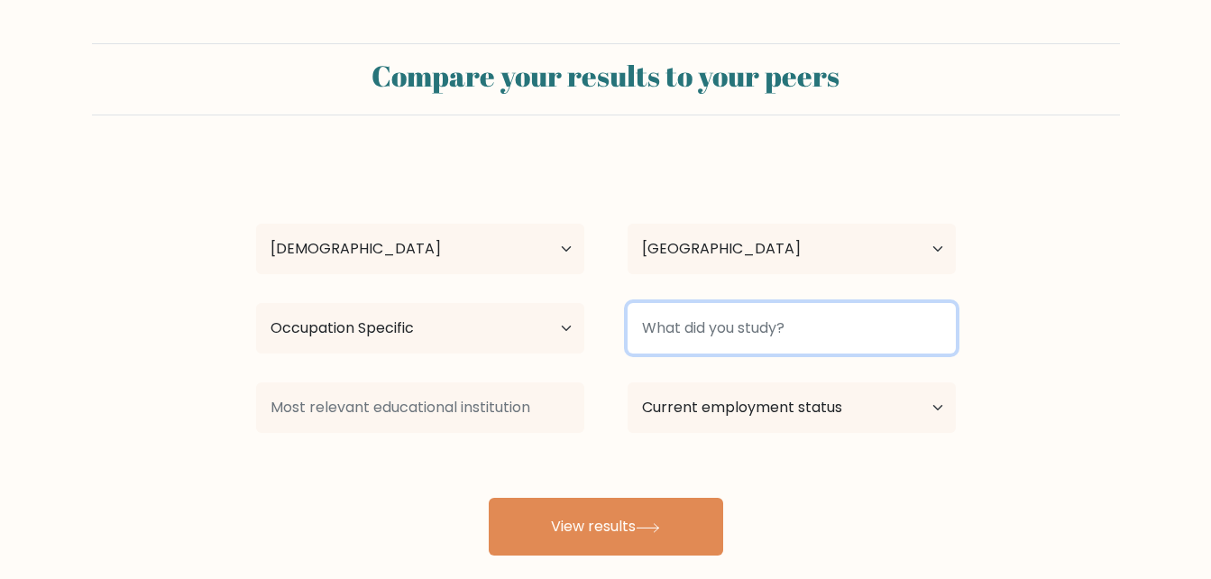
click at [872, 328] on input at bounding box center [792, 328] width 328 height 51
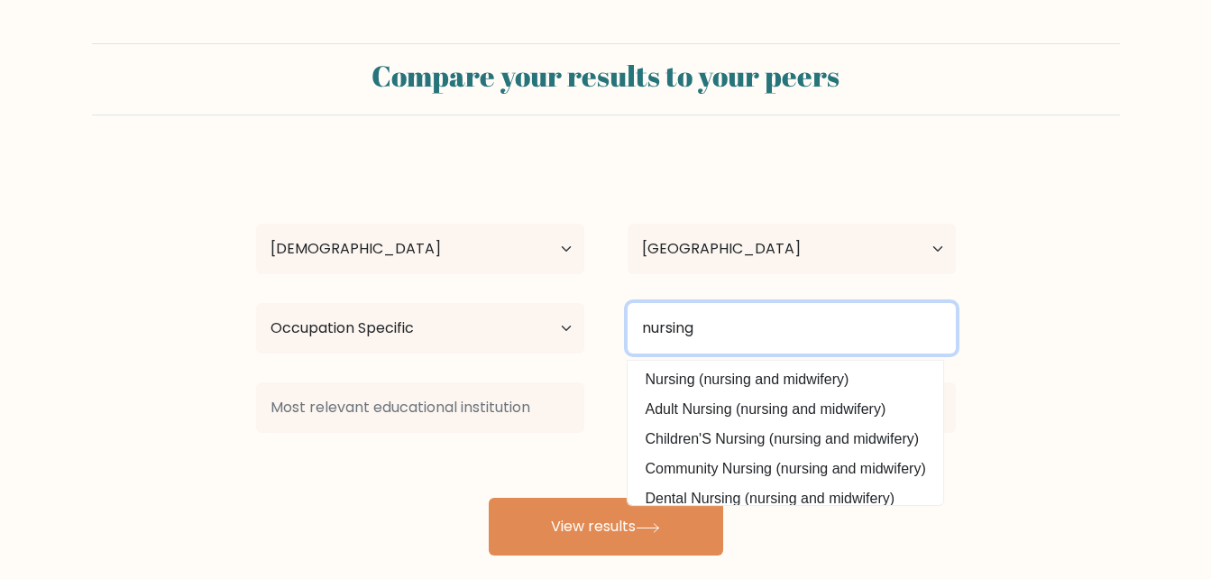
type input "nursing"
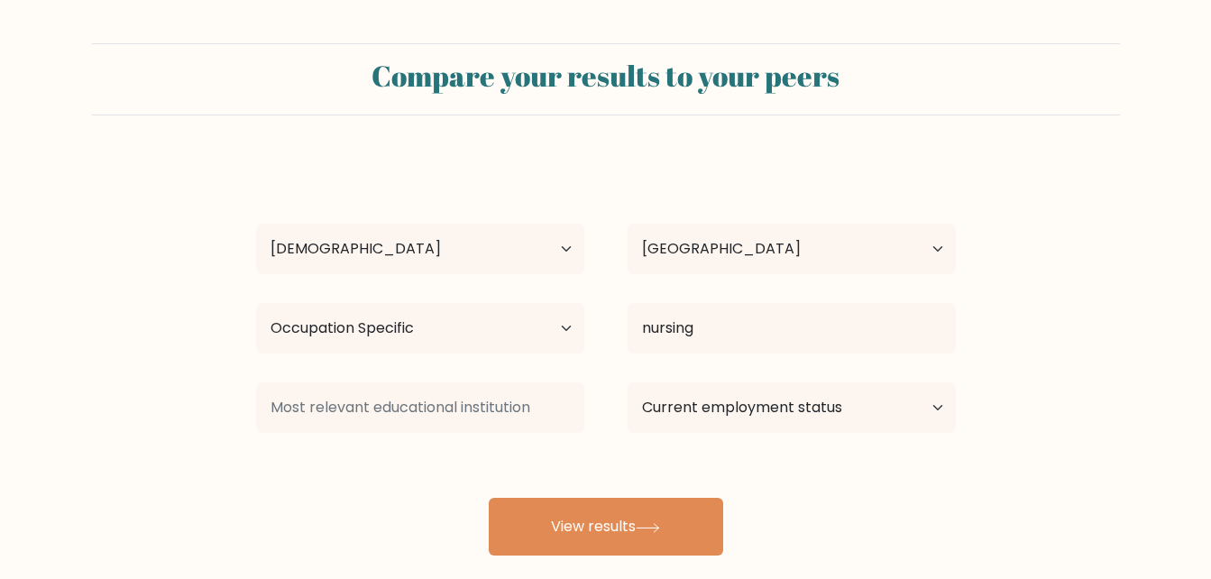
click at [1095, 259] on form "Compare your results to your peers Mary Angela Penafiel Age Under 18 years old …" at bounding box center [605, 299] width 1211 height 512
click at [893, 409] on select "Current employment status Employed Student Retired Other / prefer not to answer" at bounding box center [792, 407] width 328 height 51
select select "employed"
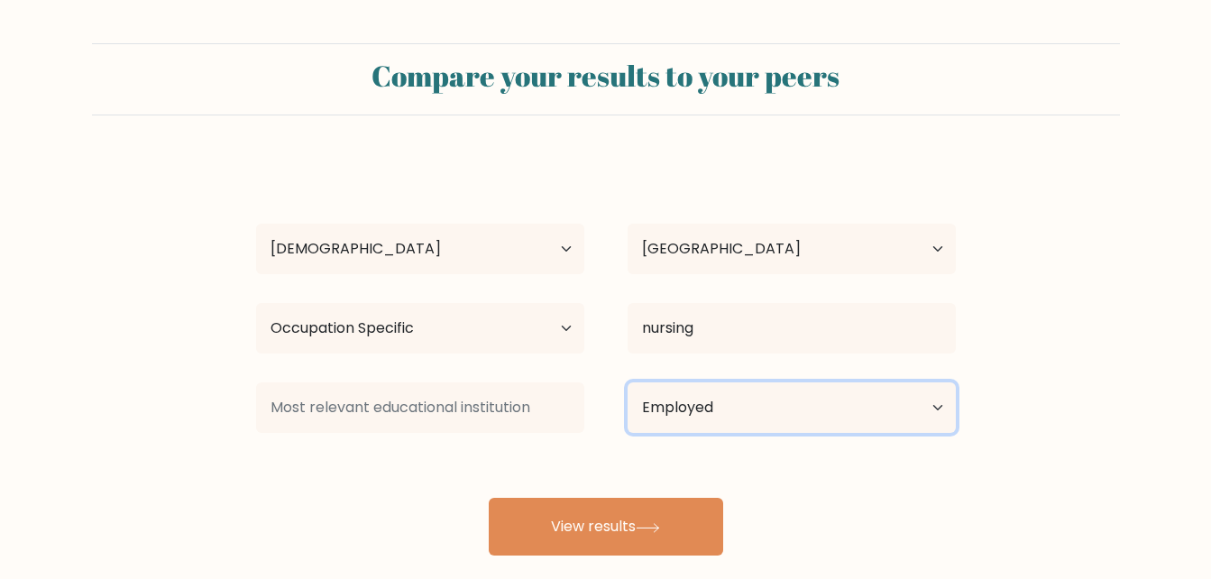
click at [628, 382] on select "Current employment status Employed Student Retired Other / prefer not to answer" at bounding box center [792, 407] width 328 height 51
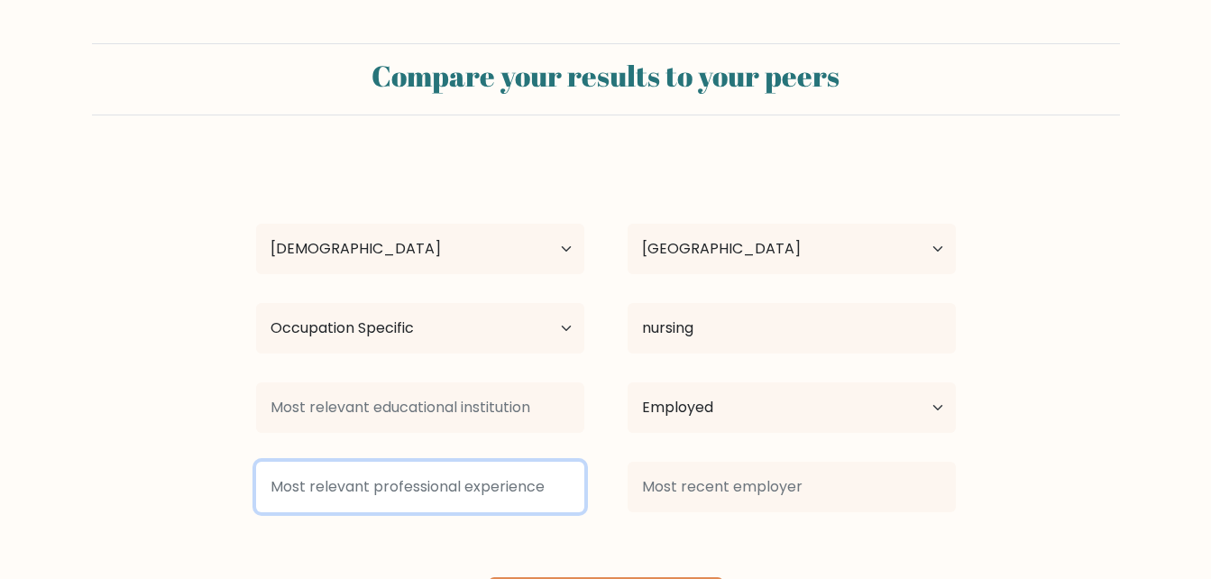
click at [456, 487] on input at bounding box center [420, 487] width 328 height 51
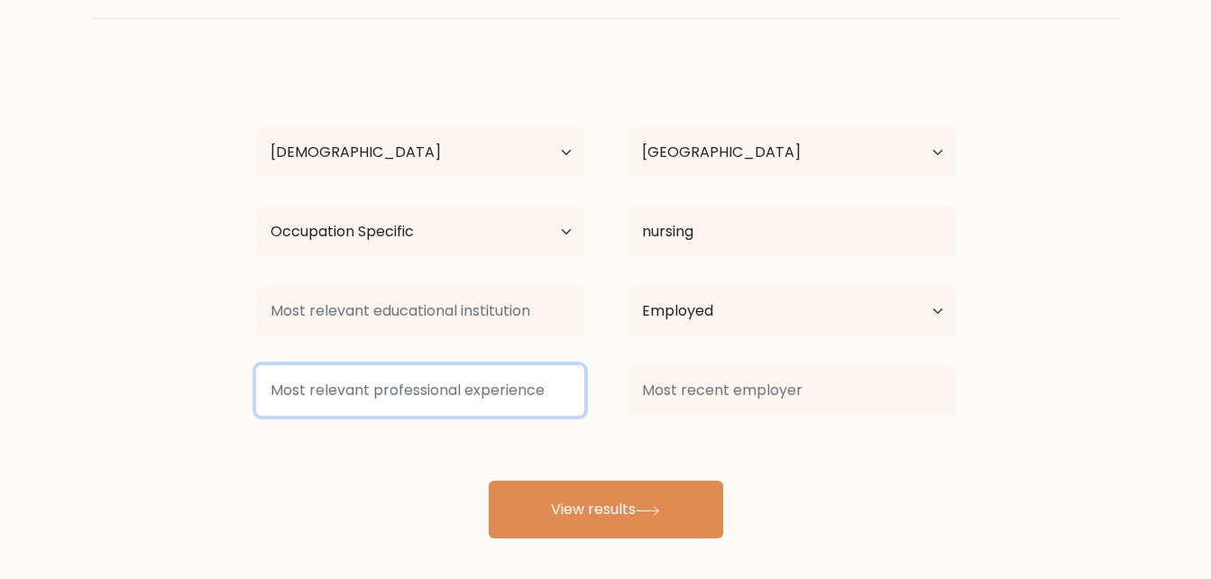
scroll to position [105, 0]
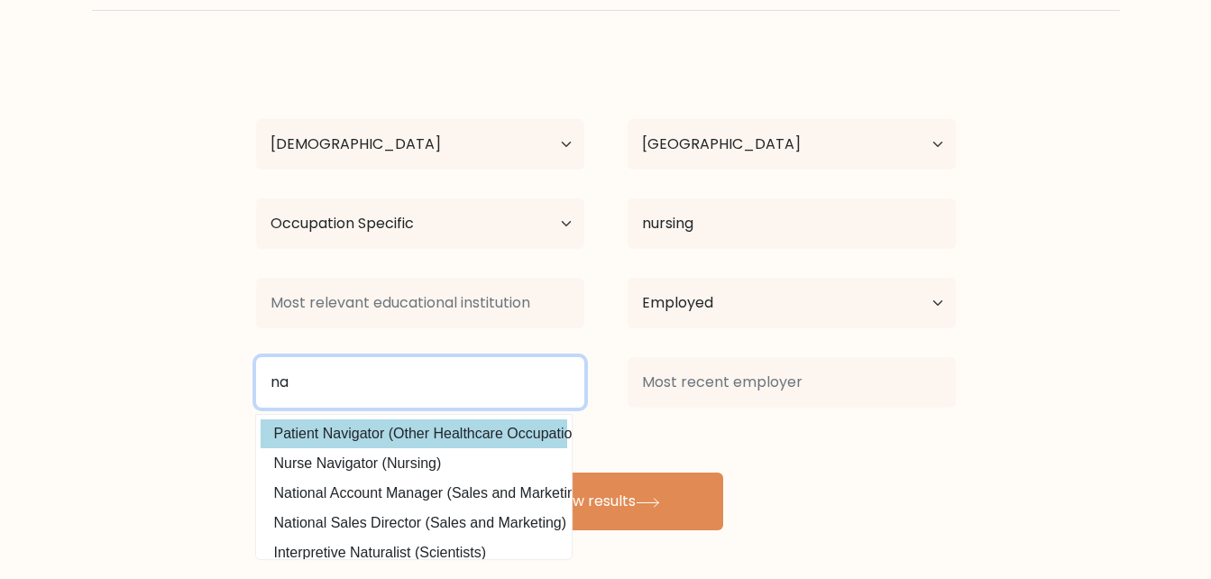
type input "n"
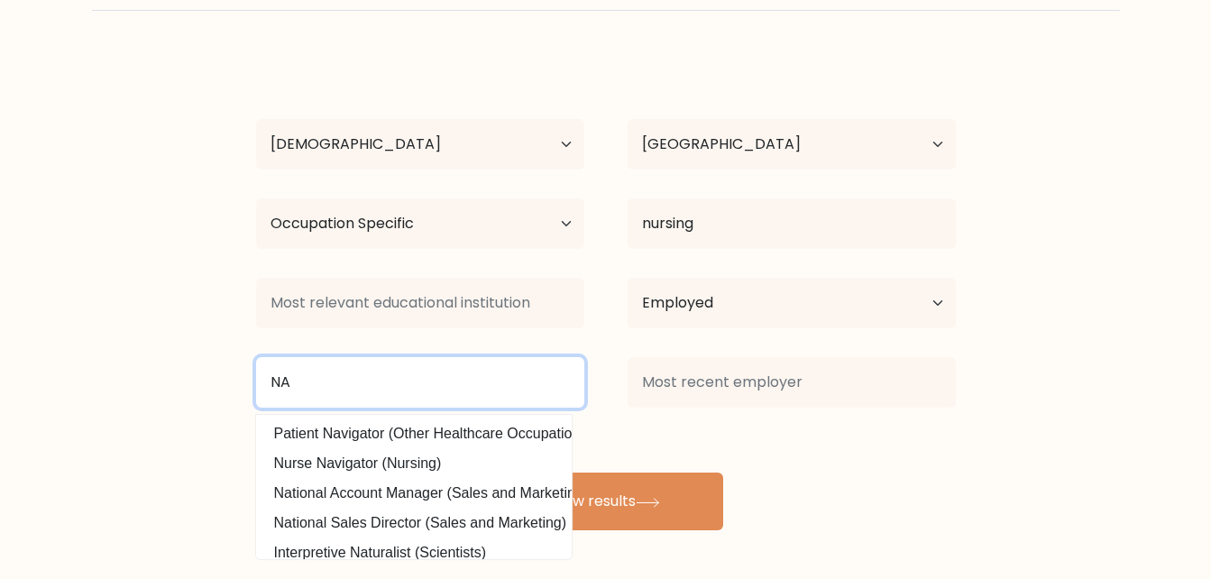
type input "NA"
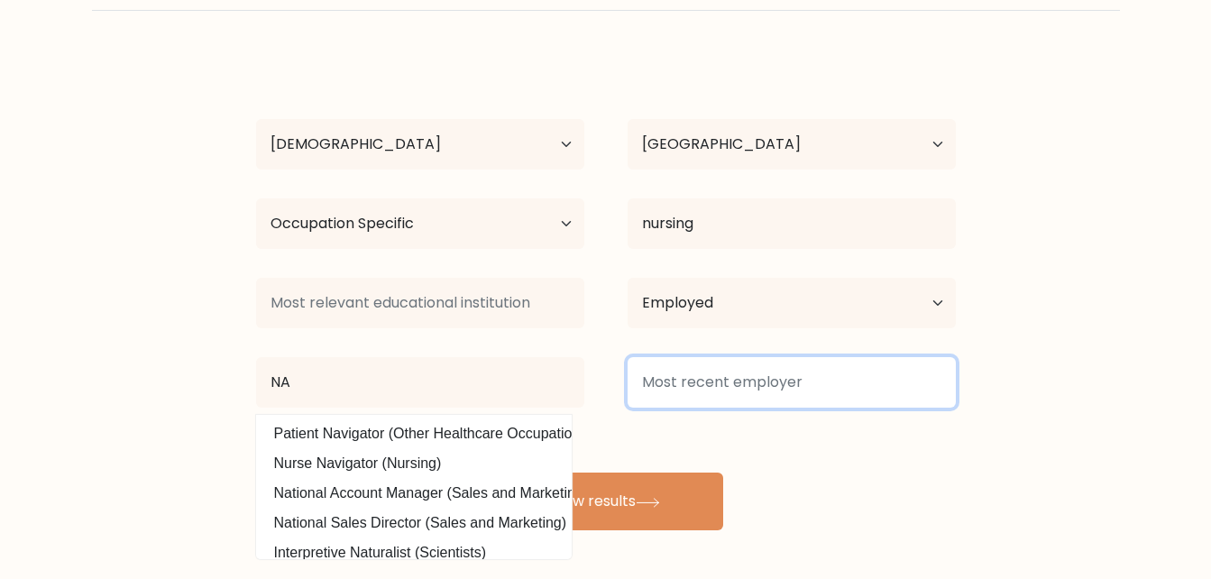
click at [685, 382] on input at bounding box center [792, 382] width 328 height 51
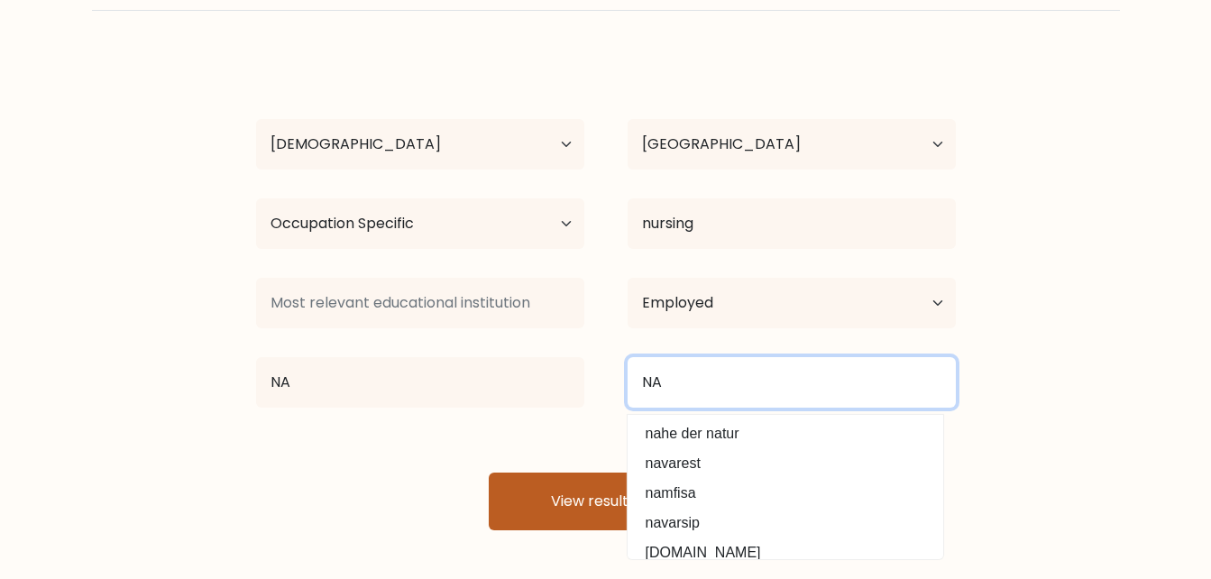
type input "NA"
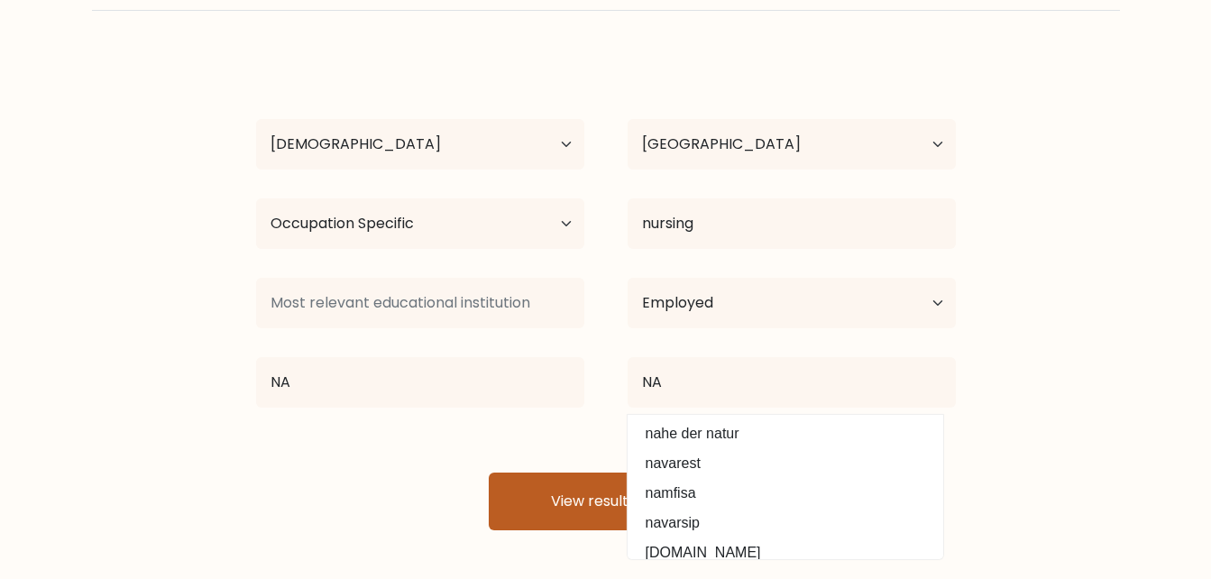
click at [552, 504] on button "View results" at bounding box center [606, 502] width 235 height 58
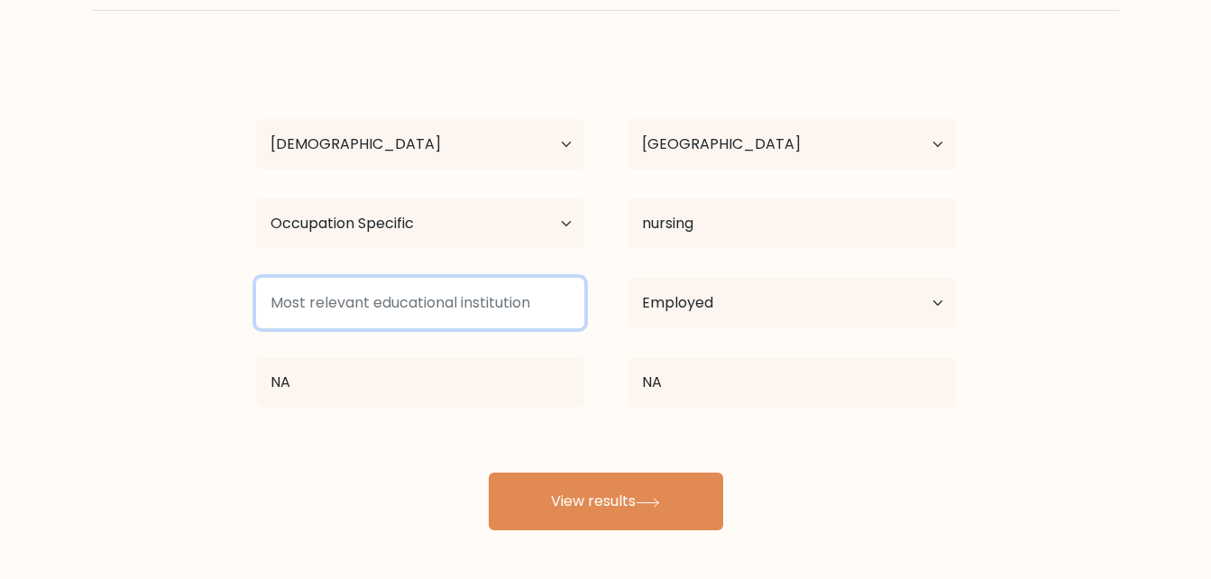
click at [497, 303] on input at bounding box center [420, 303] width 328 height 51
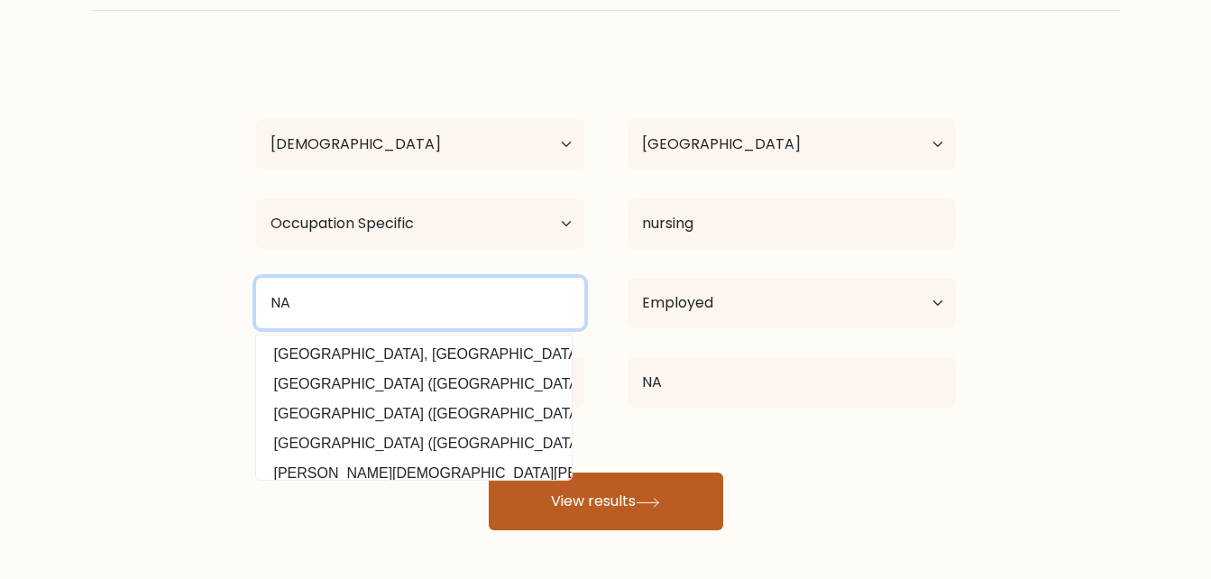
type input "NA"
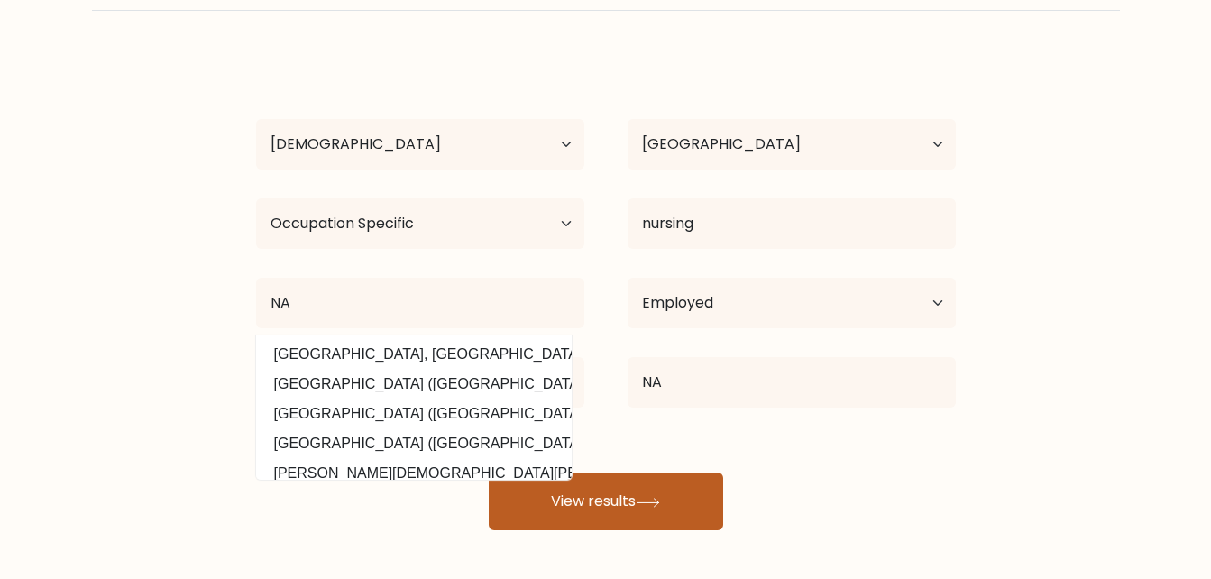
click at [590, 497] on button "View results" at bounding box center [606, 502] width 235 height 58
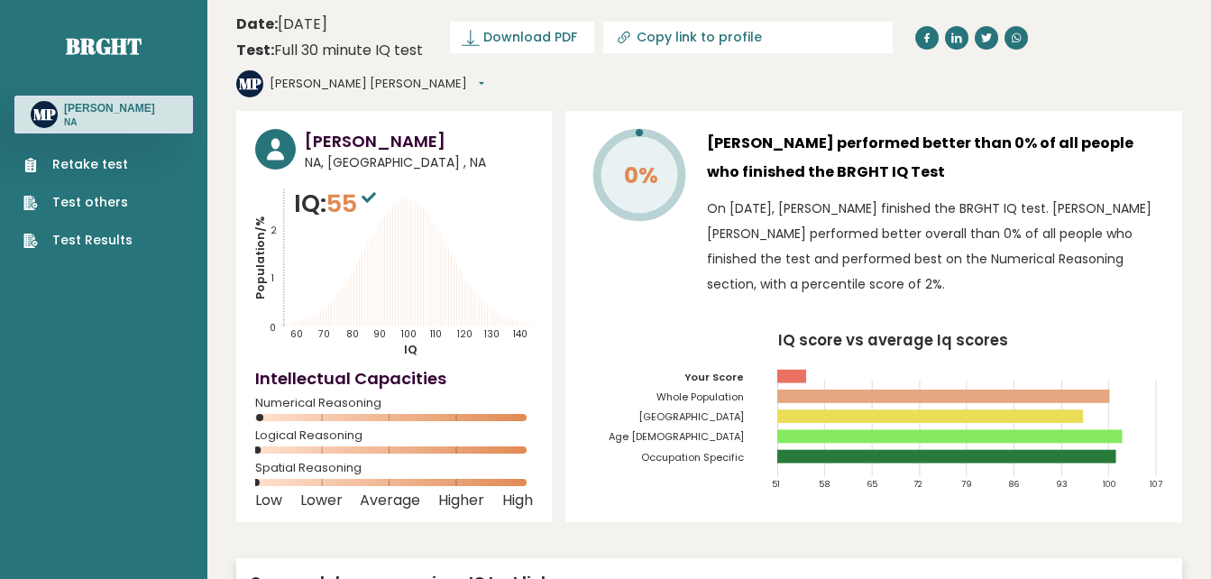
click at [64, 250] on link "Test Results" at bounding box center [77, 240] width 109 height 19
click at [64, 114] on h3 "Mary Angela Penafiel" at bounding box center [109, 108] width 91 height 14
click at [54, 117] on circle at bounding box center [44, 114] width 27 height 27
click at [484, 75] on button "[PERSON_NAME] [PERSON_NAME]" at bounding box center [377, 84] width 215 height 18
click at [363, 100] on link "Dashboard" at bounding box center [317, 112] width 92 height 25
